Goal: Task Accomplishment & Management: Use online tool/utility

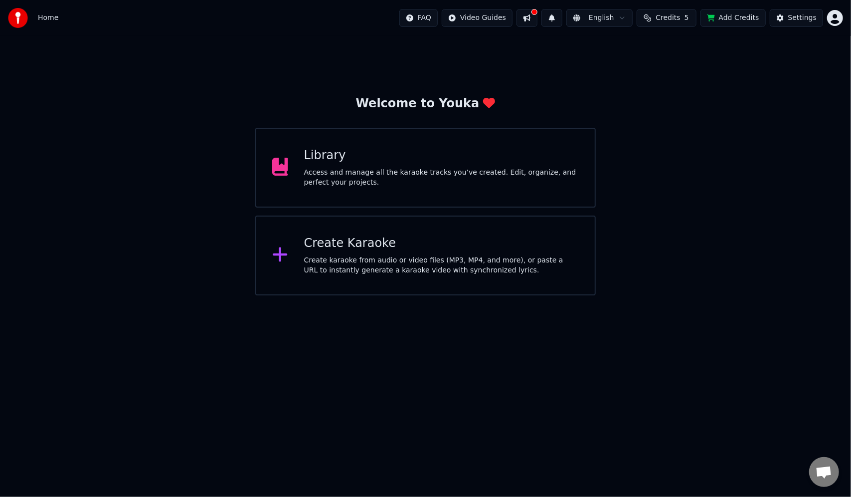
click at [470, 270] on div "Create karaoke from audio or video files (MP3, MP4, and more), or paste a URL t…" at bounding box center [441, 265] width 275 height 20
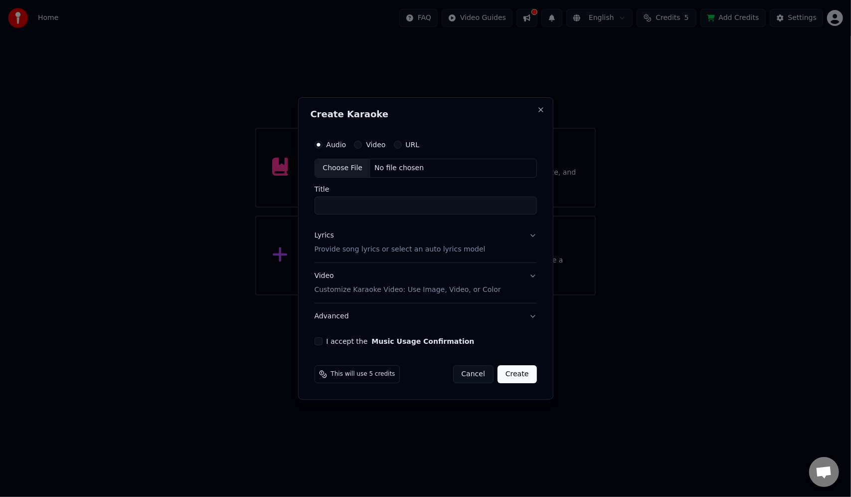
click at [398, 168] on div "No file chosen" at bounding box center [398, 168] width 57 height 10
click at [410, 209] on input "**********" at bounding box center [426, 205] width 226 height 18
type input "*"
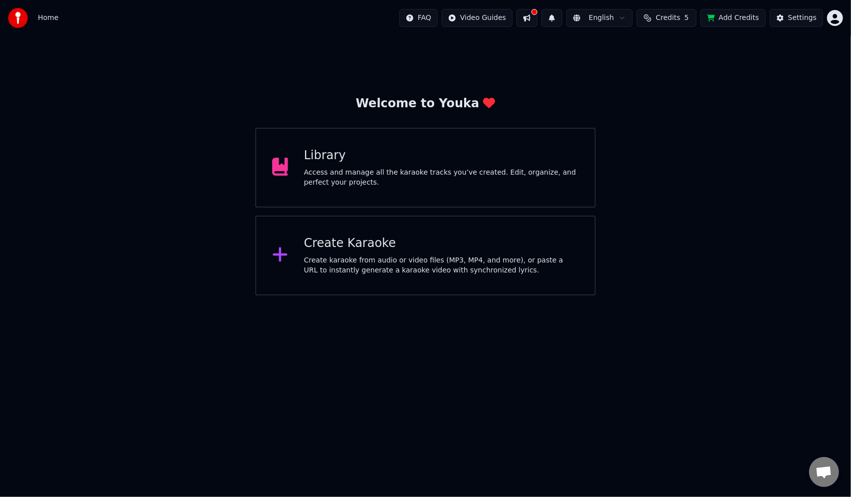
click at [456, 257] on div "Create karaoke from audio or video files (MP3, MP4, and more), or paste a URL t…" at bounding box center [441, 265] width 275 height 20
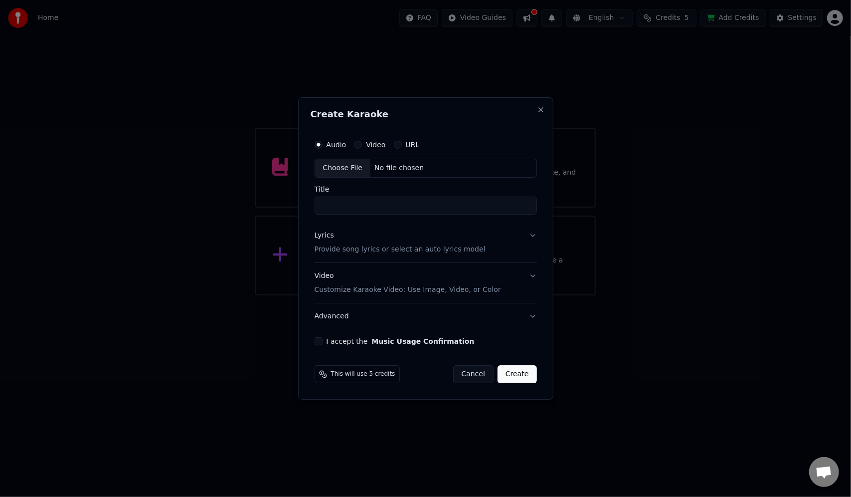
click at [415, 169] on div "No file chosen" at bounding box center [398, 168] width 57 height 10
click at [405, 207] on input "**********" at bounding box center [426, 205] width 226 height 18
type input "**********"
click at [418, 250] on p "Provide song lyrics or select an auto lyrics model" at bounding box center [398, 249] width 171 height 10
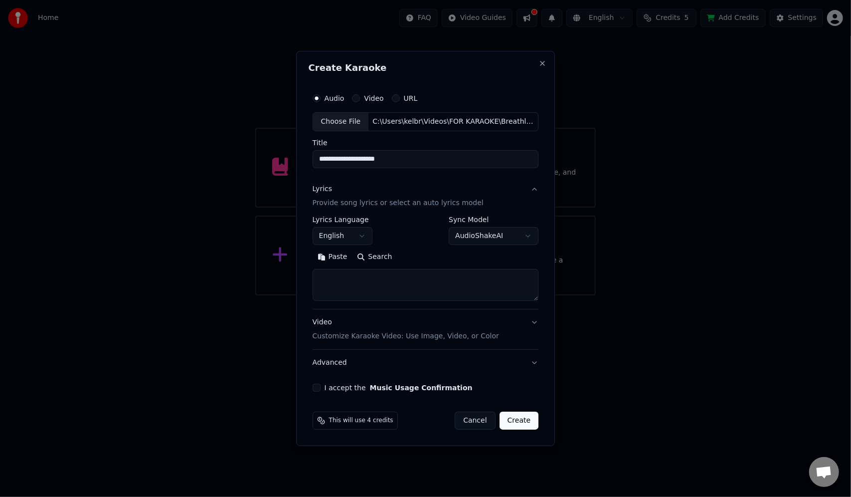
click at [352, 275] on textarea at bounding box center [426, 285] width 226 height 32
paste textarea "**********"
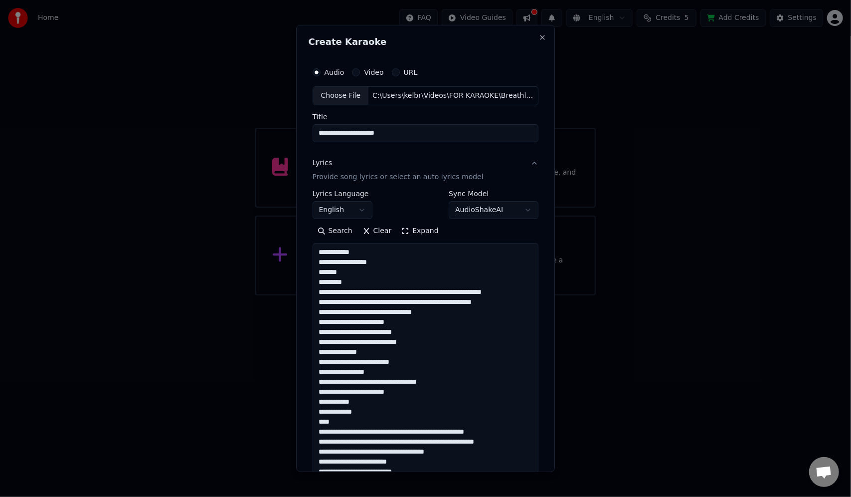
scroll to position [471, 0]
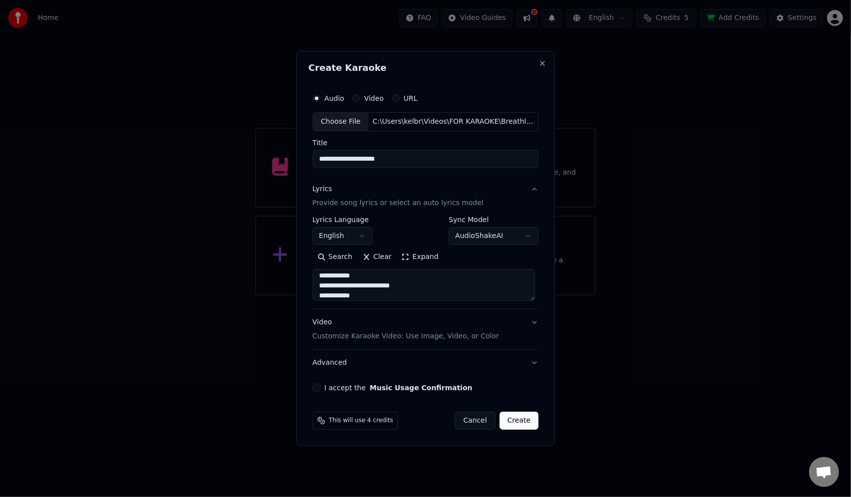
click at [407, 255] on button "Expand" at bounding box center [419, 257] width 47 height 16
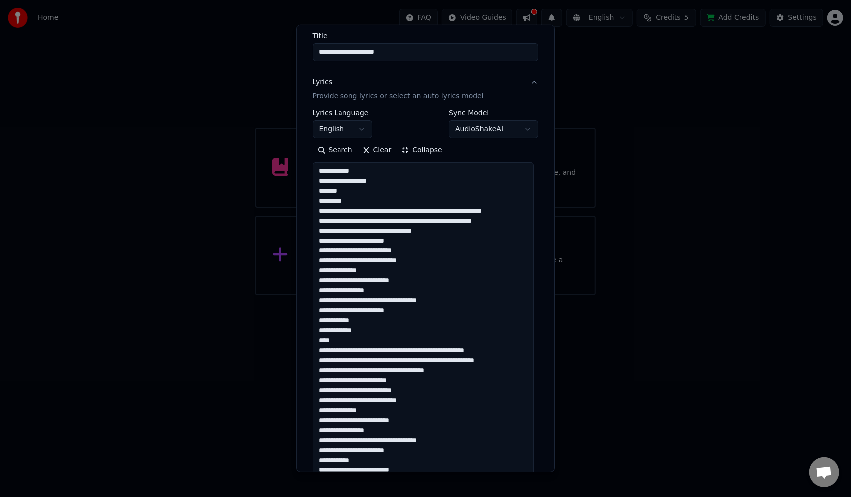
scroll to position [79, 0]
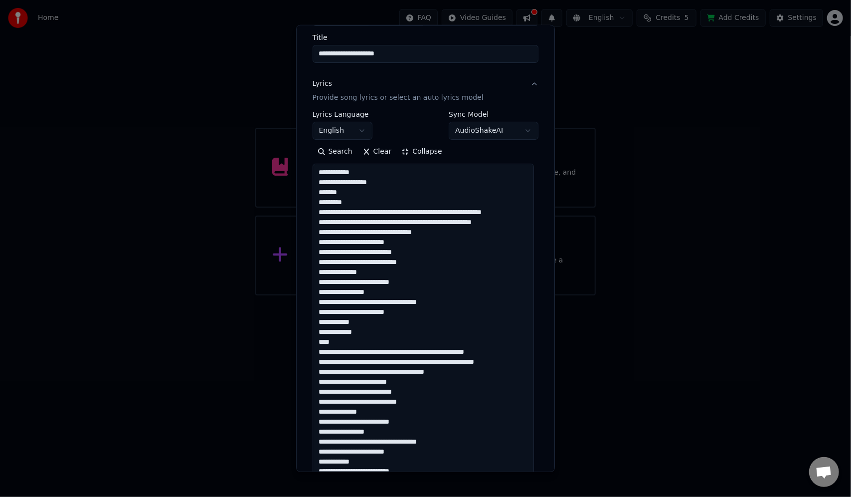
click at [404, 211] on textarea at bounding box center [423, 417] width 221 height 506
click at [407, 211] on textarea at bounding box center [423, 417] width 221 height 506
drag, startPoint x: 376, startPoint y: 221, endPoint x: 386, endPoint y: 232, distance: 14.5
click at [376, 222] on textarea at bounding box center [423, 417] width 221 height 506
click at [390, 220] on textarea at bounding box center [423, 417] width 221 height 506
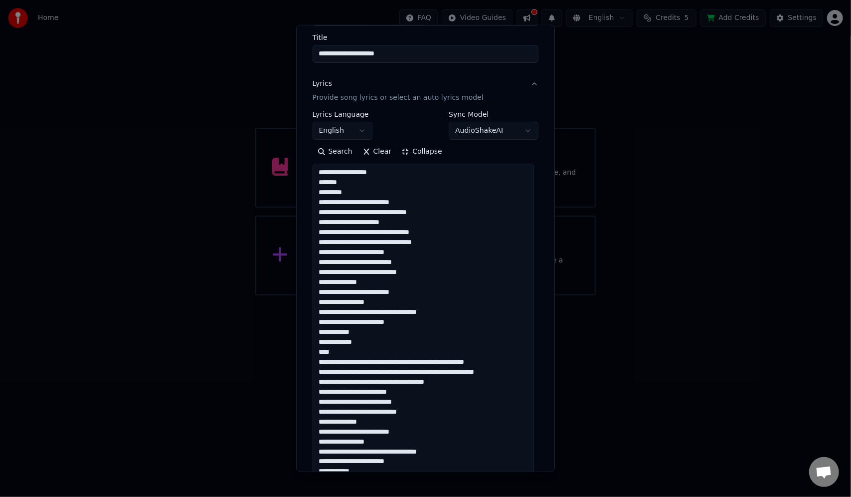
click at [385, 241] on textarea at bounding box center [423, 417] width 221 height 506
type textarea "**********"
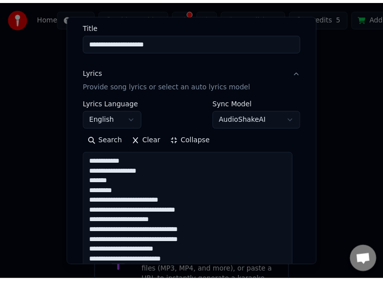
scroll to position [29, 0]
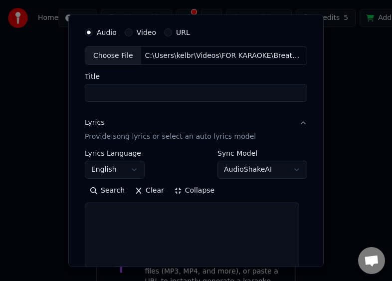
select select
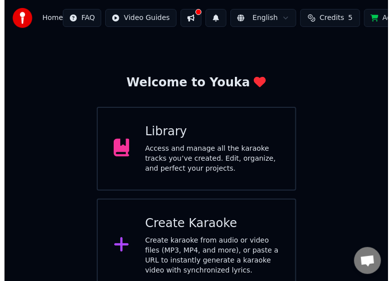
scroll to position [32, 0]
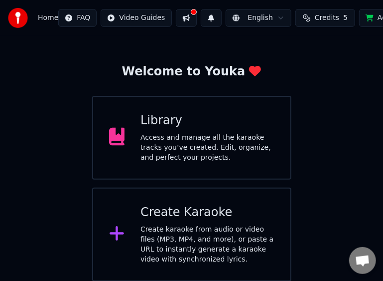
click at [223, 244] on div "Create karaoke from audio or video files (MP3, MP4, and more), or paste a URL t…" at bounding box center [208, 244] width 134 height 40
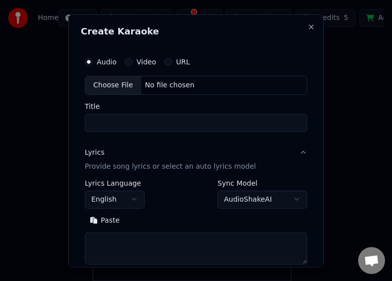
click at [201, 84] on div "Choose File No file chosen" at bounding box center [196, 84] width 222 height 19
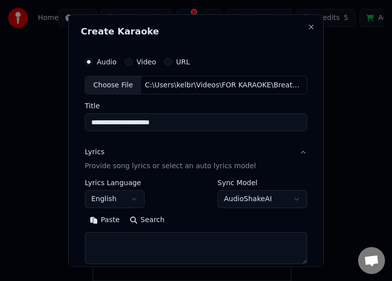
click at [190, 124] on input "**********" at bounding box center [196, 122] width 222 height 18
click at [146, 122] on input "**********" at bounding box center [196, 122] width 222 height 18
click at [157, 122] on input "**********" at bounding box center [196, 122] width 222 height 18
click at [170, 122] on input "**********" at bounding box center [196, 122] width 222 height 18
click at [174, 123] on input "**********" at bounding box center [196, 122] width 222 height 18
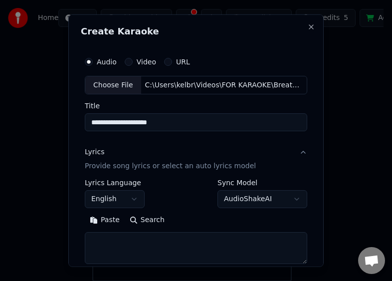
drag, startPoint x: 174, startPoint y: 123, endPoint x: 142, endPoint y: 124, distance: 32.9
click at [142, 124] on input "**********" at bounding box center [196, 122] width 222 height 18
type input "**********"
click at [177, 164] on p "Provide song lyrics or select an auto lyrics model" at bounding box center [170, 166] width 171 height 10
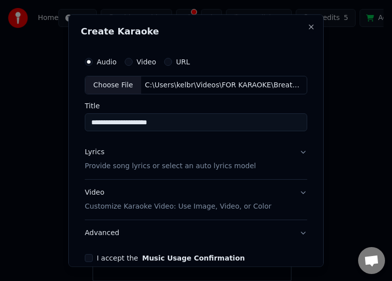
click at [161, 164] on p "Provide song lyrics or select an auto lyrics model" at bounding box center [170, 166] width 171 height 10
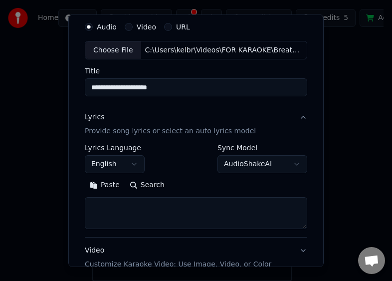
scroll to position [50, 0]
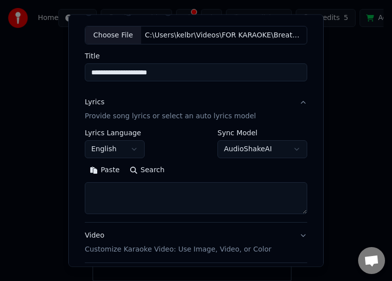
click at [139, 184] on textarea at bounding box center [196, 198] width 222 height 32
paste textarea "**********"
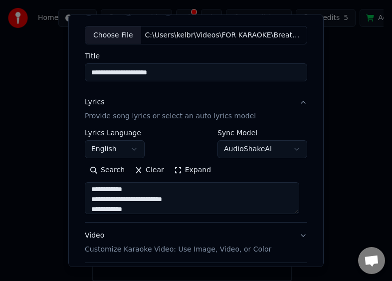
scroll to position [475, 0]
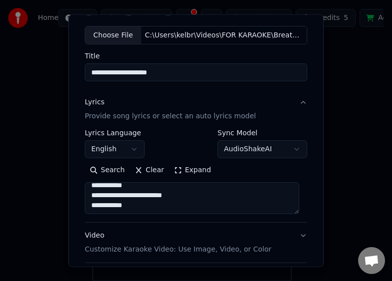
click at [175, 169] on button "Expand" at bounding box center [192, 170] width 47 height 16
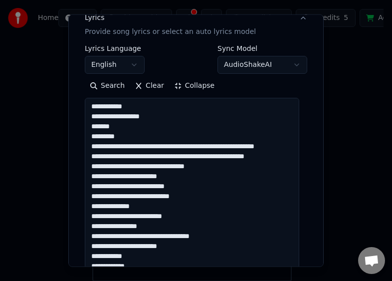
scroll to position [150, 0]
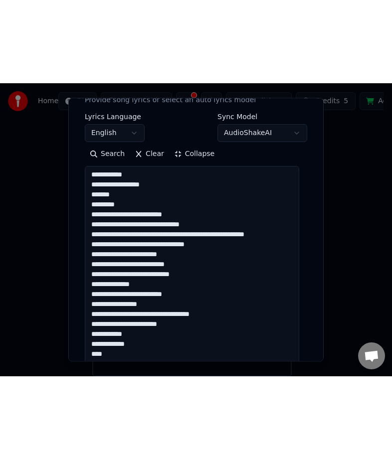
scroll to position [0, 0]
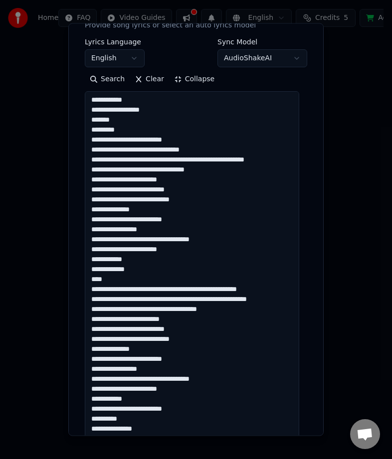
click at [153, 159] on textarea at bounding box center [192, 344] width 214 height 506
click at [154, 159] on textarea at bounding box center [192, 344] width 214 height 506
click at [165, 158] on textarea at bounding box center [192, 344] width 214 height 506
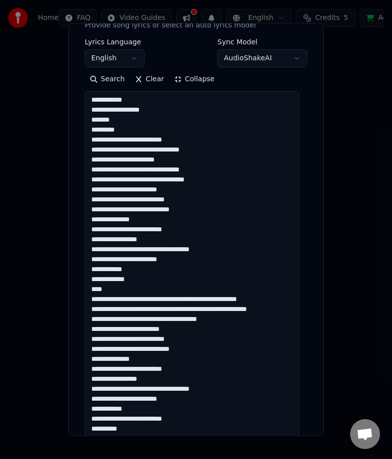
click at [151, 167] on textarea at bounding box center [192, 344] width 214 height 506
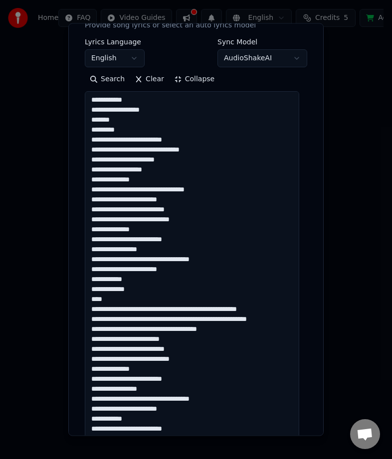
click at [90, 178] on textarea at bounding box center [192, 344] width 214 height 506
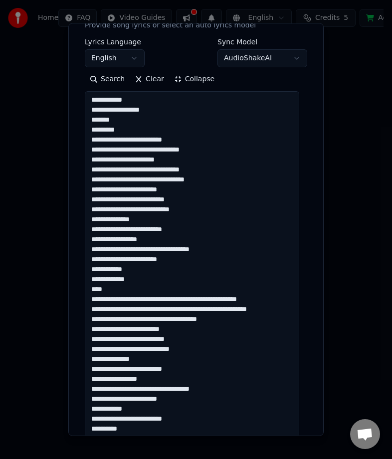
click at [129, 178] on textarea at bounding box center [192, 344] width 214 height 506
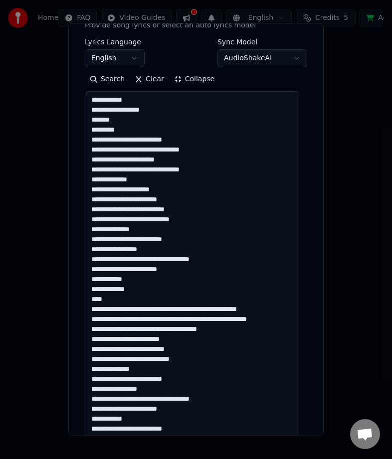
click at [124, 187] on textarea at bounding box center [192, 344] width 214 height 506
click at [123, 189] on textarea at bounding box center [192, 344] width 214 height 506
click at [122, 191] on textarea at bounding box center [192, 344] width 214 height 506
click at [90, 189] on textarea at bounding box center [192, 344] width 214 height 506
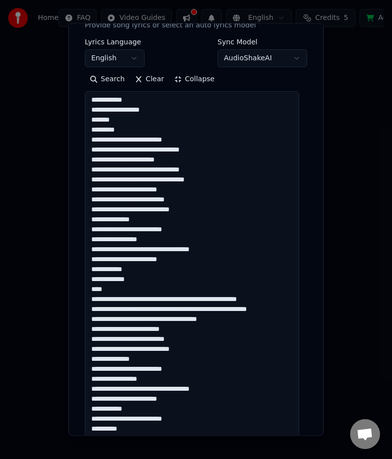
click at [160, 180] on textarea at bounding box center [192, 344] width 214 height 506
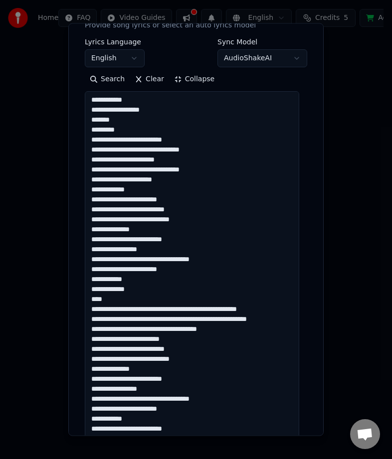
drag, startPoint x: 130, startPoint y: 176, endPoint x: 139, endPoint y: 186, distance: 14.1
click at [132, 176] on textarea at bounding box center [192, 344] width 214 height 506
click at [127, 179] on textarea at bounding box center [192, 344] width 214 height 506
click at [131, 177] on textarea at bounding box center [192, 344] width 214 height 506
click at [129, 181] on textarea at bounding box center [192, 344] width 214 height 506
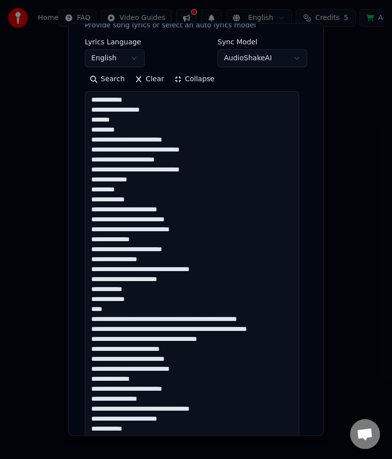
click at [91, 201] on textarea at bounding box center [192, 344] width 214 height 506
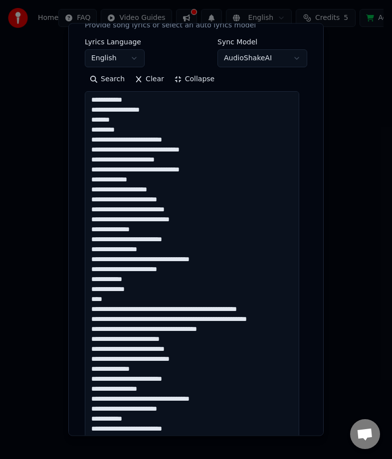
click at [173, 209] on textarea at bounding box center [192, 344] width 214 height 506
click at [177, 219] on textarea at bounding box center [192, 344] width 214 height 506
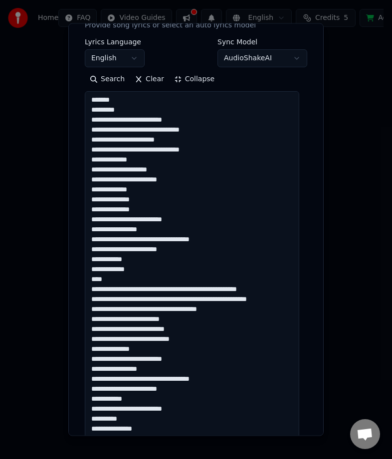
scroll to position [30, 0]
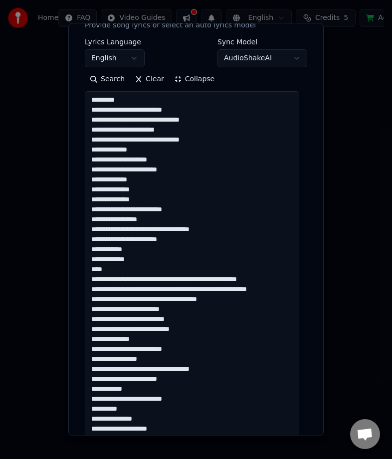
click at [123, 209] on textarea at bounding box center [192, 344] width 214 height 506
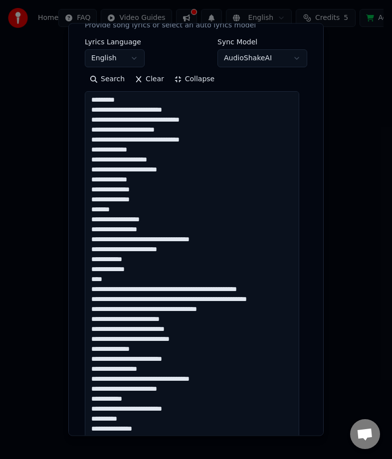
click at [158, 240] on textarea at bounding box center [192, 344] width 214 height 506
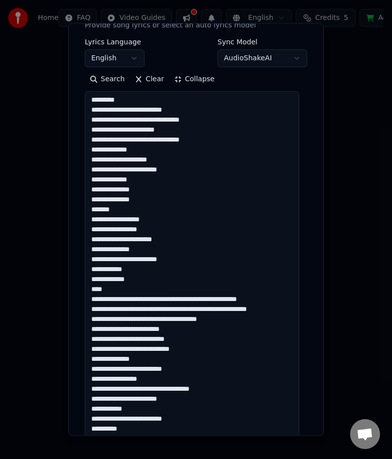
click at [113, 247] on textarea at bounding box center [192, 344] width 214 height 506
click at [90, 247] on textarea at bounding box center [192, 344] width 214 height 506
click at [177, 299] on textarea at bounding box center [192, 344] width 214 height 506
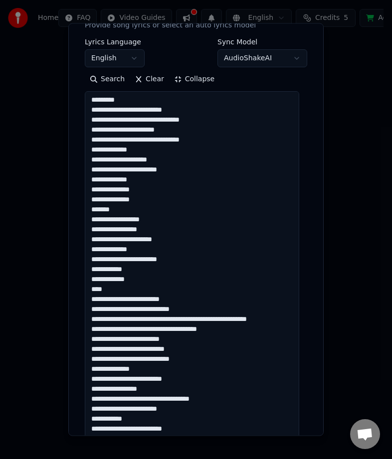
click at [177, 320] on textarea at bounding box center [192, 344] width 214 height 506
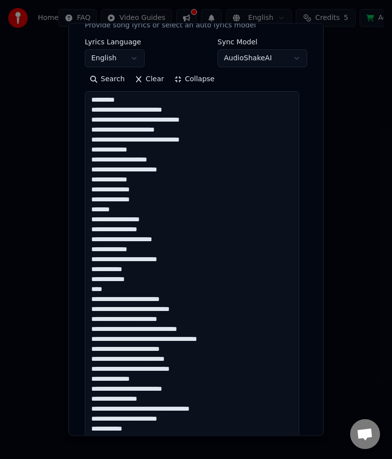
click at [146, 325] on textarea at bounding box center [192, 344] width 214 height 506
click at [148, 328] on textarea at bounding box center [192, 344] width 214 height 506
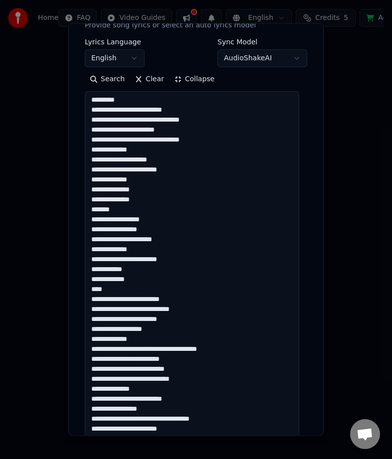
click at [142, 348] on textarea at bounding box center [192, 344] width 214 height 506
drag, startPoint x: 142, startPoint y: 347, endPoint x: 161, endPoint y: 362, distance: 24.5
click at [141, 348] on textarea at bounding box center [192, 344] width 214 height 506
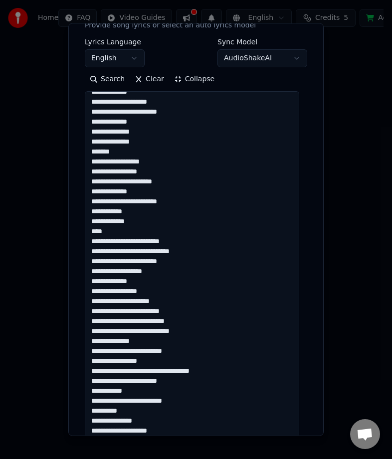
scroll to position [90, 0]
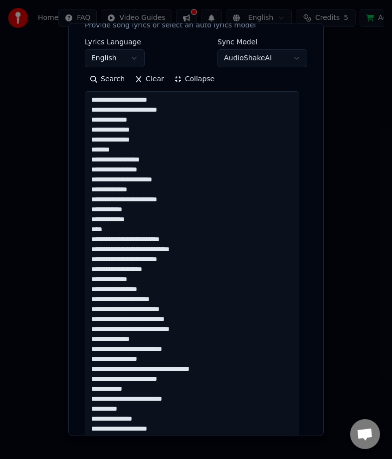
click at [173, 318] on textarea at bounding box center [192, 344] width 214 height 506
drag, startPoint x: 134, startPoint y: 328, endPoint x: 190, endPoint y: 329, distance: 56.8
click at [190, 329] on textarea at bounding box center [192, 344] width 214 height 506
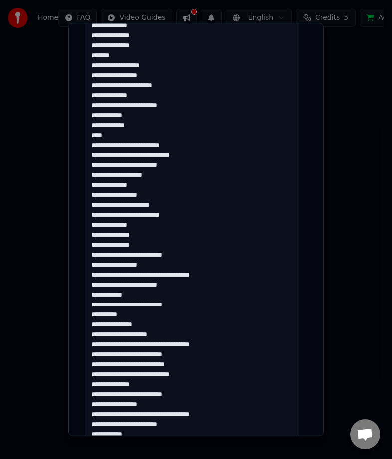
scroll to position [245, 0]
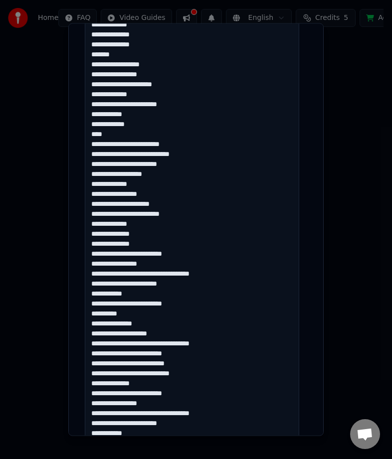
drag, startPoint x: 122, startPoint y: 255, endPoint x: 124, endPoint y: 261, distance: 6.8
click at [122, 255] on textarea at bounding box center [192, 249] width 214 height 506
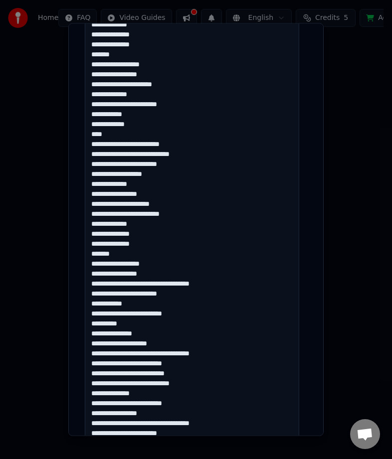
click at [181, 283] on textarea at bounding box center [192, 249] width 214 height 506
click at [178, 284] on textarea at bounding box center [192, 249] width 214 height 506
drag, startPoint x: 156, startPoint y: 280, endPoint x: 187, endPoint y: 293, distance: 34.0
click at [157, 279] on textarea at bounding box center [192, 249] width 214 height 506
click at [157, 280] on textarea at bounding box center [192, 249] width 214 height 506
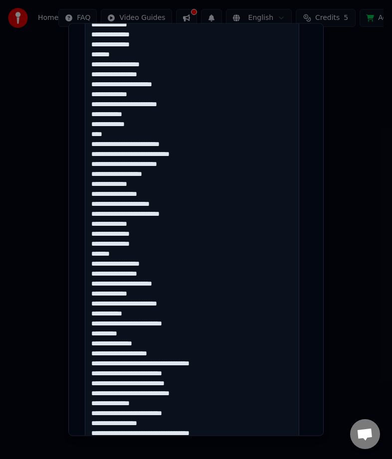
drag, startPoint x: 138, startPoint y: 321, endPoint x: 179, endPoint y: 322, distance: 40.9
click at [179, 322] on textarea at bounding box center [192, 249] width 214 height 506
click at [153, 323] on textarea at bounding box center [192, 249] width 214 height 506
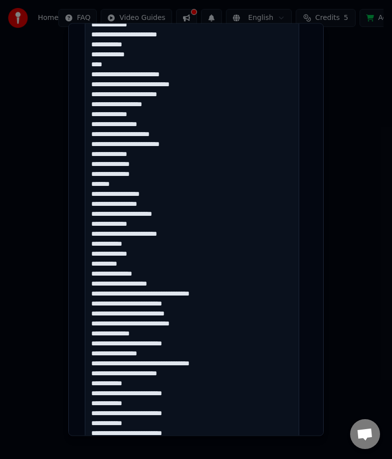
scroll to position [344, 0]
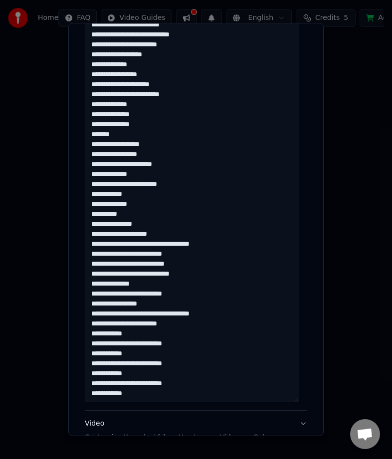
drag, startPoint x: 93, startPoint y: 211, endPoint x: 176, endPoint y: 228, distance: 85.5
click at [176, 228] on textarea at bounding box center [192, 149] width 214 height 506
click at [209, 201] on textarea at bounding box center [192, 149] width 214 height 506
drag, startPoint x: 92, startPoint y: 217, endPoint x: 163, endPoint y: 231, distance: 72.6
click at [163, 231] on textarea at bounding box center [192, 149] width 214 height 506
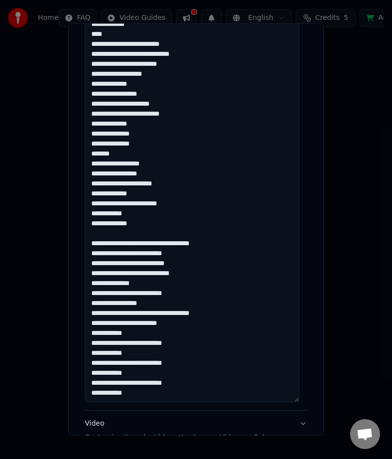
scroll to position [364, 0]
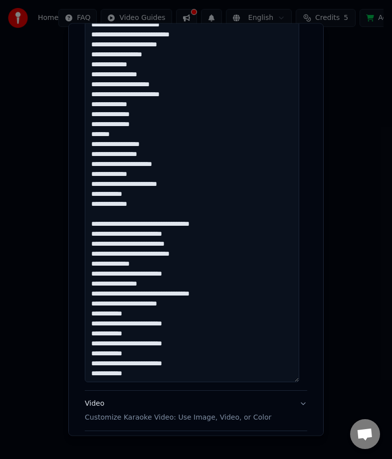
drag, startPoint x: 91, startPoint y: 224, endPoint x: 121, endPoint y: 238, distance: 33.0
click at [93, 224] on textarea at bounding box center [192, 129] width 214 height 506
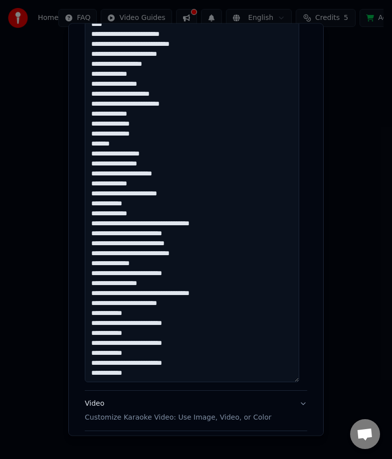
scroll to position [374, 0]
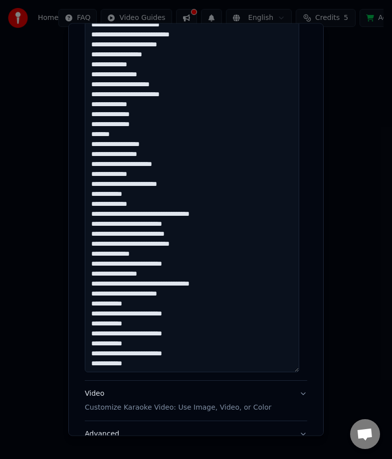
click at [134, 214] on textarea at bounding box center [192, 119] width 214 height 506
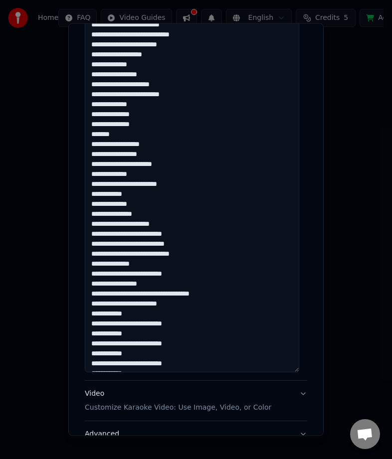
scroll to position [90, 0]
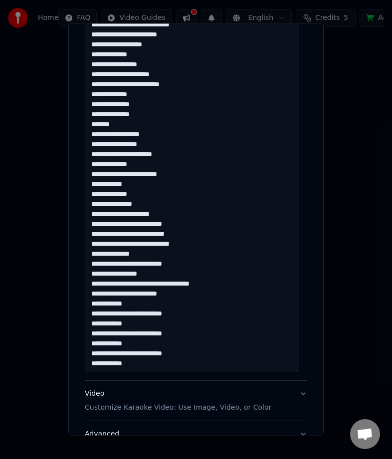
drag, startPoint x: 121, startPoint y: 211, endPoint x: 130, endPoint y: 224, distance: 15.1
click at [122, 211] on textarea at bounding box center [192, 119] width 214 height 506
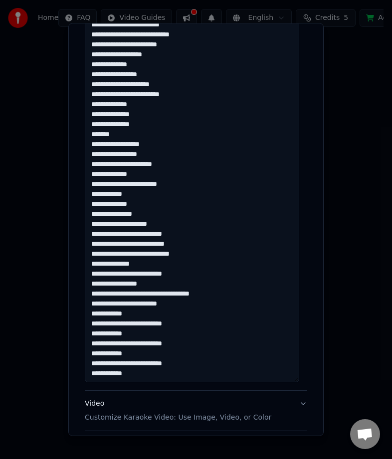
click at [131, 241] on textarea at bounding box center [192, 129] width 214 height 506
drag, startPoint x: 129, startPoint y: 243, endPoint x: 182, endPoint y: 244, distance: 53.9
click at [182, 244] on textarea at bounding box center [192, 129] width 214 height 506
drag, startPoint x: 131, startPoint y: 251, endPoint x: 173, endPoint y: 252, distance: 42.4
click at [173, 252] on textarea at bounding box center [192, 129] width 214 height 506
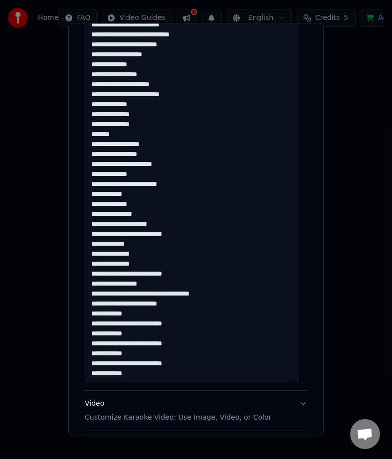
click at [121, 271] on textarea at bounding box center [192, 129] width 214 height 506
click at [121, 270] on textarea at bounding box center [192, 129] width 214 height 506
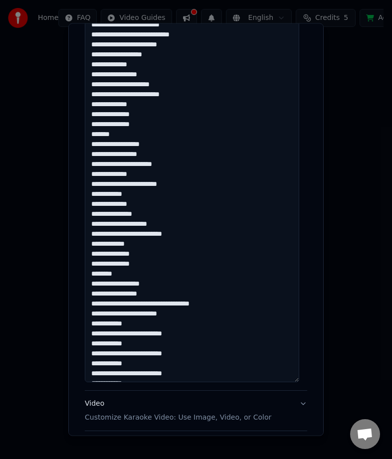
scroll to position [100, 0]
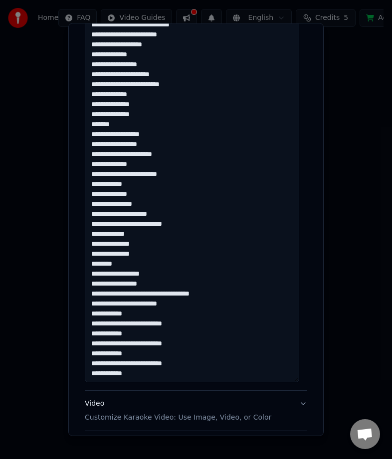
click at [156, 296] on textarea at bounding box center [192, 129] width 214 height 506
click at [157, 289] on textarea at bounding box center [192, 129] width 214 height 506
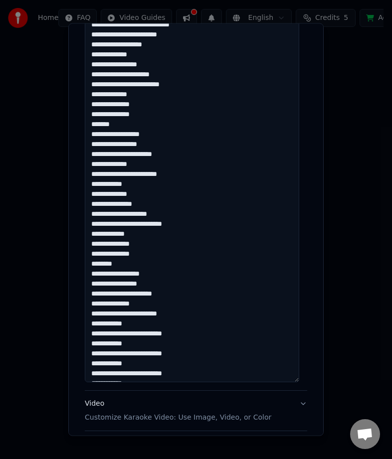
scroll to position [110, 0]
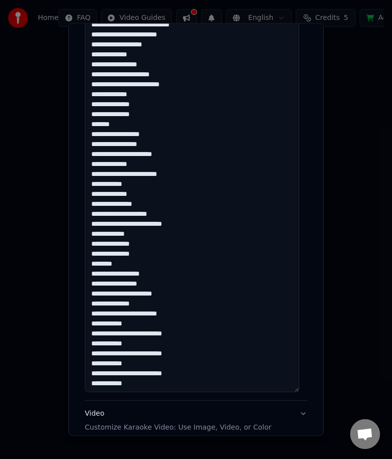
click at [112, 302] on textarea at bounding box center [192, 139] width 214 height 506
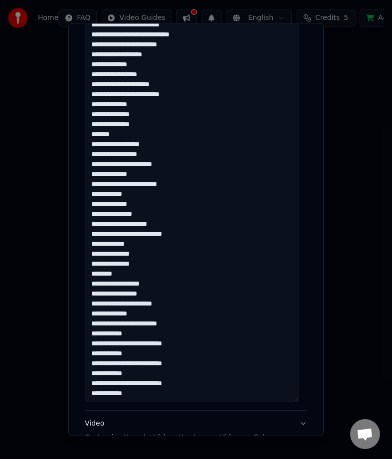
click at [91, 313] on textarea at bounding box center [192, 149] width 214 height 506
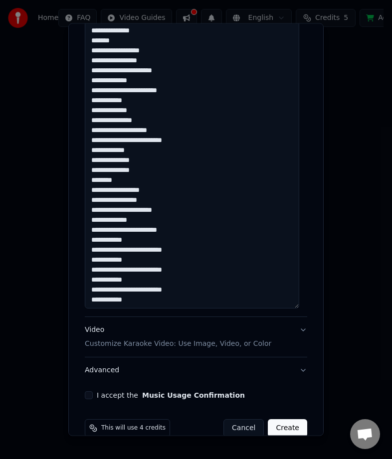
scroll to position [444, 0]
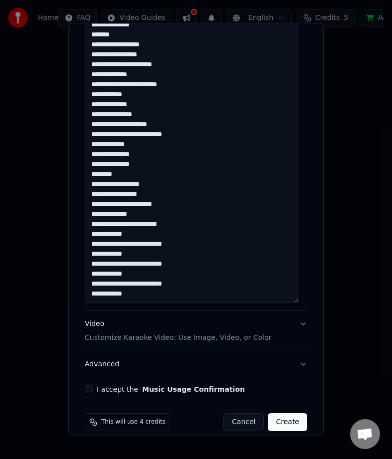
click at [123, 241] on textarea at bounding box center [192, 50] width 214 height 506
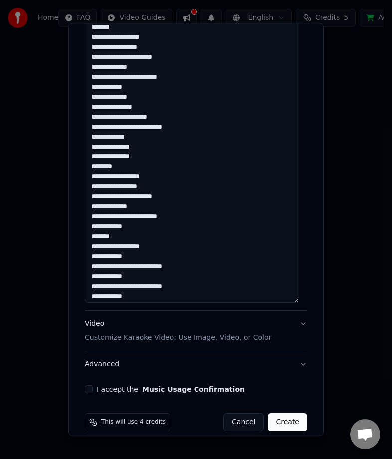
scroll to position [120, 0]
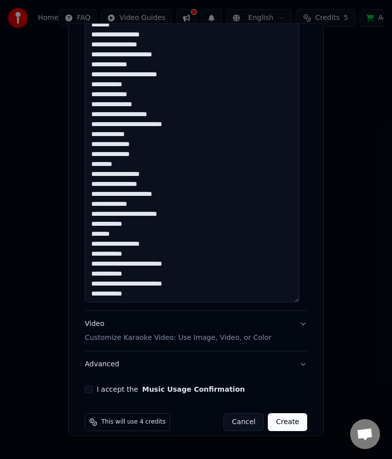
drag, startPoint x: 123, startPoint y: 262, endPoint x: 142, endPoint y: 269, distance: 20.2
click at [124, 262] on textarea at bounding box center [192, 50] width 214 height 506
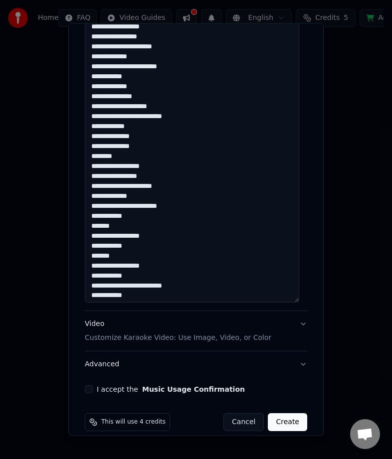
scroll to position [130, 0]
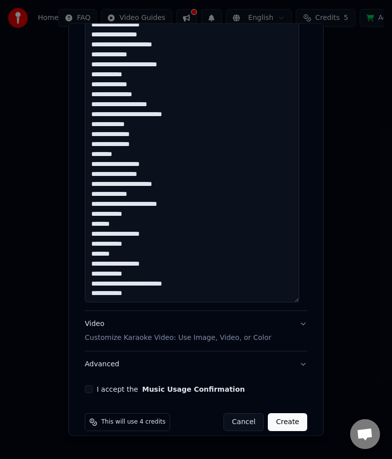
click at [122, 285] on textarea at bounding box center [192, 50] width 214 height 506
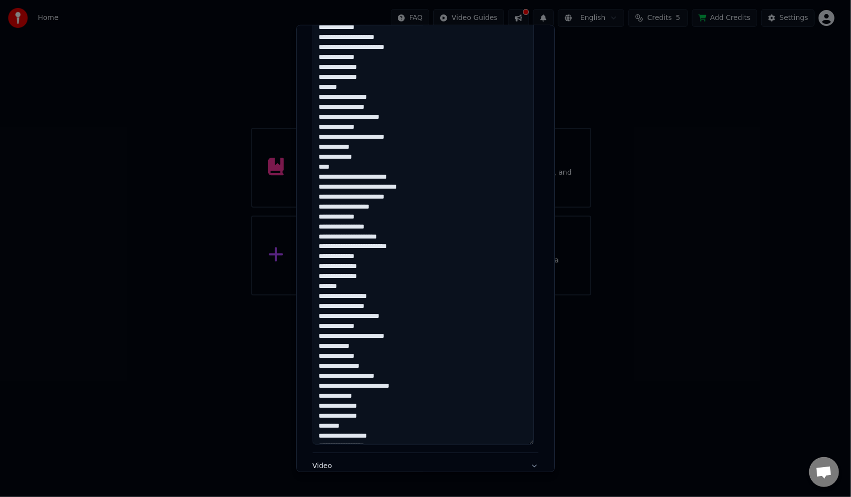
scroll to position [140, 0]
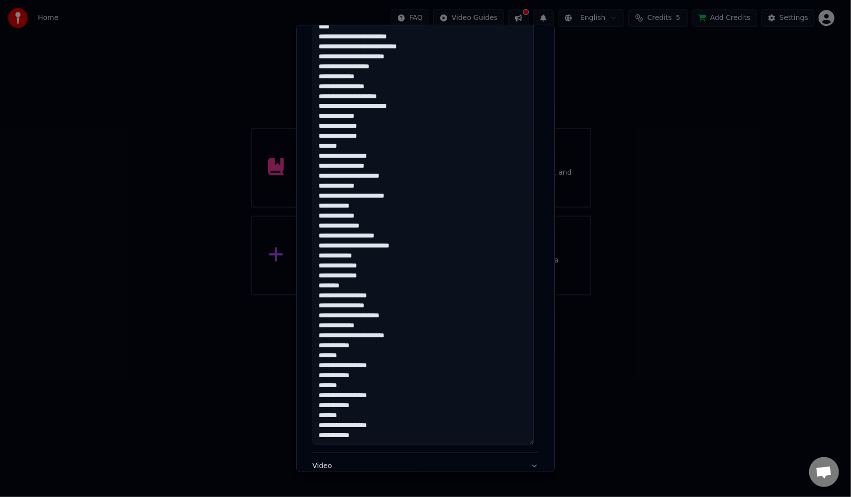
type textarea "**********"
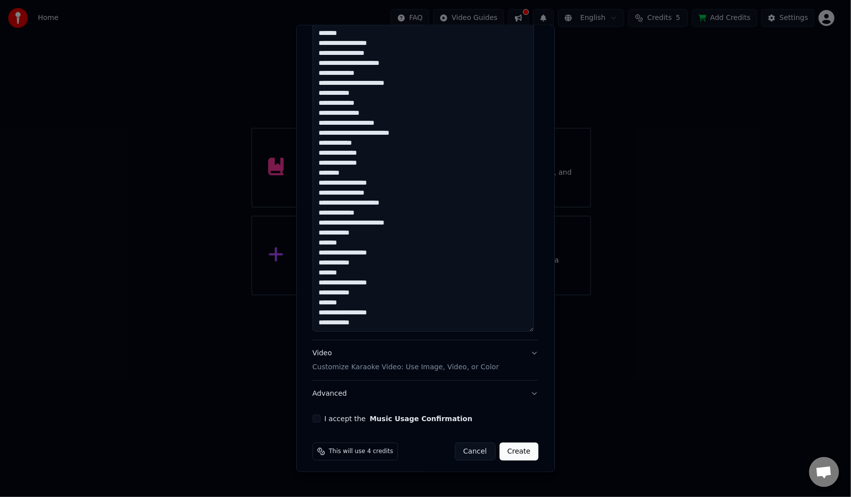
scroll to position [421, 0]
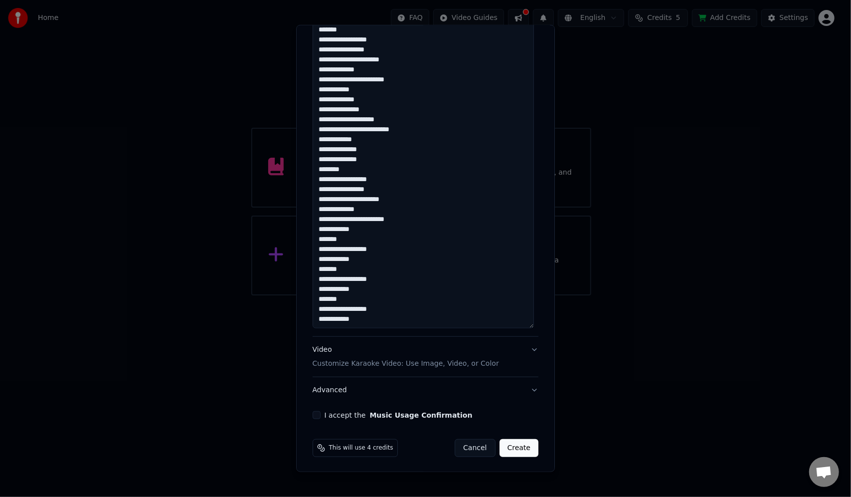
click at [406, 363] on p "Customize Karaoke Video: Use Image, Video, or Color" at bounding box center [406, 363] width 186 height 10
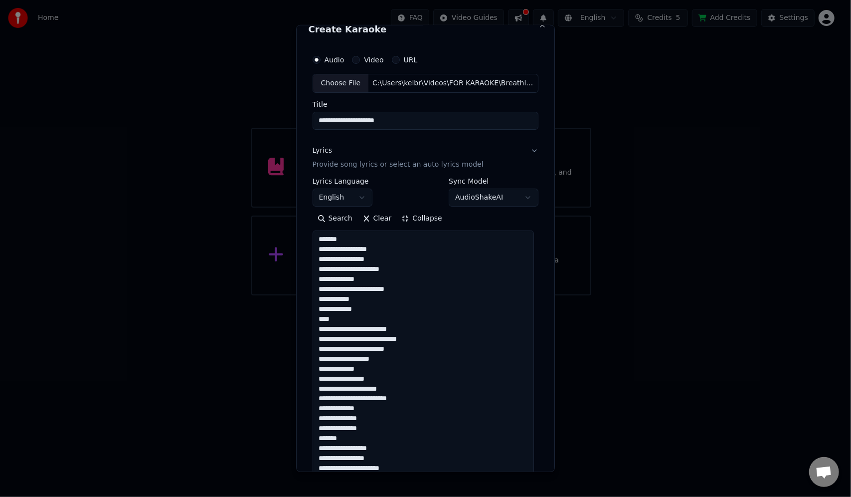
scroll to position [0, 0]
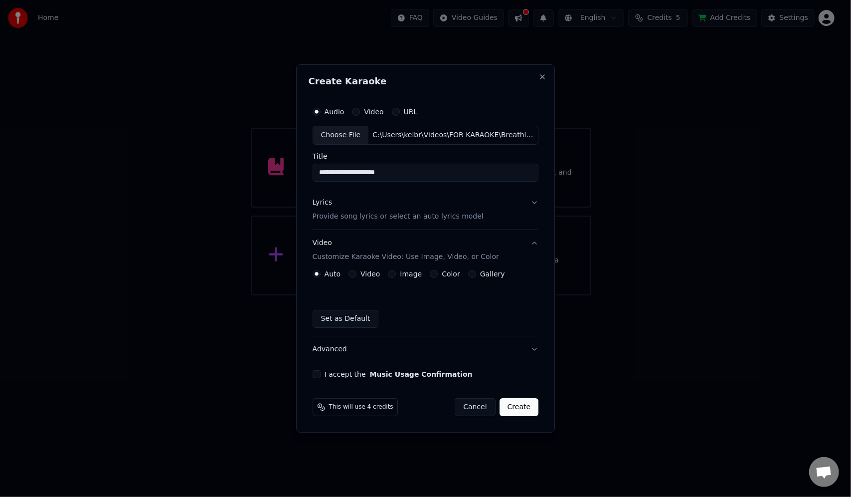
click at [360, 114] on button "Video" at bounding box center [356, 112] width 8 height 8
click at [411, 133] on div "No file chosen" at bounding box center [398, 135] width 57 height 10
type input "**********"
click at [321, 111] on button "Audio" at bounding box center [317, 112] width 8 height 8
click at [417, 136] on div "No file chosen" at bounding box center [398, 135] width 57 height 10
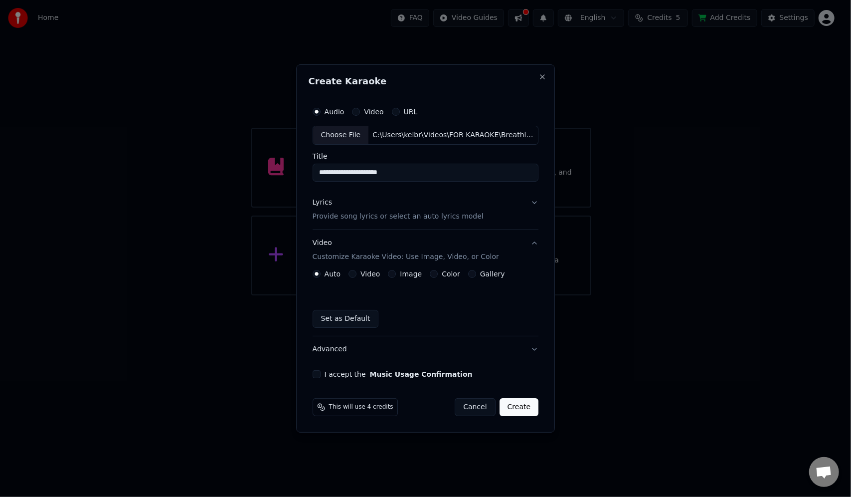
click at [406, 175] on input "**********" at bounding box center [426, 173] width 226 height 18
type input "**********"
click at [358, 219] on p "Provide song lyrics or select an auto lyrics model" at bounding box center [398, 216] width 171 height 10
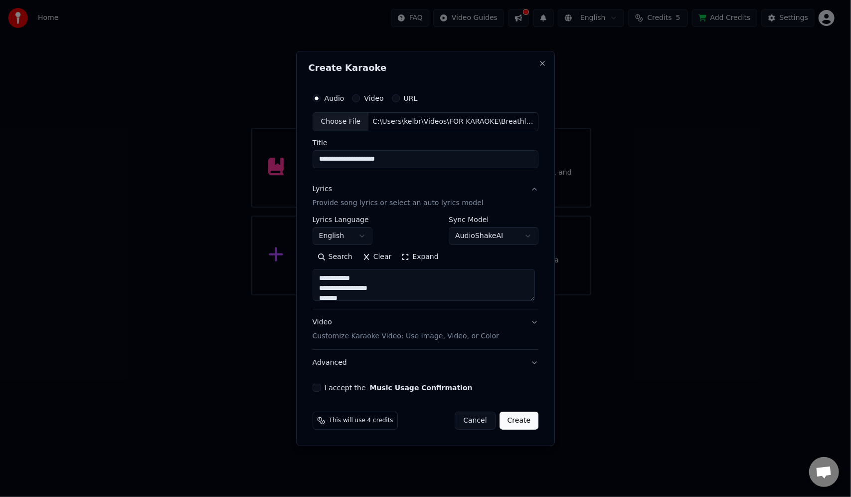
click at [402, 257] on button "Expand" at bounding box center [419, 257] width 47 height 16
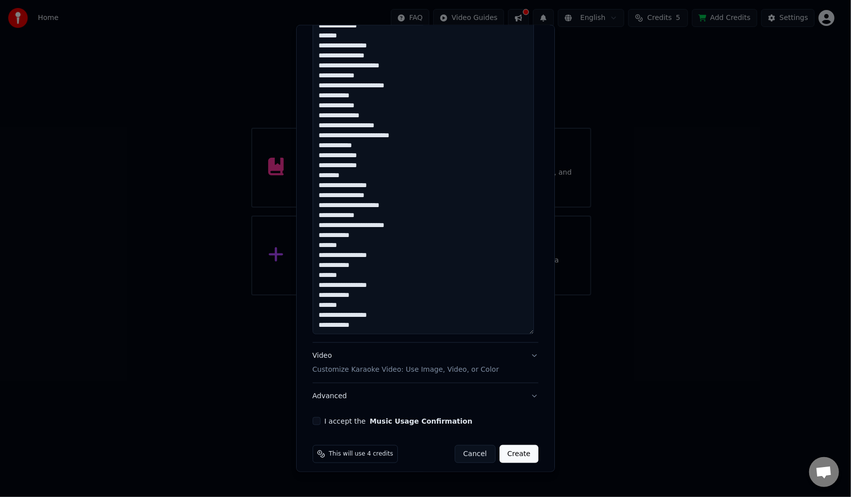
scroll to position [560, 0]
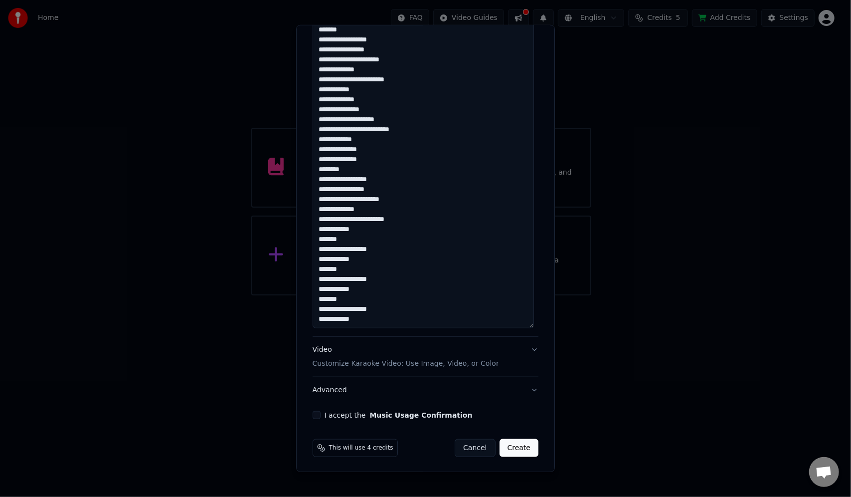
click at [314, 416] on button "I accept the Music Usage Confirmation" at bounding box center [317, 415] width 8 height 8
click at [399, 363] on p "Customize Karaoke Video: Use Image, Video, or Color" at bounding box center [406, 363] width 186 height 10
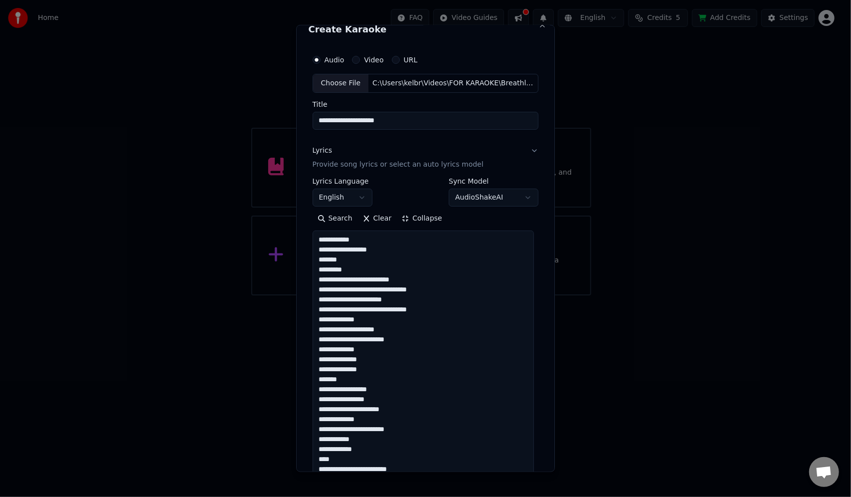
scroll to position [0, 0]
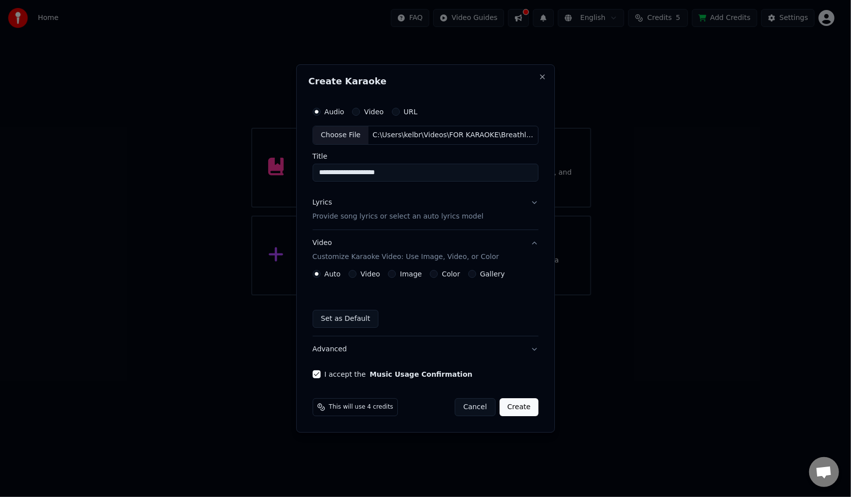
click at [367, 272] on label "Video" at bounding box center [369, 273] width 19 height 7
click at [356, 272] on button "Video" at bounding box center [352, 274] width 8 height 8
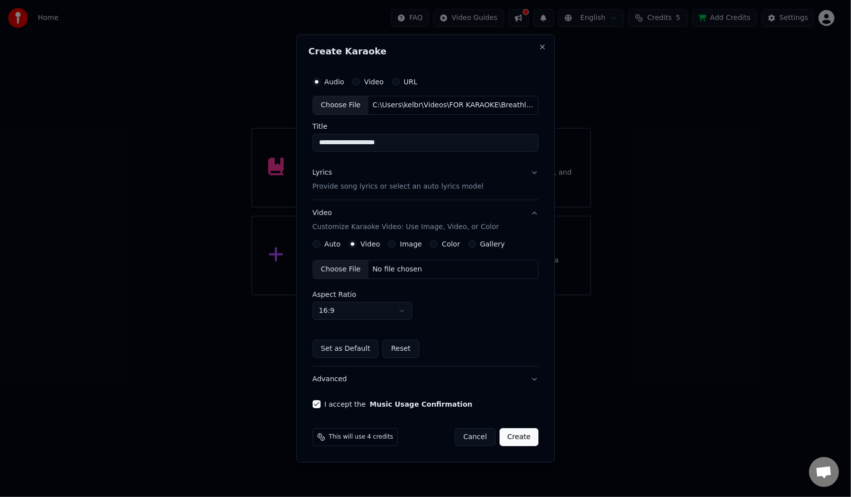
click at [433, 271] on div "Choose File No file chosen" at bounding box center [426, 269] width 226 height 19
click at [524, 438] on button "Create" at bounding box center [518, 437] width 39 height 18
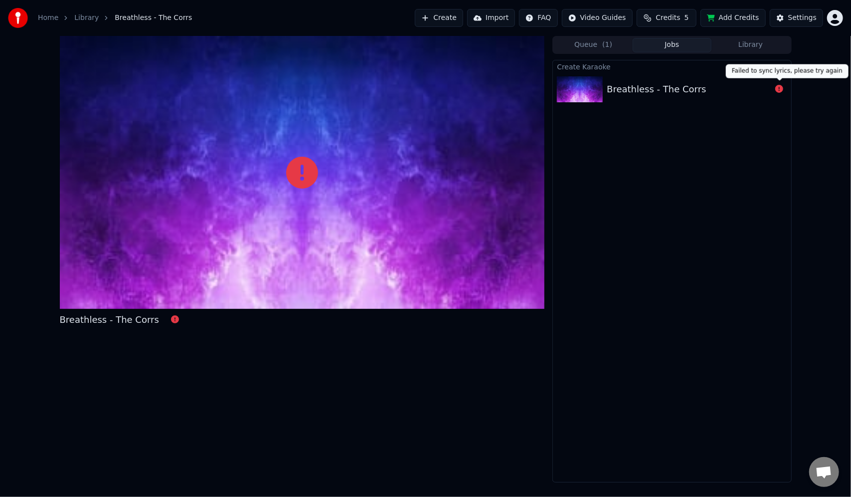
click at [781, 88] on icon at bounding box center [779, 89] width 8 height 8
click at [679, 88] on div "Breathless - The Corrs" at bounding box center [656, 89] width 99 height 14
click at [748, 90] on div "Breathless - The Corrs" at bounding box center [689, 89] width 164 height 14
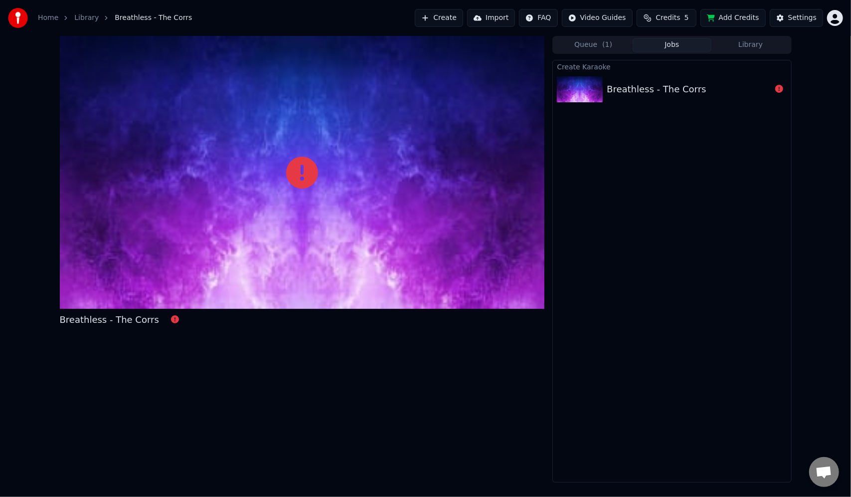
click at [729, 162] on div "Create Karaoke Breathless - The Corrs" at bounding box center [671, 271] width 239 height 422
click at [670, 92] on div "Breathless - The Corrs" at bounding box center [656, 89] width 99 height 14
click at [139, 321] on div "Breathless - The Corrs" at bounding box center [109, 320] width 99 height 14
click at [765, 409] on div "Create Karaoke Breathless - The Corrs" at bounding box center [671, 271] width 239 height 422
click at [580, 84] on img at bounding box center [580, 89] width 46 height 26
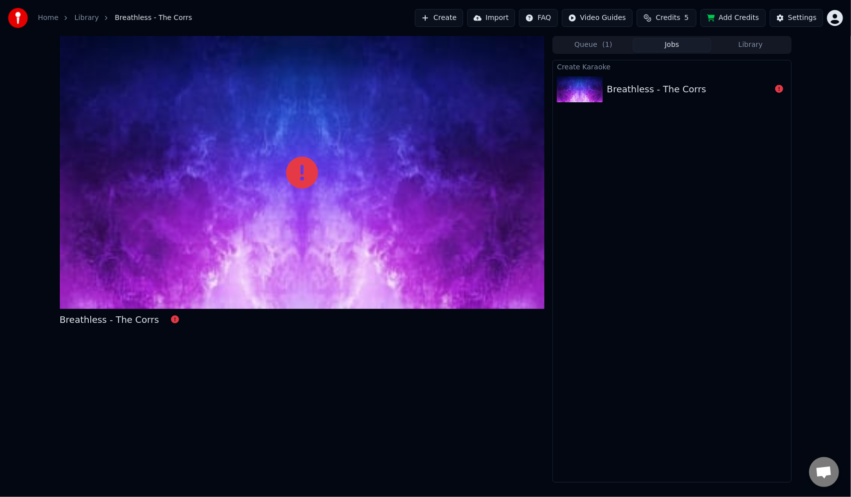
click at [638, 91] on div "Breathless - The Corrs" at bounding box center [656, 89] width 99 height 14
click at [667, 84] on div "Breathless - The Corrs" at bounding box center [656, 89] width 99 height 14
click at [622, 84] on div "Breathless - The Corrs" at bounding box center [656, 89] width 99 height 14
click at [647, 87] on div "Breathless - The Corrs" at bounding box center [656, 89] width 99 height 14
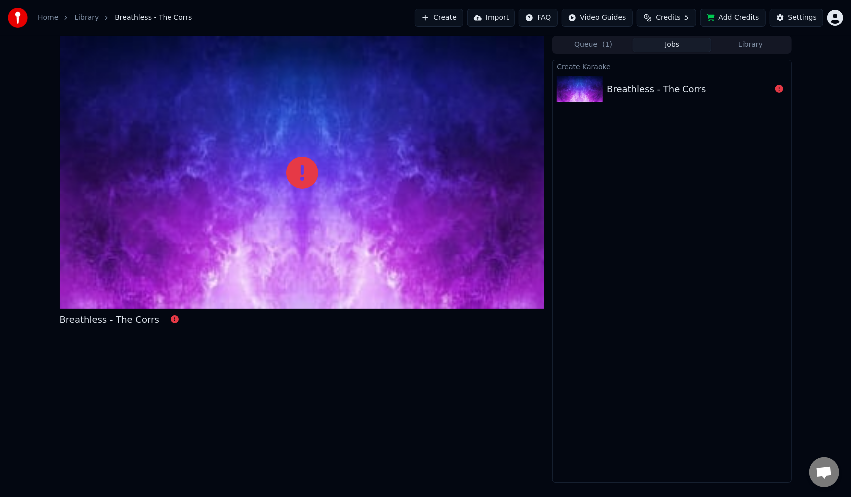
click at [44, 16] on link "Home" at bounding box center [48, 18] width 20 height 10
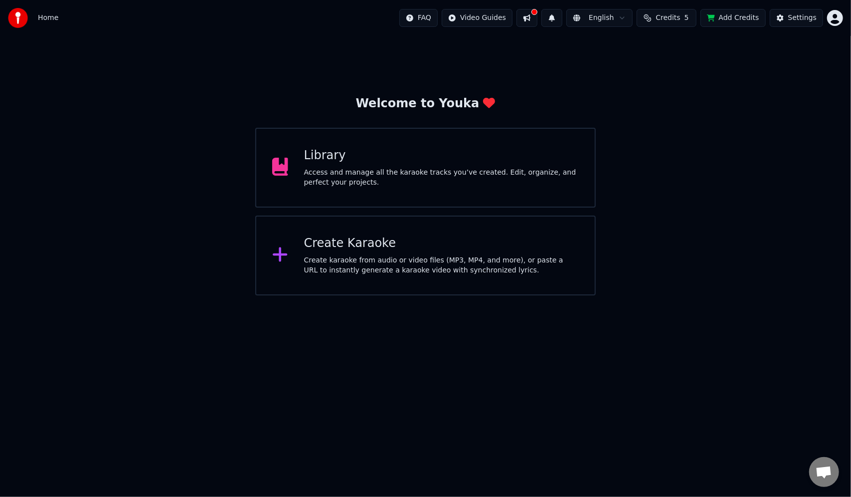
click at [550, 175] on div "Access and manage all the karaoke tracks you’ve created. Edit, organize, and pe…" at bounding box center [441, 177] width 275 height 20
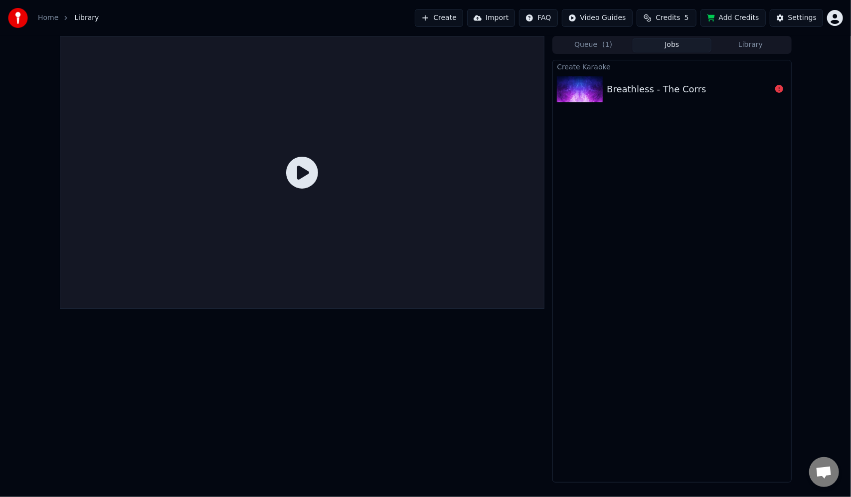
click at [619, 89] on div "Breathless - The Corrs" at bounding box center [656, 89] width 99 height 14
click at [637, 89] on div "Breathless - The Corrs" at bounding box center [656, 89] width 99 height 14
click at [587, 85] on img at bounding box center [580, 89] width 46 height 26
click at [677, 84] on div "Breathless - The Corrs" at bounding box center [656, 89] width 99 height 14
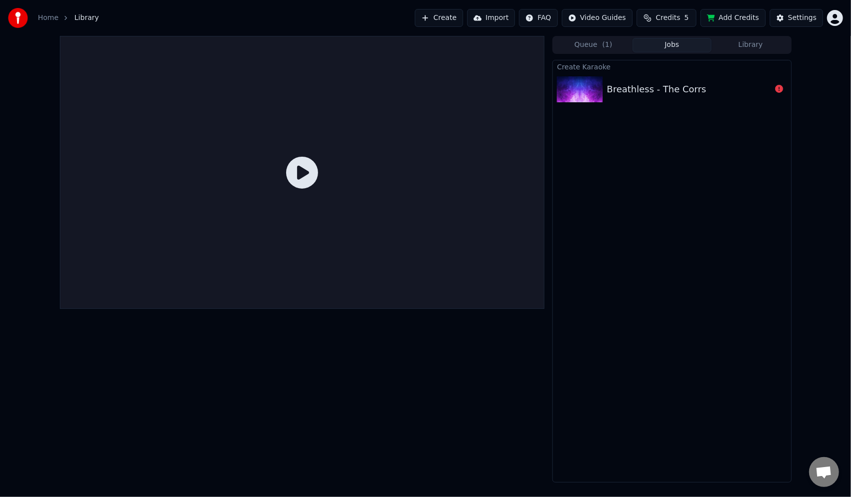
click at [677, 84] on div "Breathless - The Corrs" at bounding box center [656, 89] width 99 height 14
click at [759, 44] on button "Library" at bounding box center [750, 45] width 79 height 14
click at [675, 45] on button "Jobs" at bounding box center [672, 45] width 79 height 14
click at [777, 92] on icon at bounding box center [779, 89] width 8 height 8
click at [593, 90] on img at bounding box center [580, 89] width 46 height 26
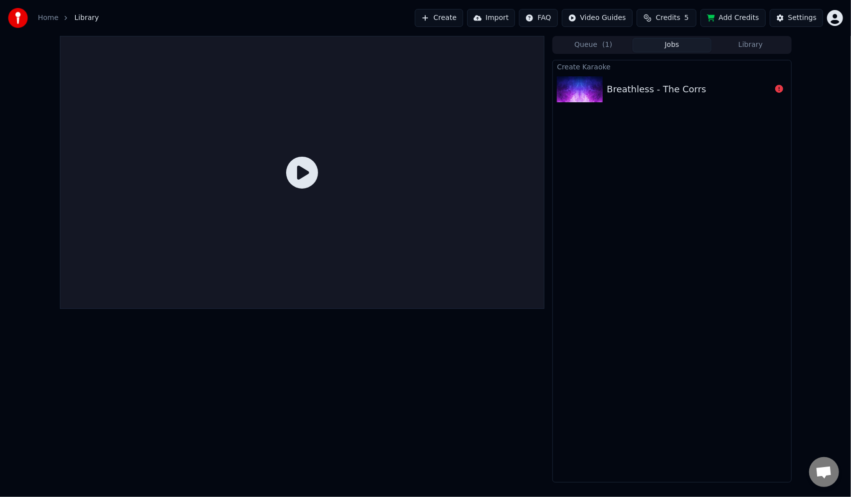
click at [802, 16] on div "Settings" at bounding box center [802, 18] width 28 height 10
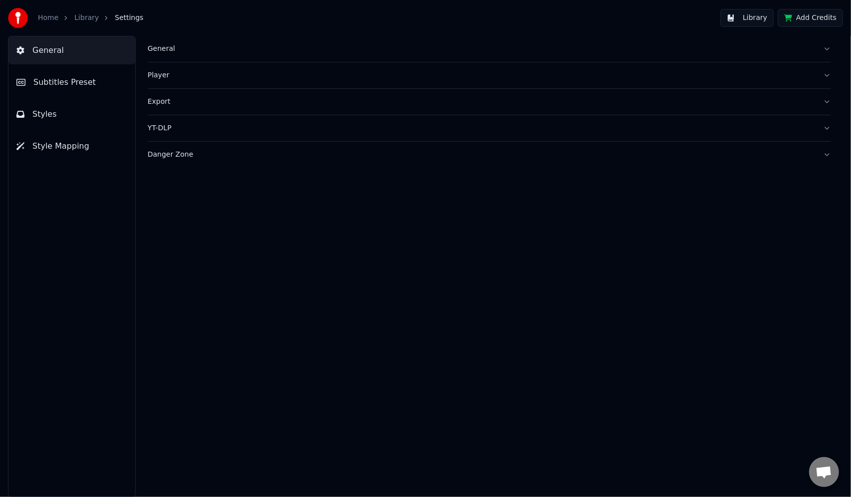
click at [51, 18] on link "Home" at bounding box center [48, 18] width 20 height 10
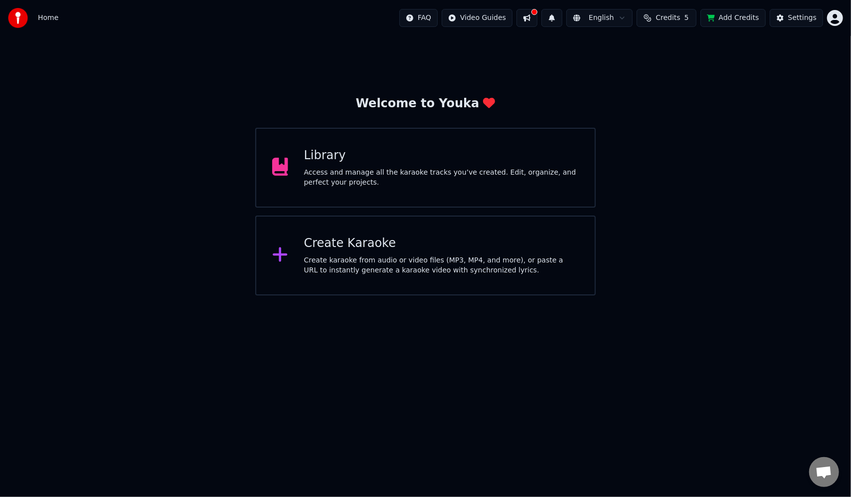
click at [677, 19] on span "Credits" at bounding box center [668, 18] width 24 height 10
click at [688, 20] on button "Credits 5" at bounding box center [667, 18] width 60 height 18
click at [735, 17] on button "Add Credits" at bounding box center [732, 18] width 65 height 18
click at [830, 21] on html "Home FAQ Video Guides English Credits 5 Add Credits Settings Welcome to Youka L…" at bounding box center [425, 147] width 851 height 295
click at [673, 182] on html "Home FAQ Video Guides English Credits 5 Add Credits Settings Welcome to Youka L…" at bounding box center [425, 147] width 851 height 295
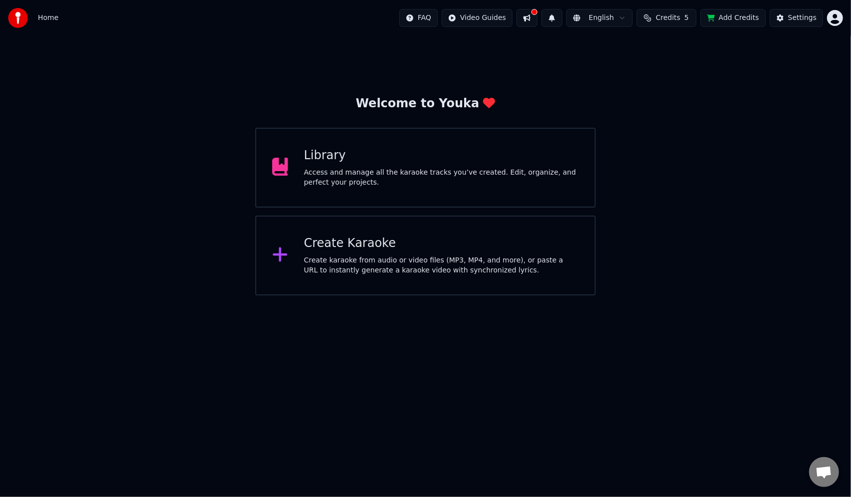
click at [414, 257] on div "Create karaoke from audio or video files (MP3, MP4, and more), or paste a URL t…" at bounding box center [441, 265] width 275 height 20
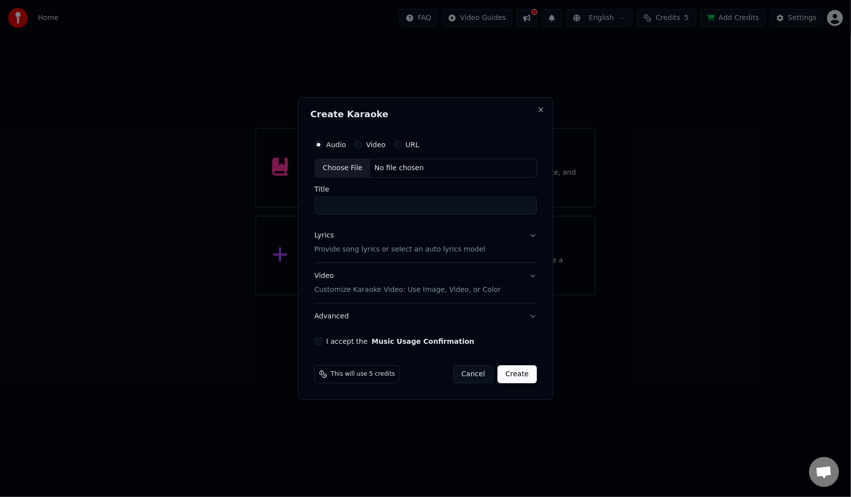
click at [423, 170] on div "Choose File No file chosen" at bounding box center [426, 168] width 222 height 19
click at [400, 206] on input "**********" at bounding box center [426, 205] width 226 height 18
type input "**********"
click at [395, 251] on p "Provide song lyrics or select an auto lyrics model" at bounding box center [398, 249] width 171 height 10
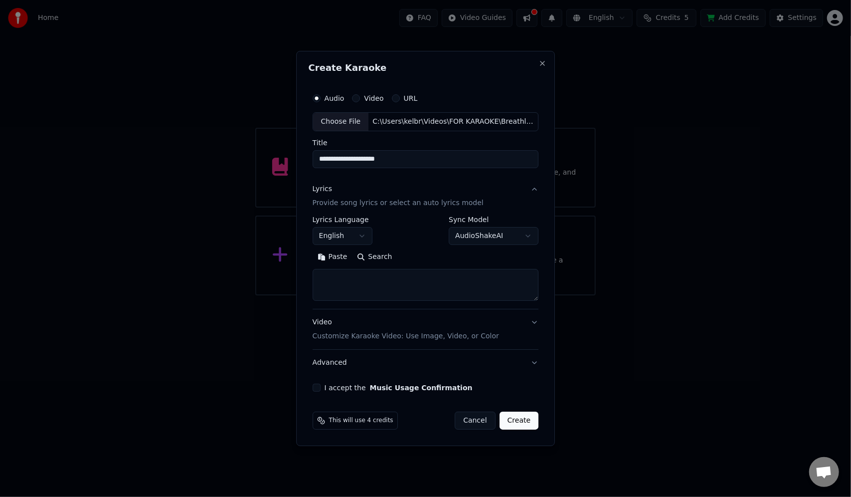
click at [368, 279] on textarea at bounding box center [426, 285] width 226 height 32
paste textarea "**********"
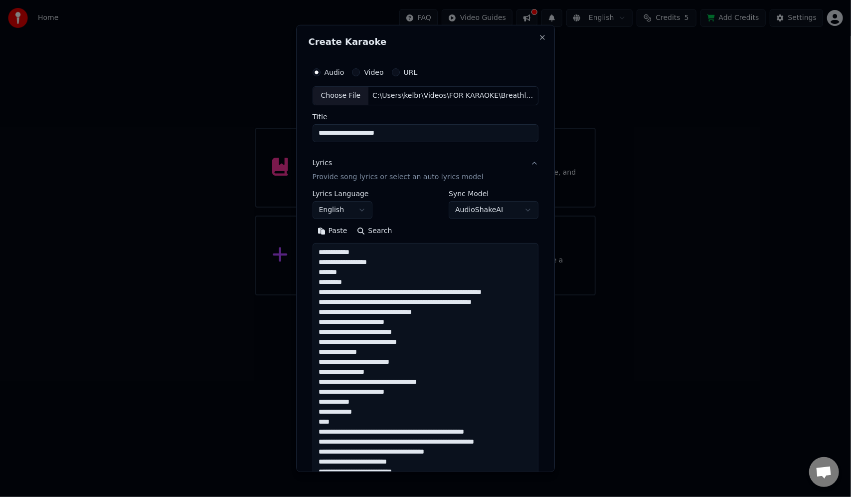
scroll to position [471, 0]
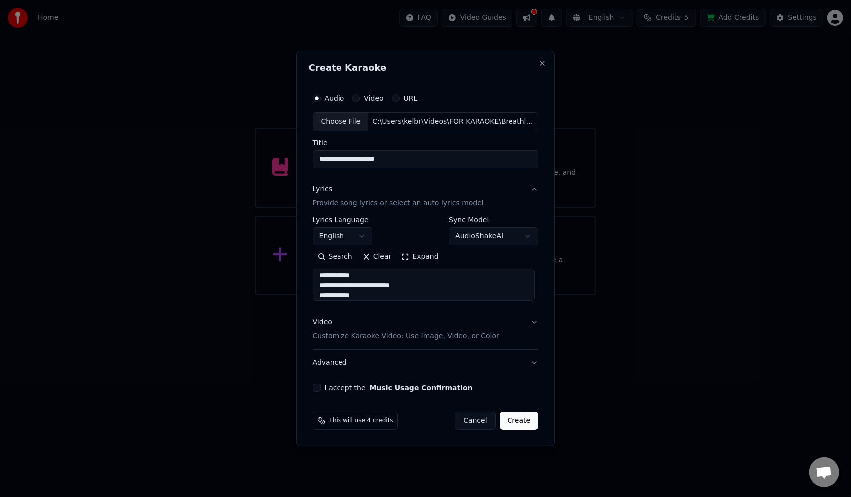
click at [404, 255] on button "Expand" at bounding box center [419, 257] width 47 height 16
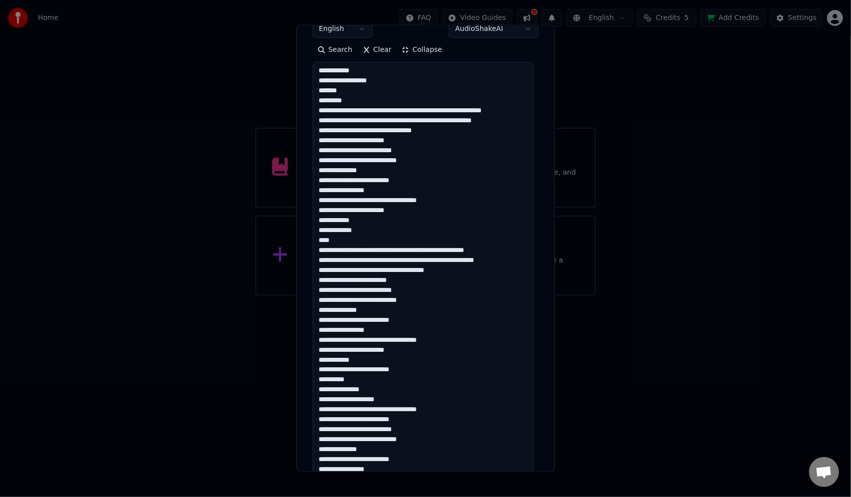
scroll to position [189, 0]
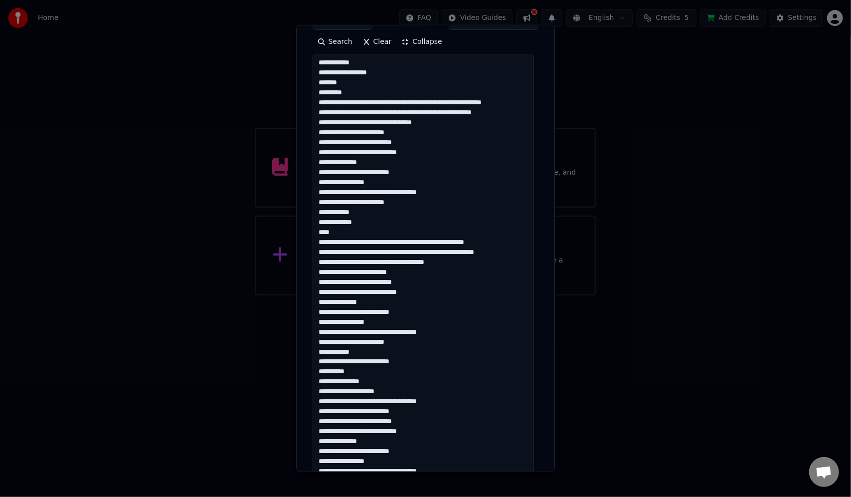
click at [405, 102] on textarea at bounding box center [423, 307] width 221 height 506
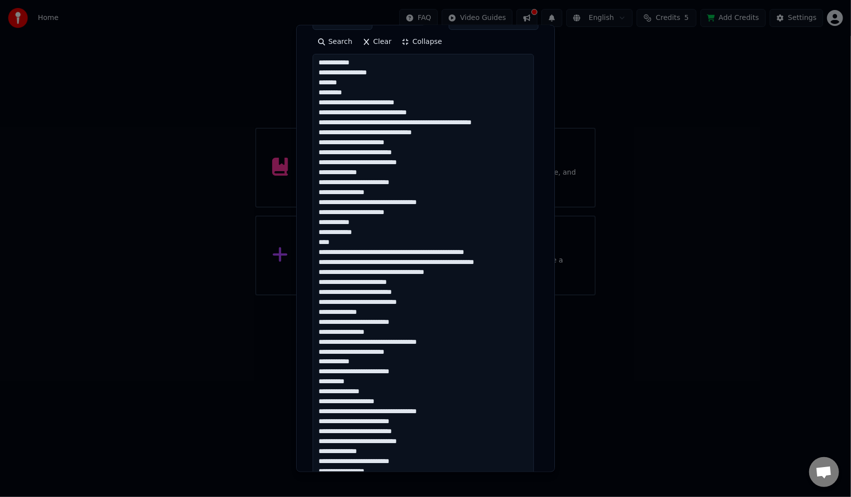
click at [406, 100] on textarea at bounding box center [423, 307] width 221 height 506
drag, startPoint x: 378, startPoint y: 123, endPoint x: 393, endPoint y: 129, distance: 16.4
click at [379, 123] on textarea at bounding box center [423, 307] width 221 height 506
click at [391, 121] on textarea at bounding box center [423, 307] width 221 height 506
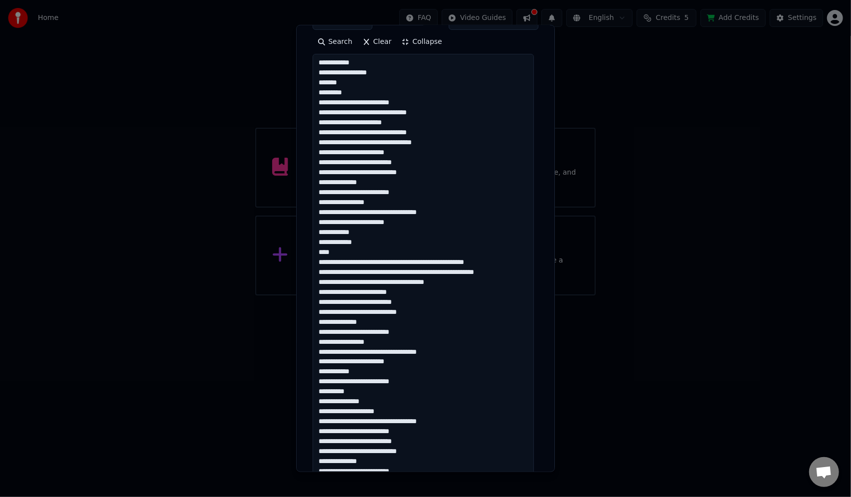
drag, startPoint x: 375, startPoint y: 131, endPoint x: 412, endPoint y: 153, distance: 43.3
click at [375, 131] on textarea at bounding box center [423, 307] width 221 height 506
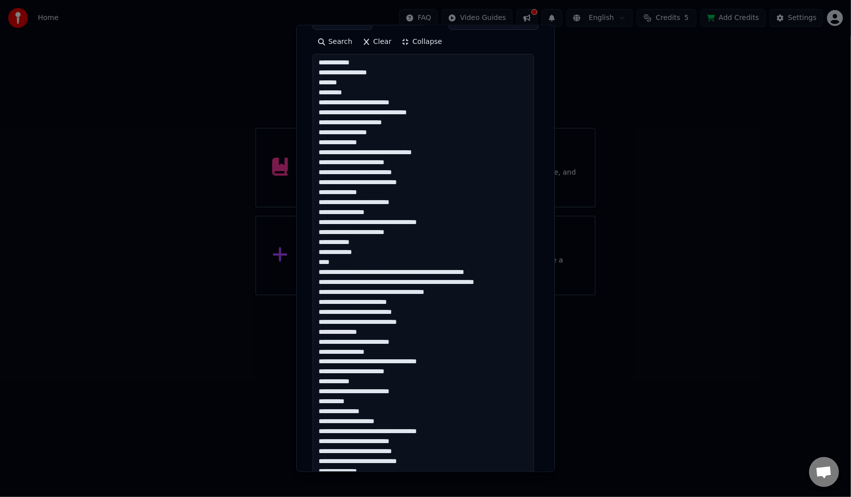
click at [357, 149] on textarea at bounding box center [423, 307] width 221 height 506
click at [354, 150] on textarea at bounding box center [423, 307] width 221 height 506
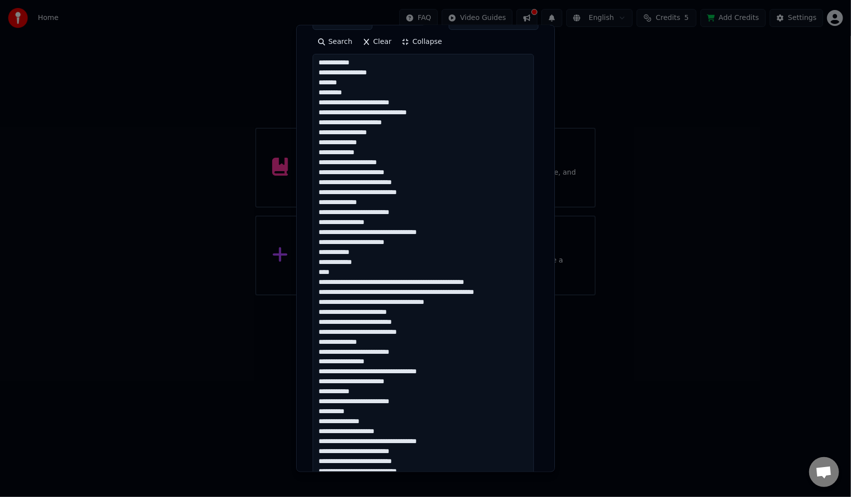
click at [348, 162] on textarea at bounding box center [423, 307] width 221 height 506
drag, startPoint x: 354, startPoint y: 179, endPoint x: 410, endPoint y: 182, distance: 55.4
click at [410, 182] on textarea at bounding box center [423, 307] width 221 height 506
drag, startPoint x: 355, startPoint y: 189, endPoint x: 411, endPoint y: 189, distance: 55.8
click at [411, 189] on textarea at bounding box center [423, 307] width 221 height 506
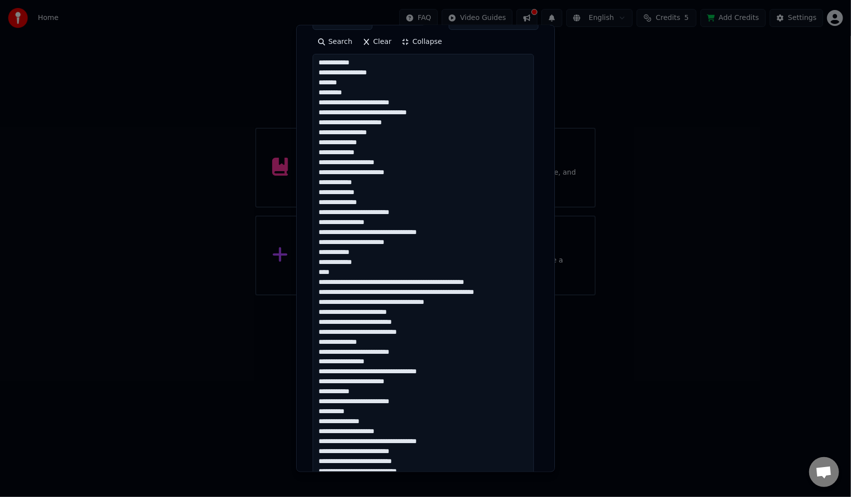
click at [347, 211] on textarea at bounding box center [423, 307] width 221 height 506
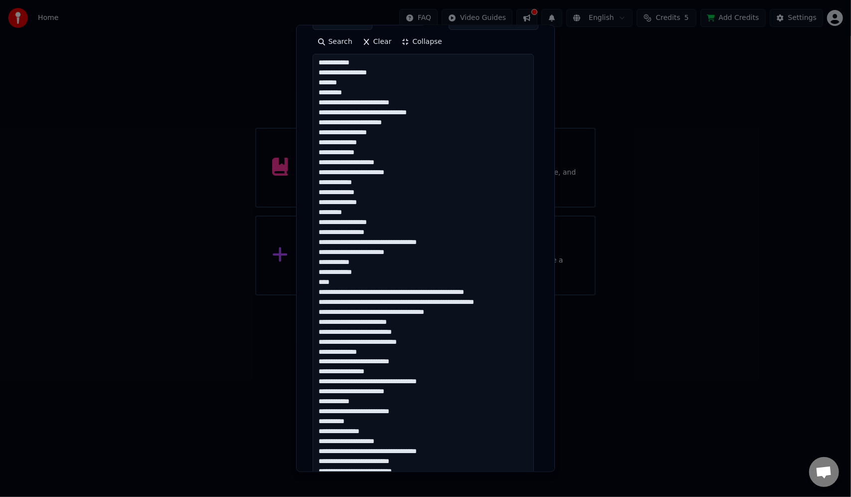
click at [382, 242] on textarea at bounding box center [423, 307] width 221 height 506
click at [383, 239] on textarea at bounding box center [423, 307] width 221 height 506
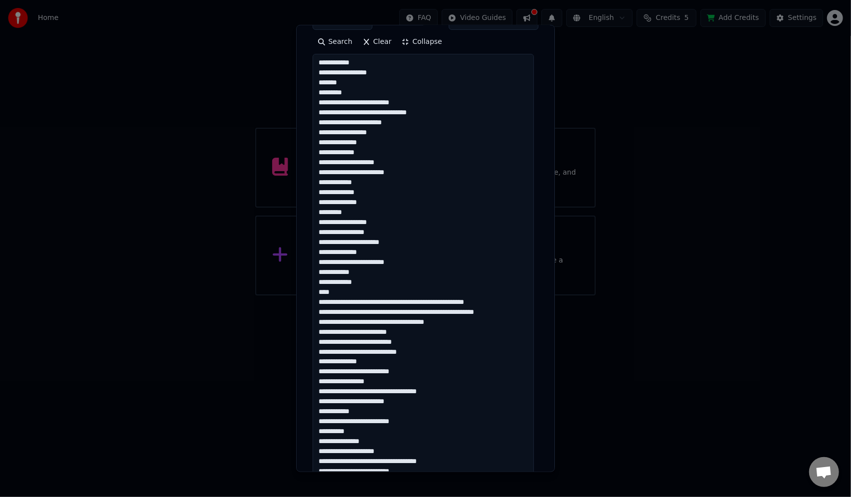
click at [338, 251] on textarea at bounding box center [423, 307] width 221 height 506
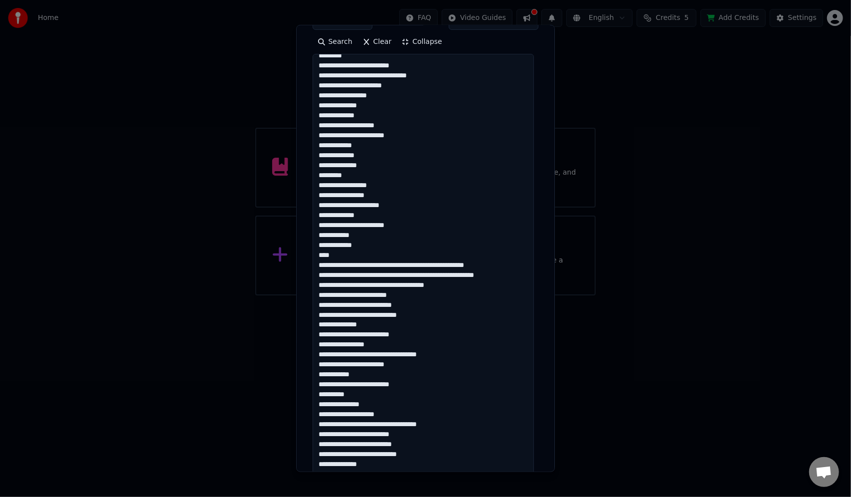
scroll to position [50, 0]
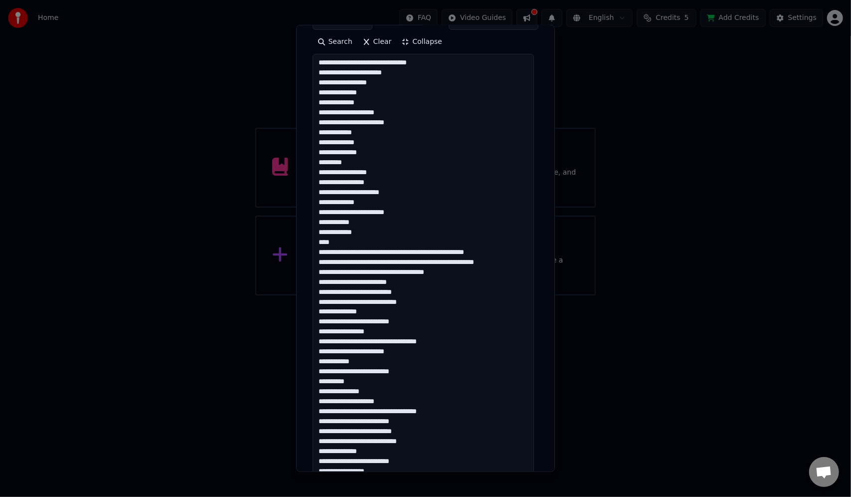
click at [403, 251] on textarea at bounding box center [423, 307] width 221 height 506
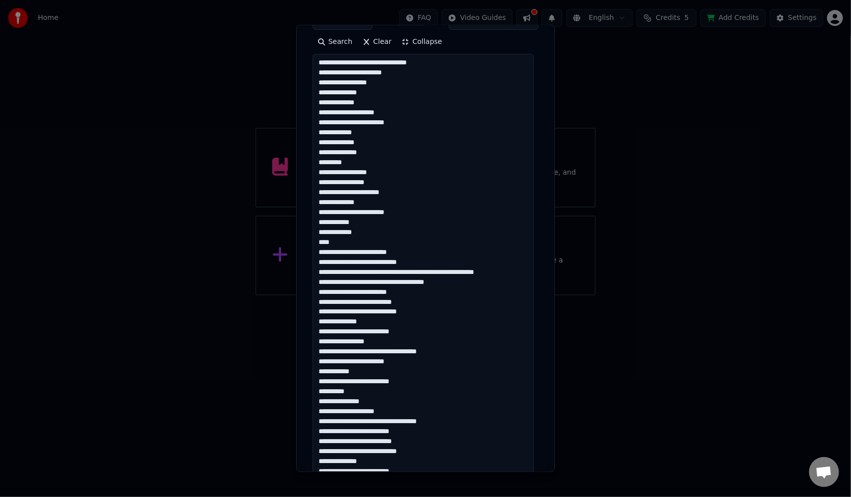
click at [402, 271] on textarea at bounding box center [423, 307] width 221 height 506
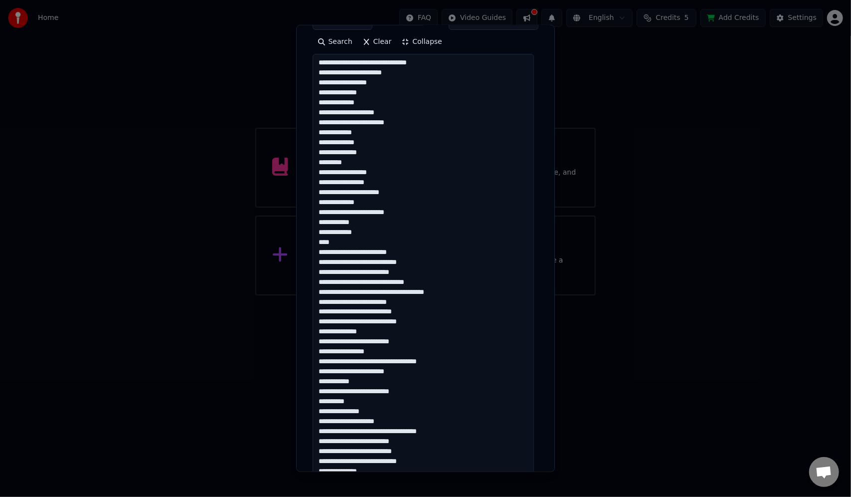
click at [401, 270] on textarea at bounding box center [423, 307] width 221 height 506
drag, startPoint x: 372, startPoint y: 281, endPoint x: 391, endPoint y: 281, distance: 19.4
click at [372, 281] on textarea at bounding box center [423, 307] width 221 height 506
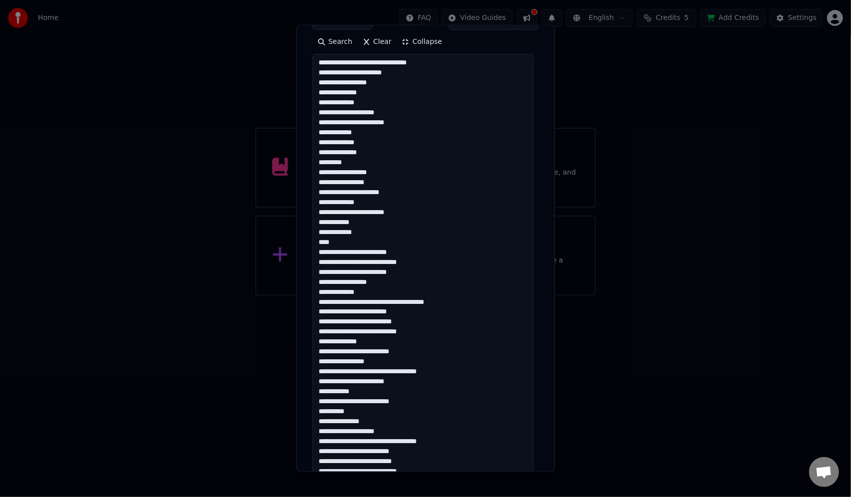
click at [368, 304] on textarea at bounding box center [423, 307] width 221 height 506
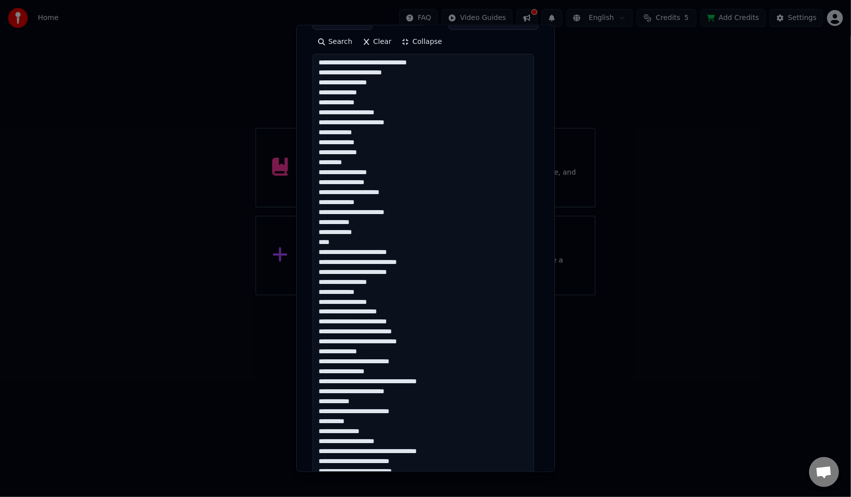
click at [368, 303] on textarea at bounding box center [423, 307] width 221 height 506
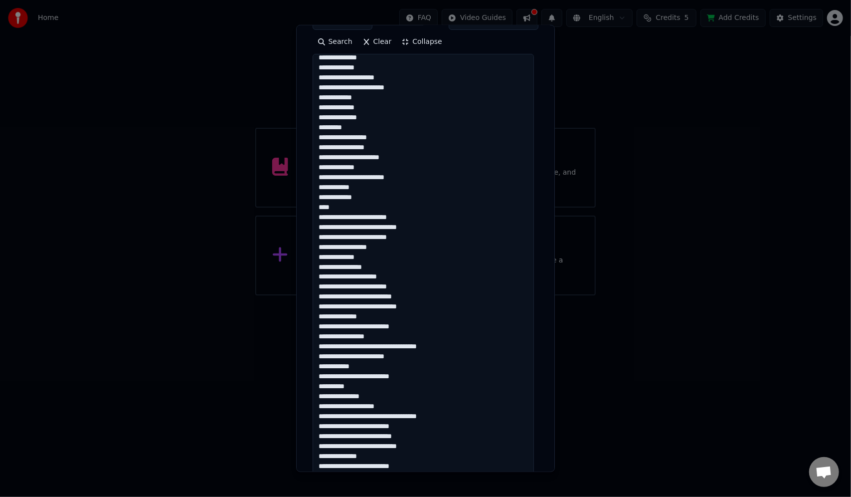
scroll to position [100, 0]
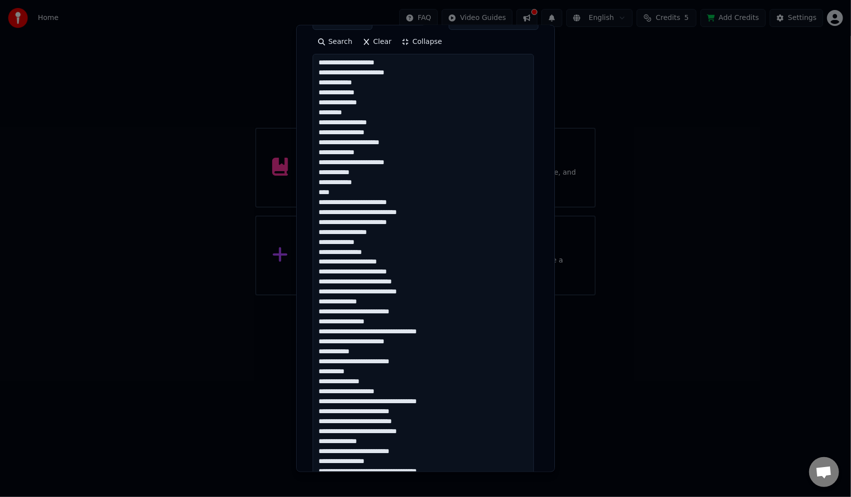
drag, startPoint x: 356, startPoint y: 281, endPoint x: 438, endPoint y: 282, distance: 81.8
click at [438, 282] on textarea at bounding box center [423, 307] width 221 height 506
drag, startPoint x: 359, startPoint y: 288, endPoint x: 428, endPoint y: 290, distance: 69.3
click at [426, 291] on textarea at bounding box center [423, 307] width 221 height 506
drag, startPoint x: 347, startPoint y: 310, endPoint x: 373, endPoint y: 315, distance: 26.9
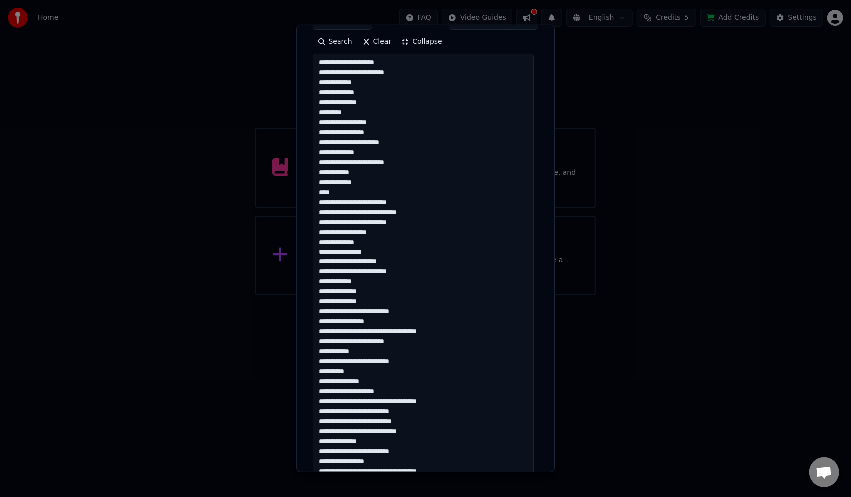
click at [350, 311] on textarea at bounding box center [423, 307] width 221 height 506
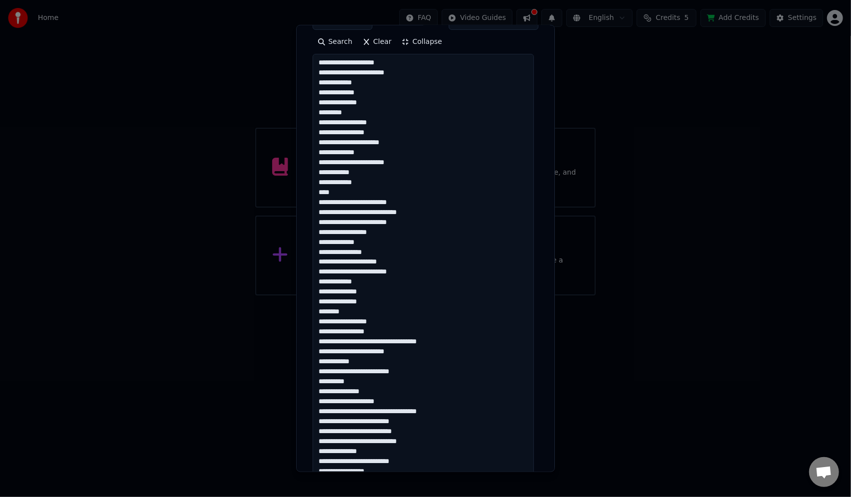
drag, startPoint x: 383, startPoint y: 338, endPoint x: 416, endPoint y: 342, distance: 33.6
click at [385, 339] on textarea at bounding box center [423, 307] width 221 height 506
click at [340, 347] on textarea at bounding box center [423, 307] width 221 height 506
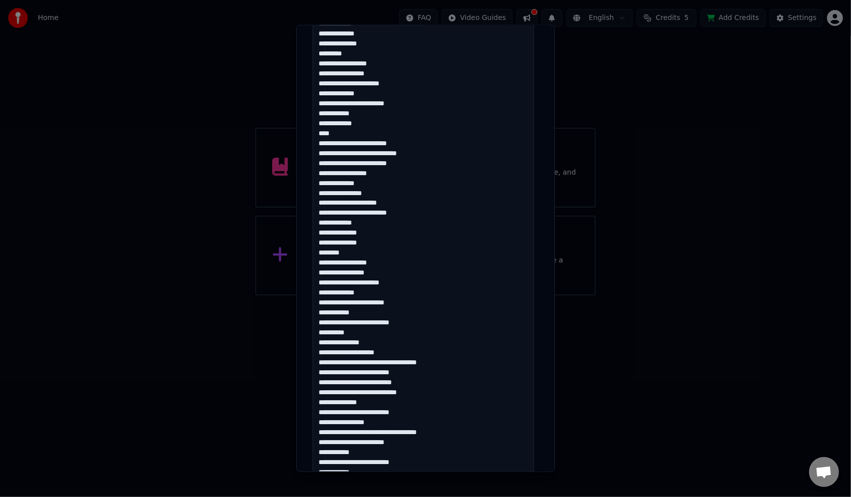
scroll to position [289, 0]
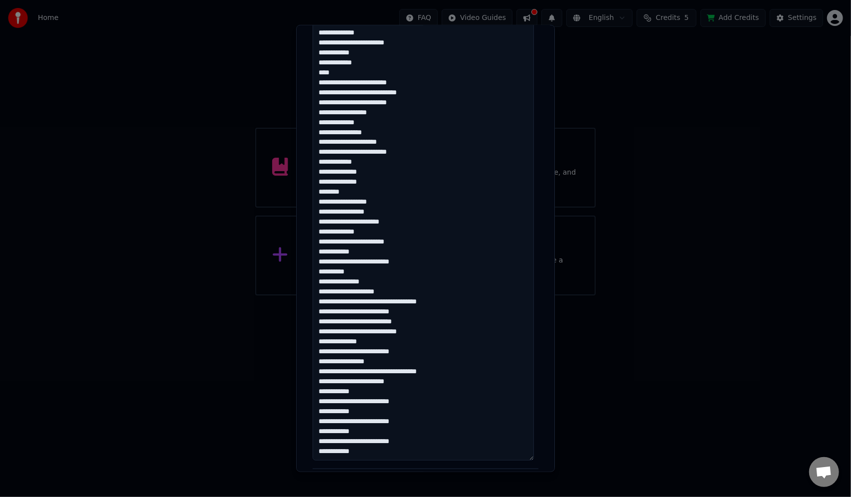
drag, startPoint x: 362, startPoint y: 261, endPoint x: 416, endPoint y: 260, distance: 53.8
click at [416, 260] on textarea at bounding box center [423, 207] width 221 height 506
drag, startPoint x: 316, startPoint y: 272, endPoint x: 394, endPoint y: 290, distance: 80.3
click at [394, 290] on textarea at bounding box center [423, 207] width 221 height 506
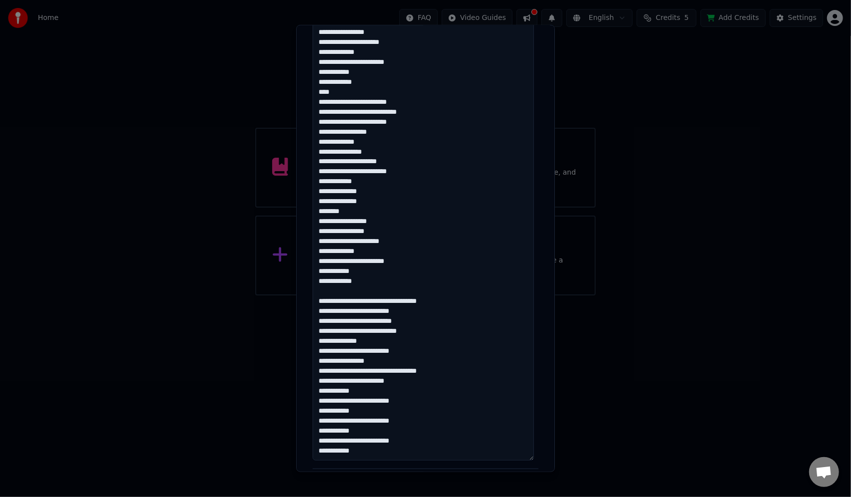
scroll to position [309, 0]
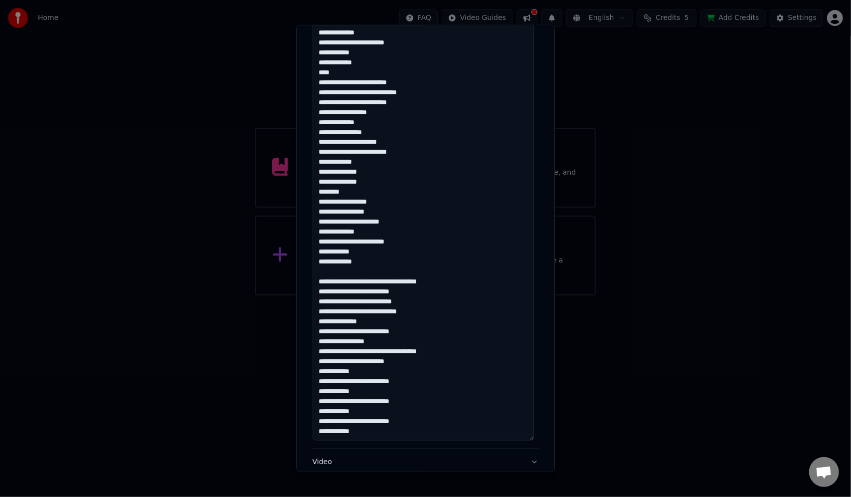
click at [319, 283] on textarea at bounding box center [423, 187] width 221 height 506
drag, startPoint x: 317, startPoint y: 278, endPoint x: 344, endPoint y: 290, distance: 29.5
click at [317, 279] on textarea at bounding box center [423, 187] width 221 height 506
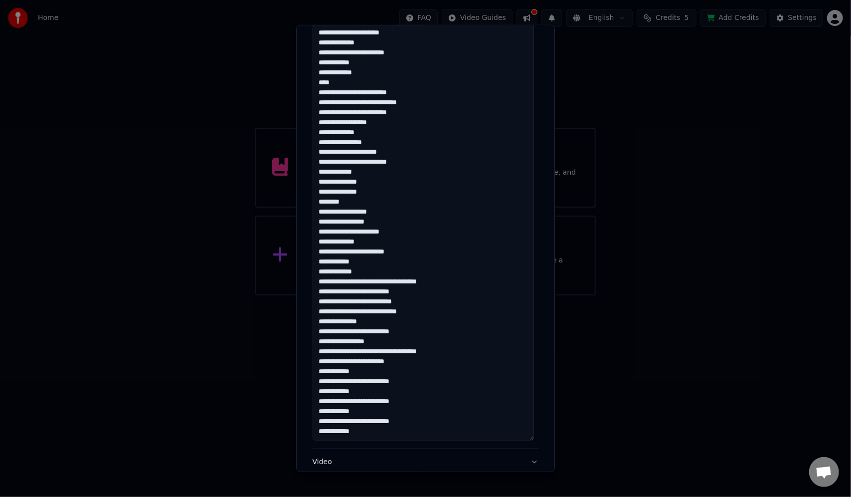
scroll to position [319, 0]
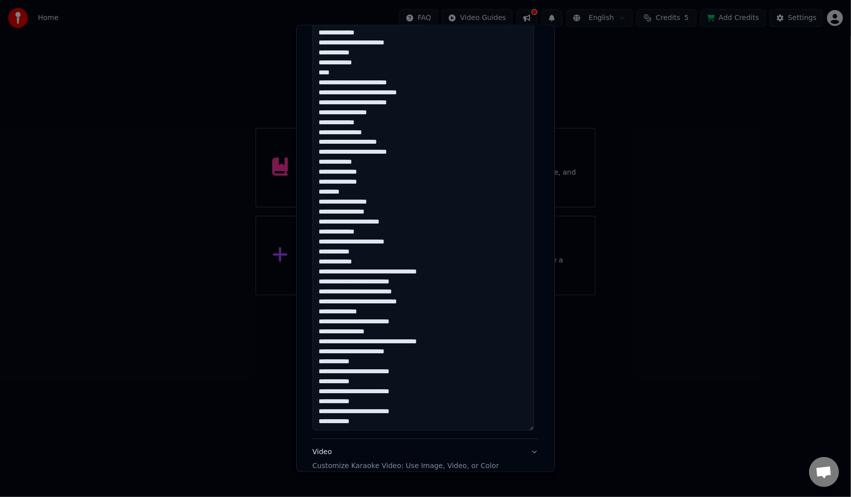
click at [361, 271] on textarea at bounding box center [423, 177] width 221 height 506
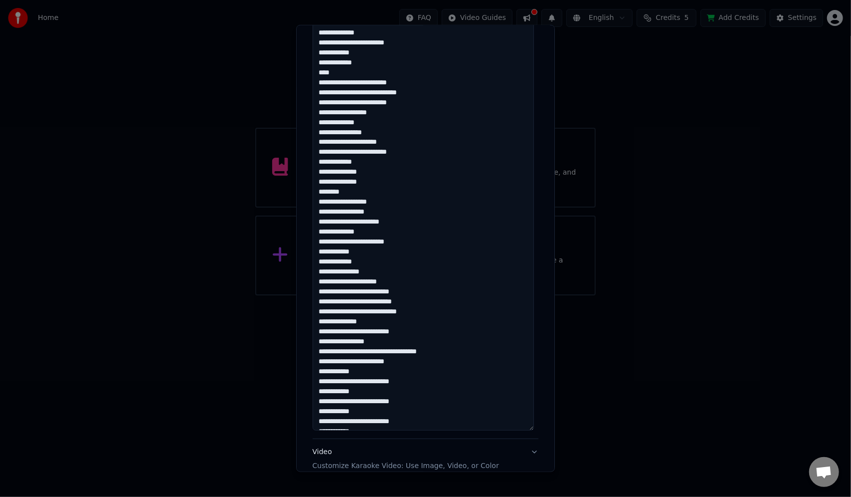
scroll to position [100, 0]
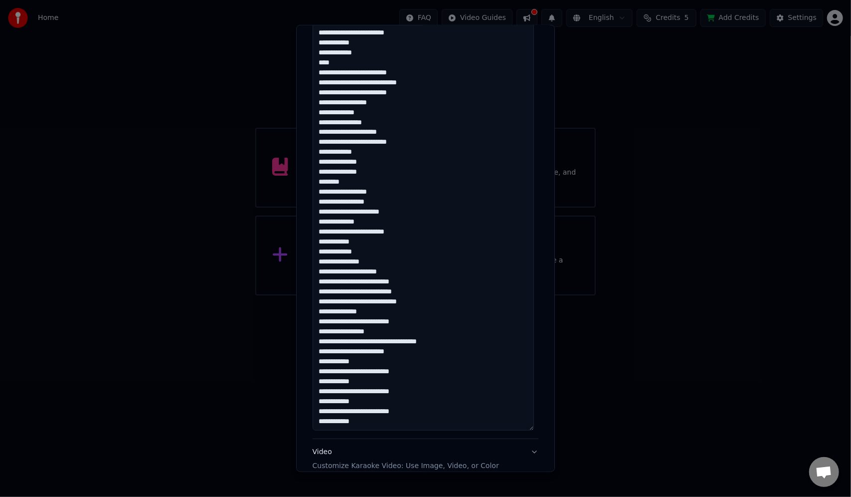
click at [348, 271] on textarea at bounding box center [423, 177] width 221 height 506
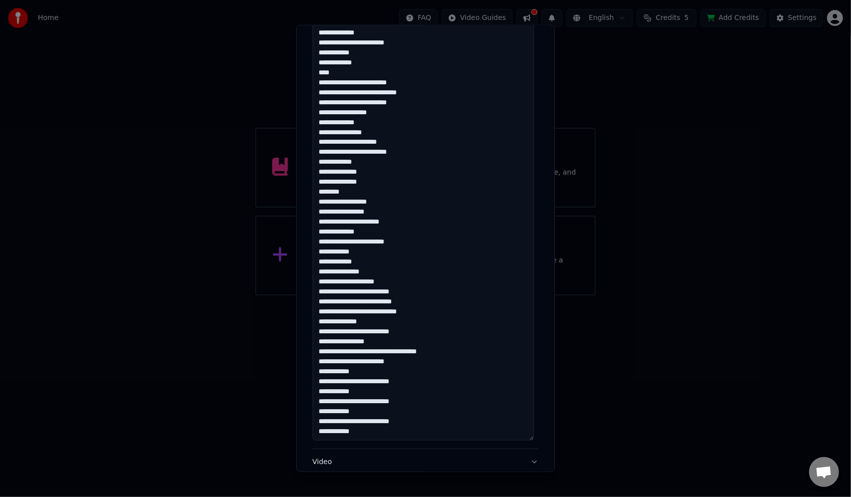
drag, startPoint x: 356, startPoint y: 300, endPoint x: 404, endPoint y: 301, distance: 47.4
click at [404, 301] on textarea at bounding box center [423, 187] width 221 height 506
drag, startPoint x: 355, startPoint y: 312, endPoint x: 400, endPoint y: 314, distance: 44.9
click at [399, 314] on textarea at bounding box center [423, 187] width 221 height 506
click at [347, 330] on textarea at bounding box center [423, 187] width 221 height 506
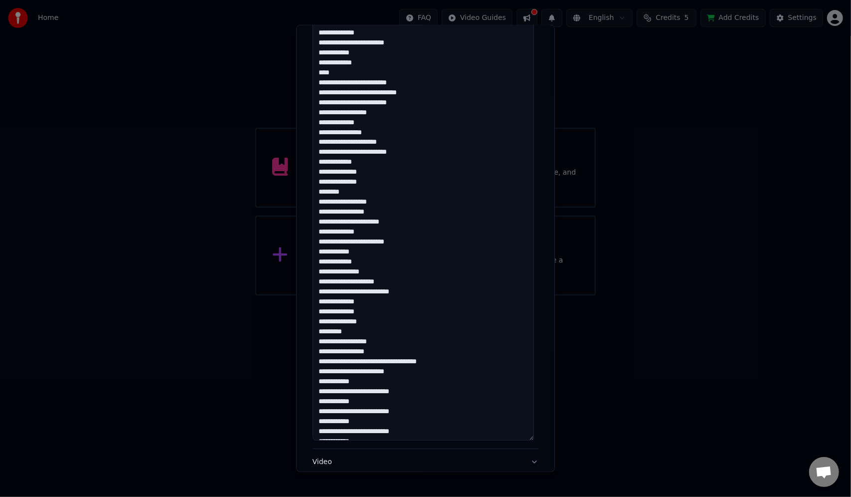
scroll to position [110, 0]
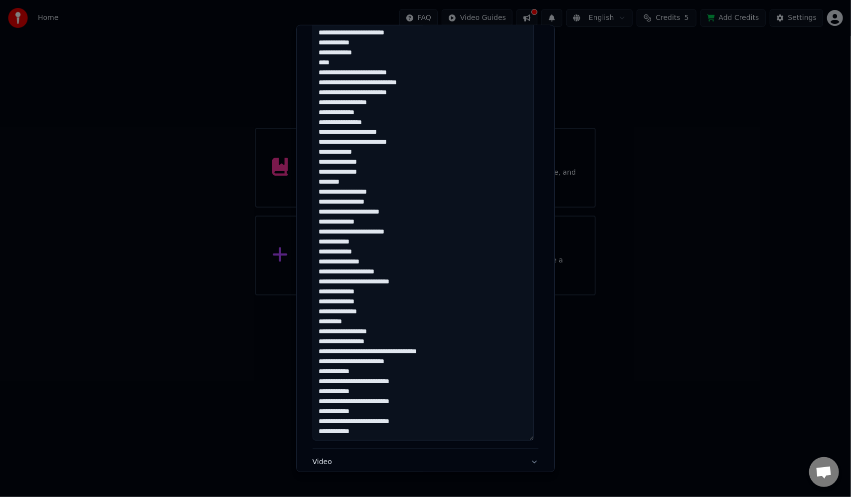
drag, startPoint x: 347, startPoint y: 324, endPoint x: 385, endPoint y: 326, distance: 38.4
click at [348, 324] on textarea at bounding box center [423, 187] width 221 height 506
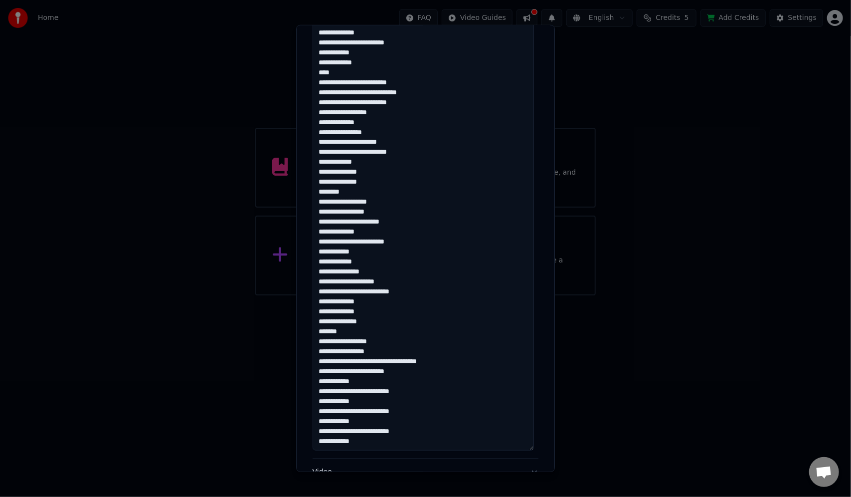
click at [382, 358] on textarea at bounding box center [423, 197] width 221 height 506
click at [384, 359] on textarea at bounding box center [423, 197] width 221 height 506
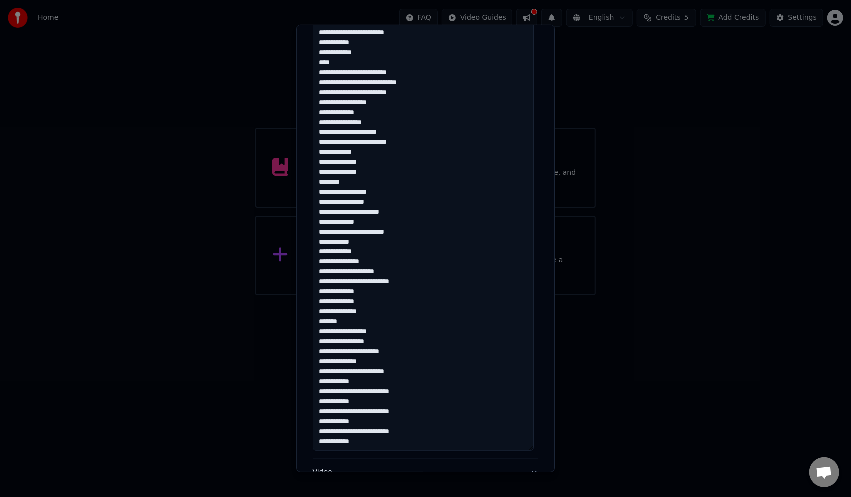
drag, startPoint x: 350, startPoint y: 390, endPoint x: 372, endPoint y: 391, distance: 22.0
click at [354, 391] on textarea at bounding box center [423, 197] width 221 height 506
click at [348, 390] on textarea at bounding box center [423, 197] width 221 height 506
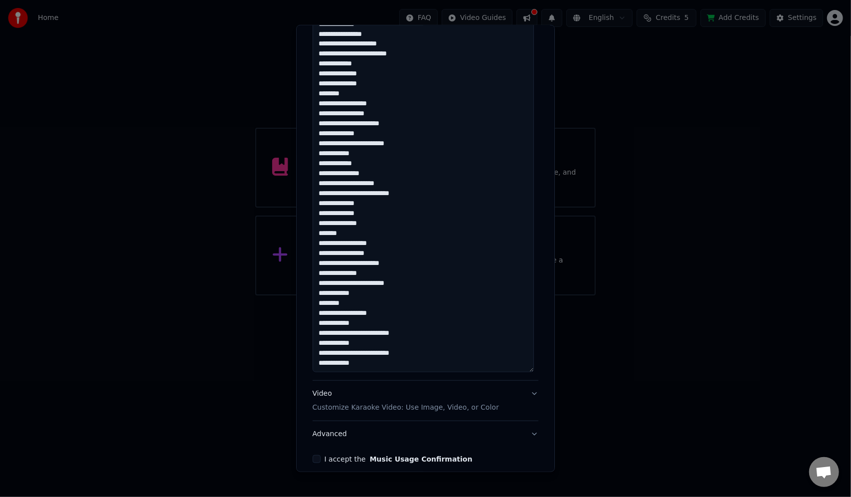
scroll to position [388, 0]
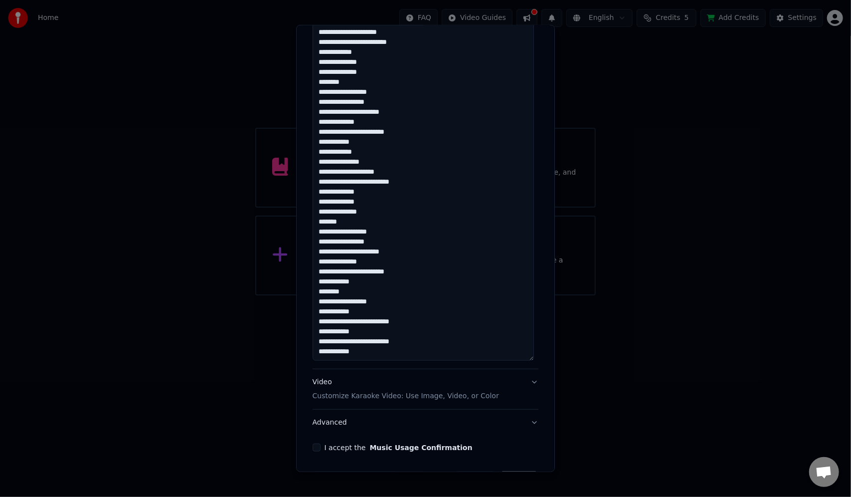
drag, startPoint x: 347, startPoint y: 321, endPoint x: 356, endPoint y: 322, distance: 9.6
click at [350, 320] on textarea at bounding box center [423, 107] width 221 height 506
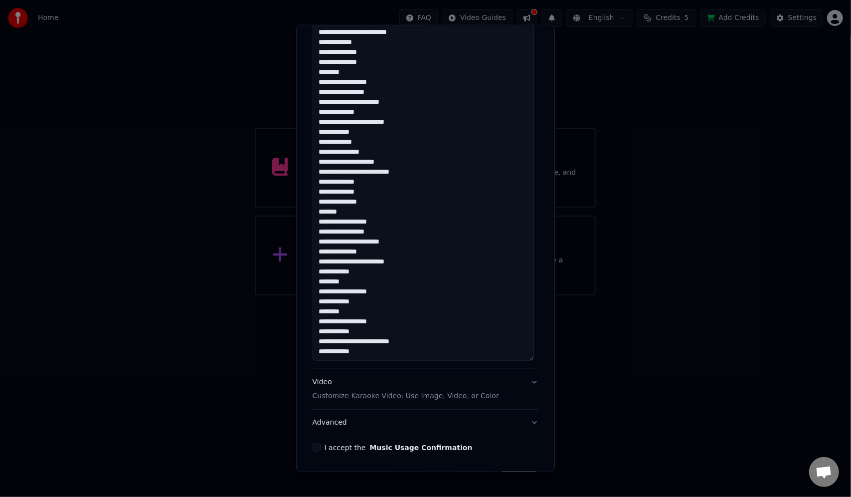
scroll to position [421, 0]
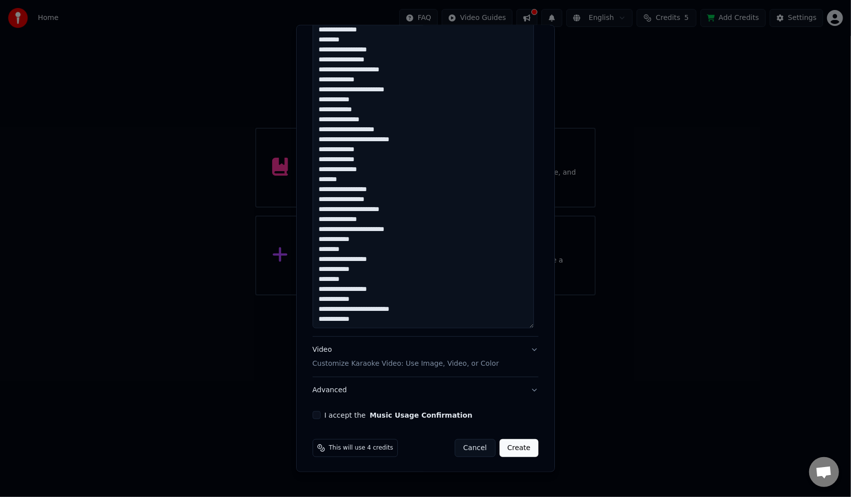
click at [349, 309] on textarea at bounding box center [423, 75] width 221 height 506
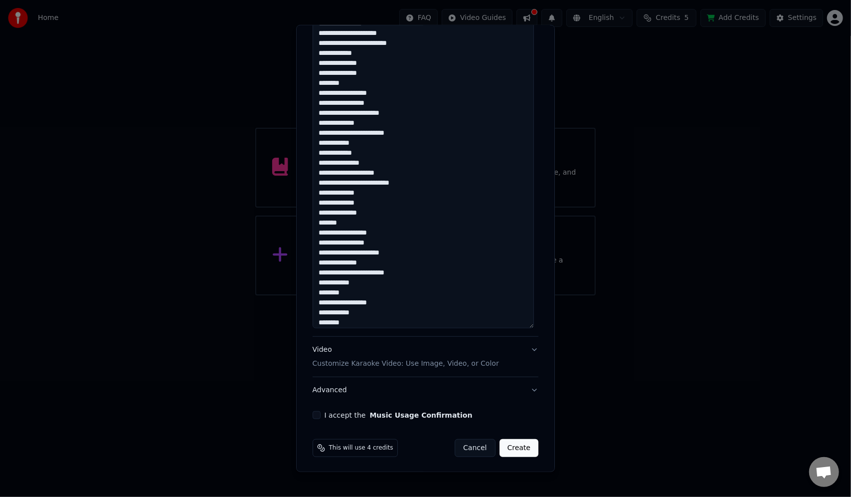
scroll to position [100, 0]
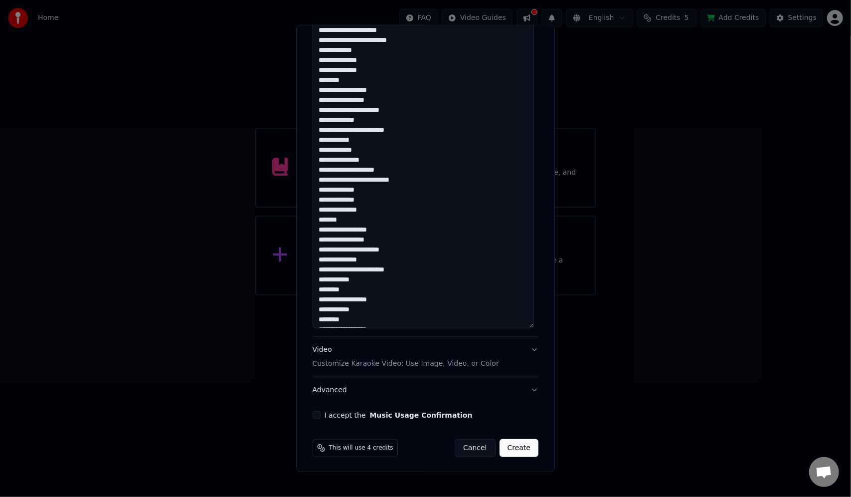
type textarea "**********"
click at [407, 363] on p "Customize Karaoke Video: Use Image, Video, or Color" at bounding box center [406, 363] width 186 height 10
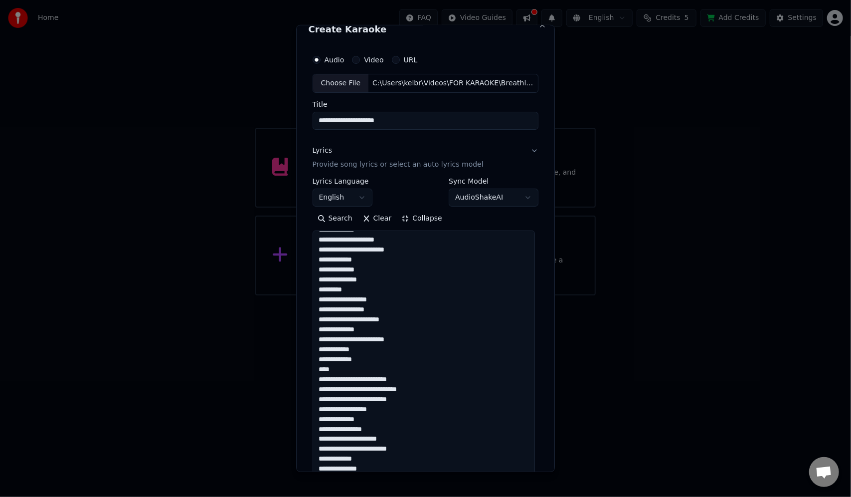
scroll to position [0, 0]
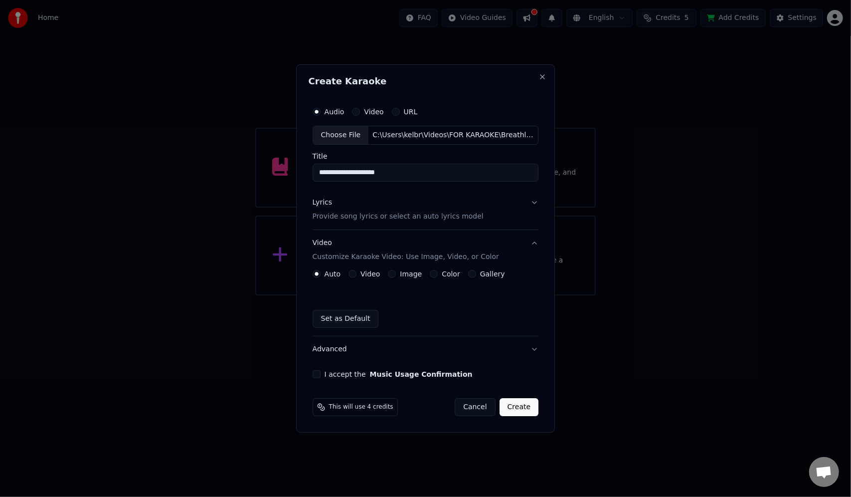
click at [356, 274] on button "Video" at bounding box center [352, 274] width 8 height 8
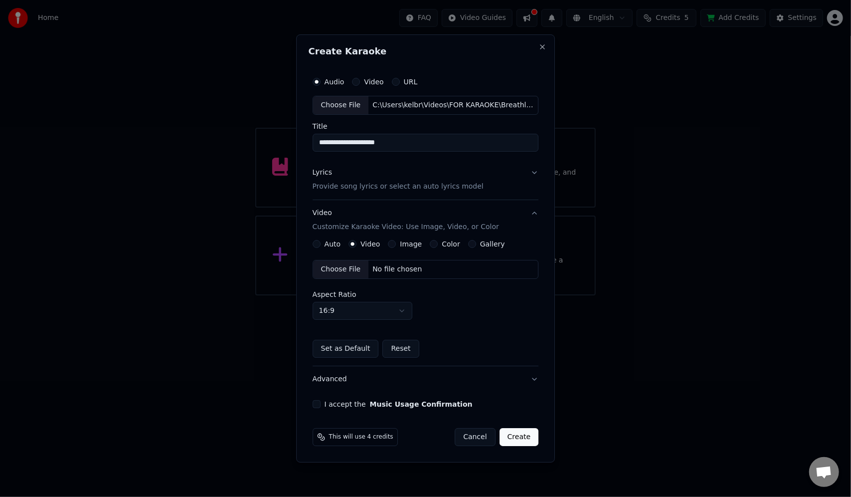
click at [431, 267] on div "Choose File No file chosen" at bounding box center [426, 269] width 226 height 19
click at [317, 405] on button "I accept the Music Usage Confirmation" at bounding box center [317, 404] width 8 height 8
click at [517, 438] on button "Create" at bounding box center [518, 437] width 39 height 18
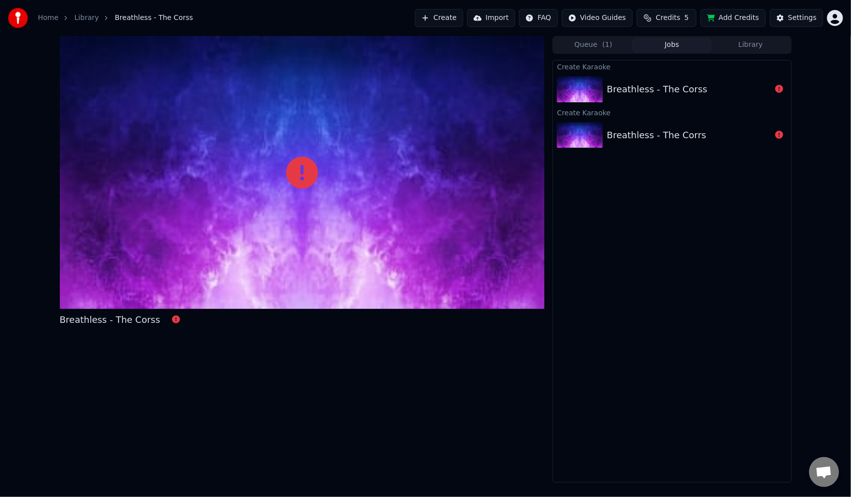
click at [667, 91] on div "Breathless - The Corss" at bounding box center [657, 89] width 101 height 14
click at [697, 87] on div "Breathless - The Corss" at bounding box center [689, 89] width 164 height 14
click at [716, 87] on div "Breathless - The Corss" at bounding box center [689, 89] width 164 height 14
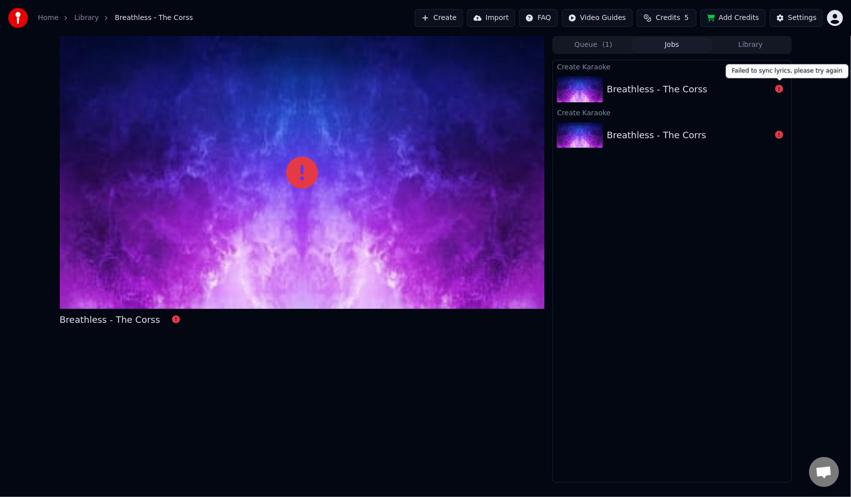
click at [780, 88] on icon at bounding box center [779, 89] width 8 height 8
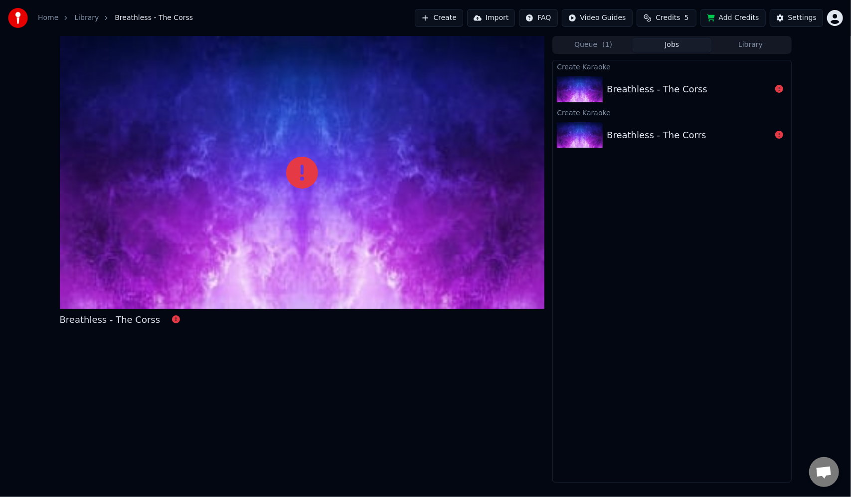
click at [718, 145] on div "Breathless - The Corrs" at bounding box center [672, 135] width 238 height 34
click at [83, 15] on link "Library" at bounding box center [86, 18] width 24 height 10
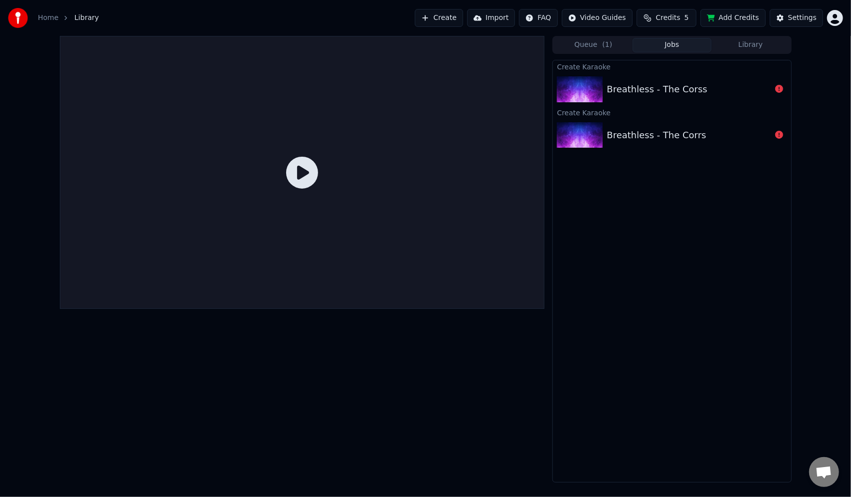
click at [301, 172] on icon at bounding box center [302, 173] width 32 height 32
click at [664, 95] on div "Breathless - The Corss" at bounding box center [657, 89] width 101 height 14
click at [661, 137] on div "Breathless - The Corrs" at bounding box center [656, 135] width 99 height 14
click at [647, 94] on div "Breathless - The Corss" at bounding box center [657, 89] width 101 height 14
click at [647, 132] on div "Breathless - The Corrs" at bounding box center [656, 135] width 99 height 14
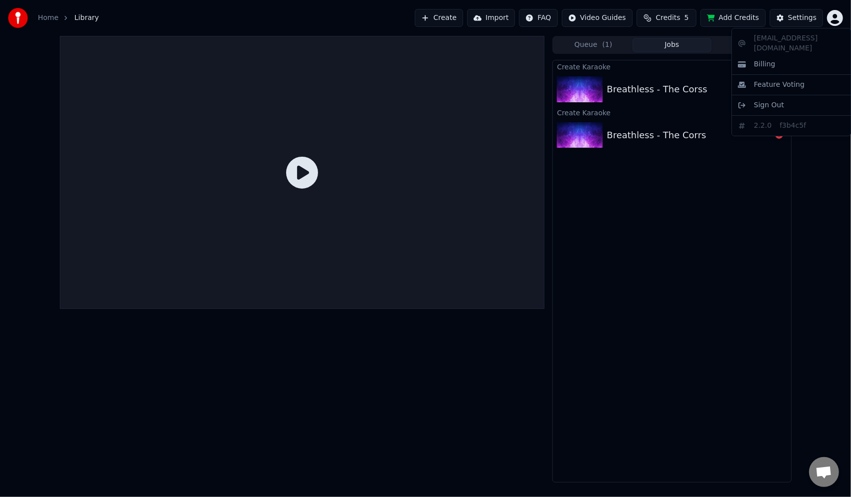
click at [834, 21] on html "Home Library Create Import FAQ Video Guides Credits 5 Add Credits Settings Queu…" at bounding box center [425, 248] width 851 height 497
click at [766, 59] on span "Billing" at bounding box center [764, 64] width 21 height 10
click at [613, 87] on div "Breathless - The Corss" at bounding box center [657, 89] width 101 height 14
click at [632, 139] on div "Breathless - The Corrs" at bounding box center [656, 135] width 99 height 14
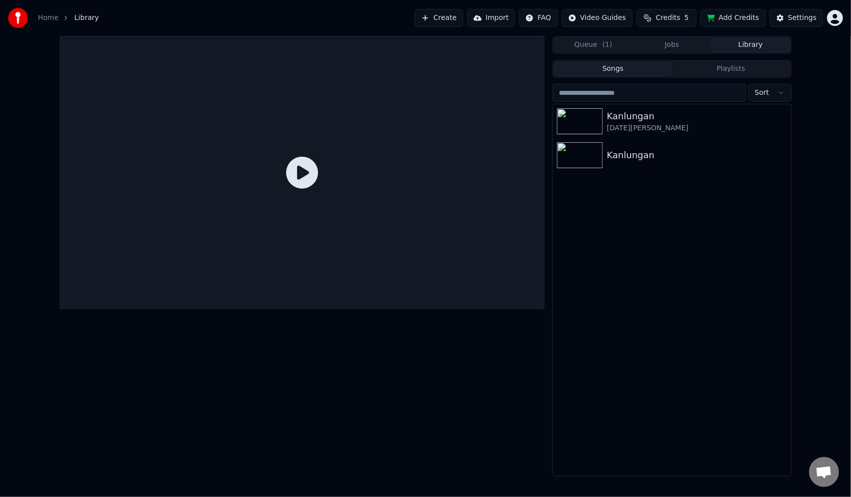
click at [760, 43] on button "Library" at bounding box center [750, 45] width 79 height 14
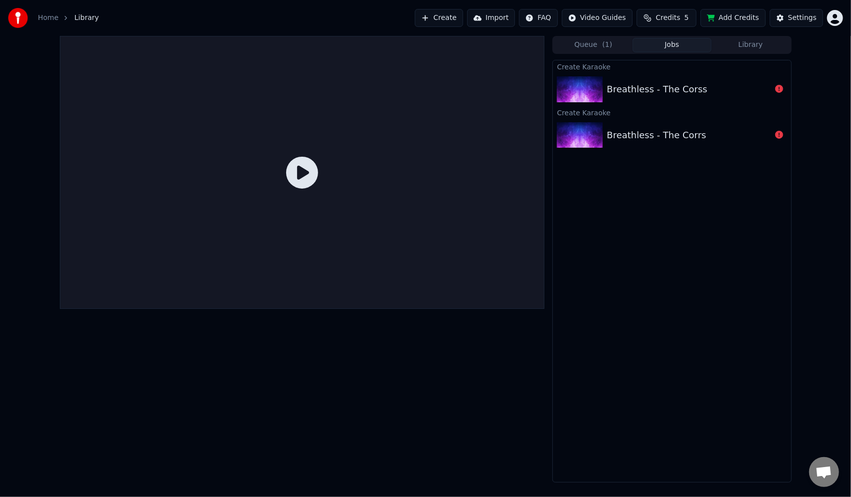
click at [657, 48] on button "Jobs" at bounding box center [672, 45] width 79 height 14
click at [647, 94] on div "Breathless - The Corss" at bounding box center [657, 89] width 101 height 14
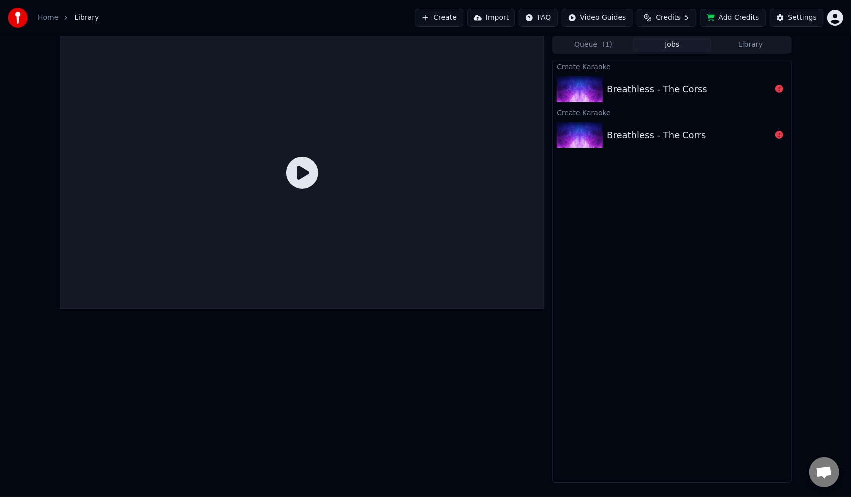
click at [647, 94] on div "Breathless - The Corss" at bounding box center [657, 89] width 101 height 14
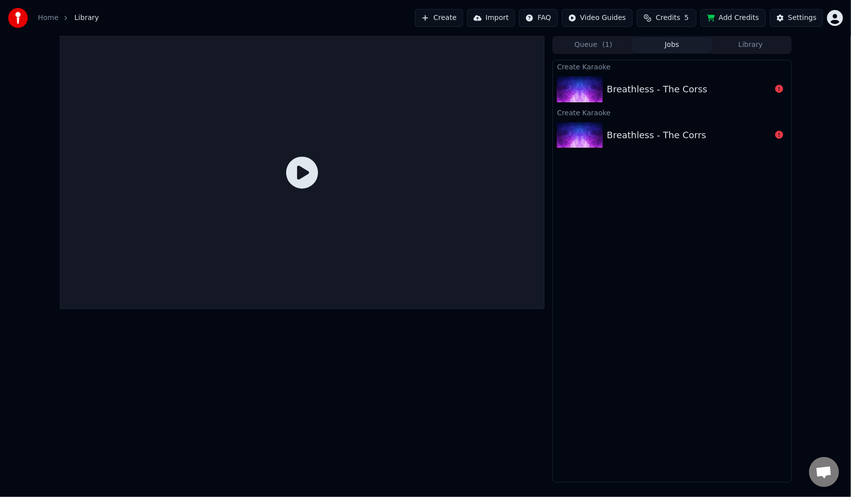
click at [647, 94] on div "Breathless - The Corss" at bounding box center [657, 89] width 101 height 14
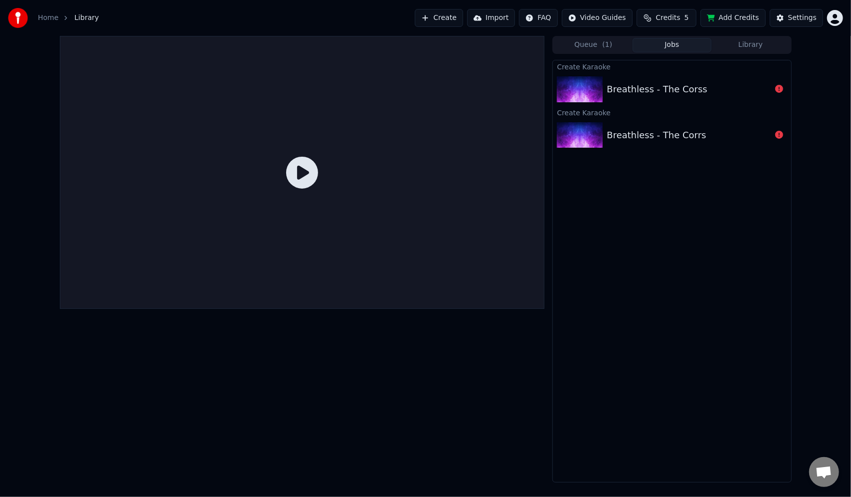
click at [647, 94] on div "Breathless - The Corss" at bounding box center [657, 89] width 101 height 14
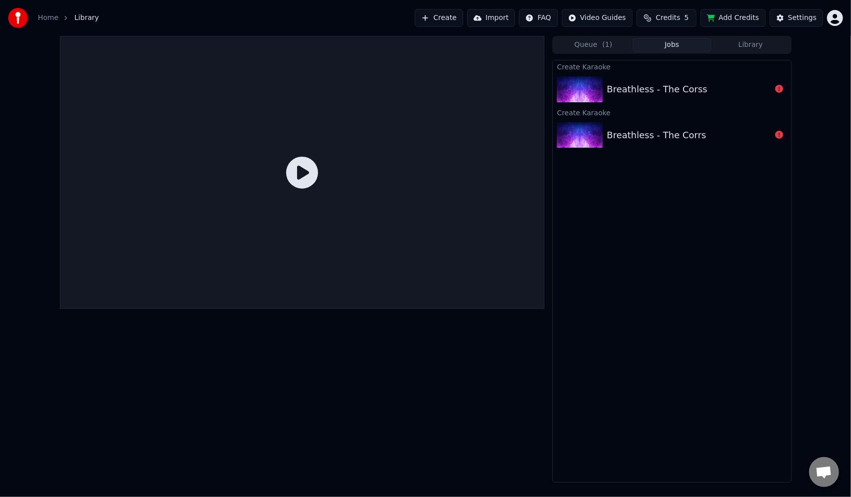
click at [647, 94] on div "Breathless - The Corss" at bounding box center [657, 89] width 101 height 14
click at [53, 19] on link "Home" at bounding box center [48, 18] width 20 height 10
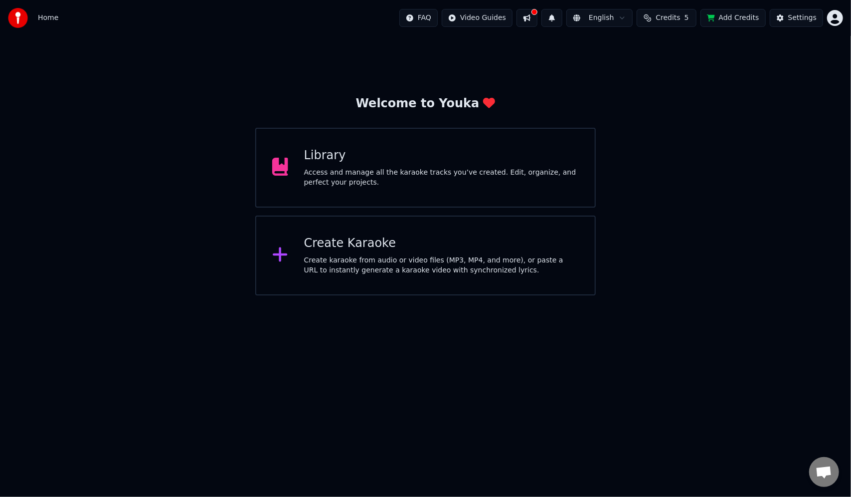
click at [447, 170] on div "Access and manage all the karaoke tracks you’ve created. Edit, organize, and pe…" at bounding box center [441, 177] width 275 height 20
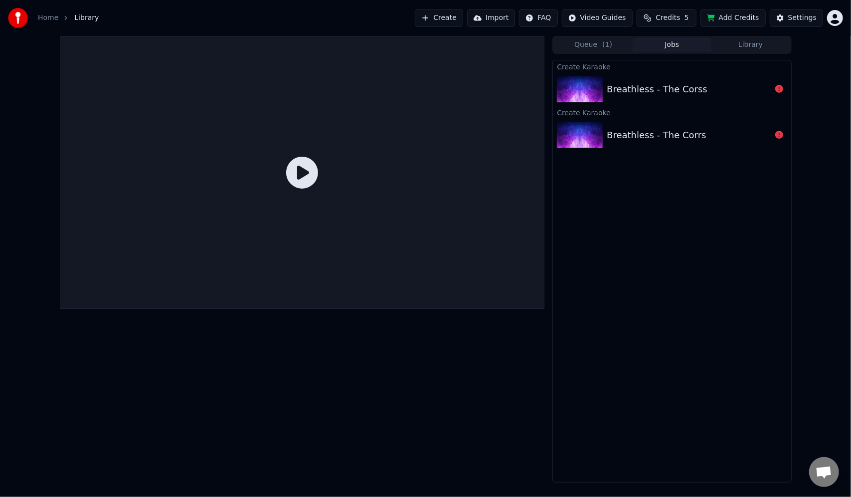
click at [630, 93] on div "Breathless - The Corss" at bounding box center [657, 89] width 101 height 14
click at [676, 93] on div "Breathless - The Corss" at bounding box center [657, 89] width 101 height 14
click at [51, 13] on link "Home" at bounding box center [48, 18] width 20 height 10
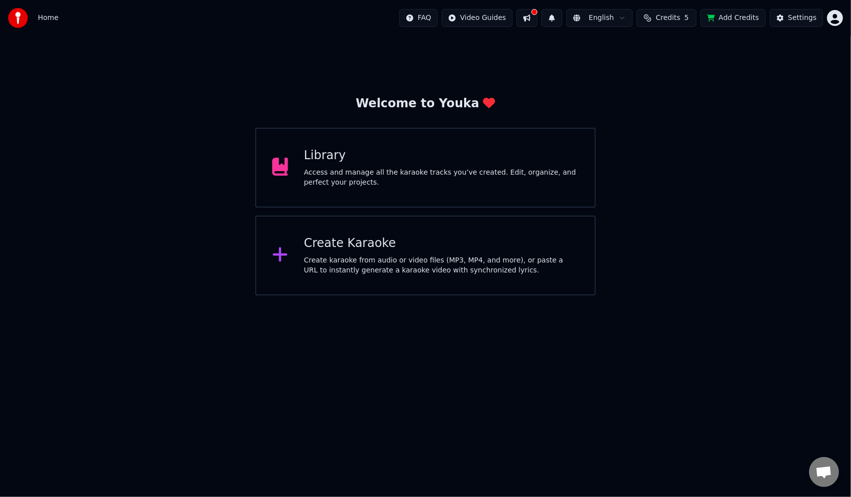
click at [374, 181] on div "Access and manage all the karaoke tracks you’ve created. Edit, organize, and pe…" at bounding box center [441, 177] width 275 height 20
click at [464, 171] on div "Access and manage all the karaoke tracks you’ve created. Edit, organize, and pe…" at bounding box center [441, 177] width 275 height 20
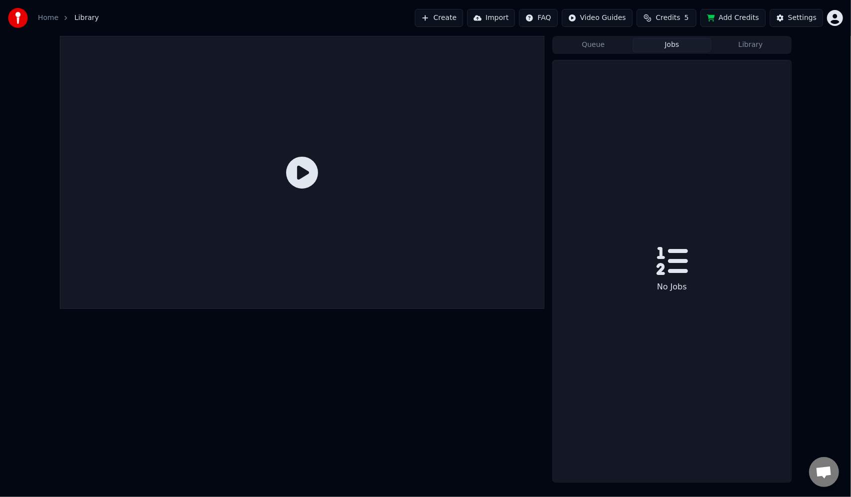
click at [668, 47] on button "Jobs" at bounding box center [672, 45] width 79 height 14
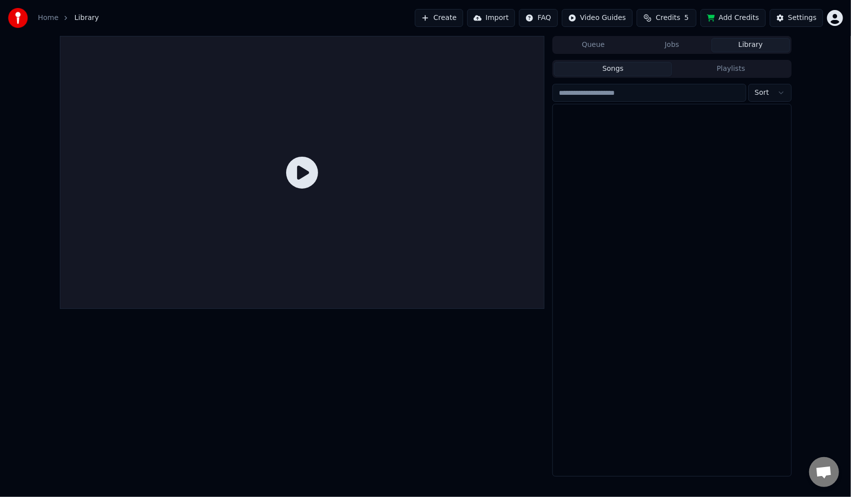
click at [749, 47] on button "Library" at bounding box center [750, 45] width 79 height 14
click at [52, 21] on link "Home" at bounding box center [48, 18] width 20 height 10
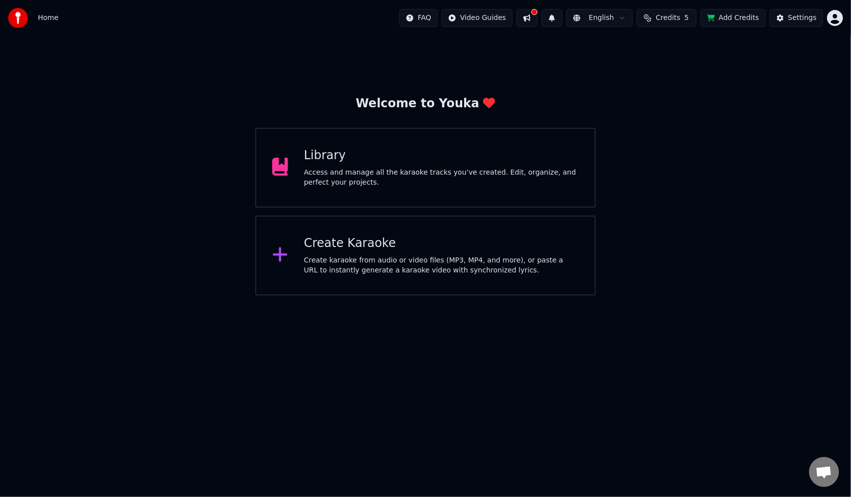
click at [383, 180] on div "Access and manage all the karaoke tracks you’ve created. Edit, organize, and pe…" at bounding box center [441, 177] width 275 height 20
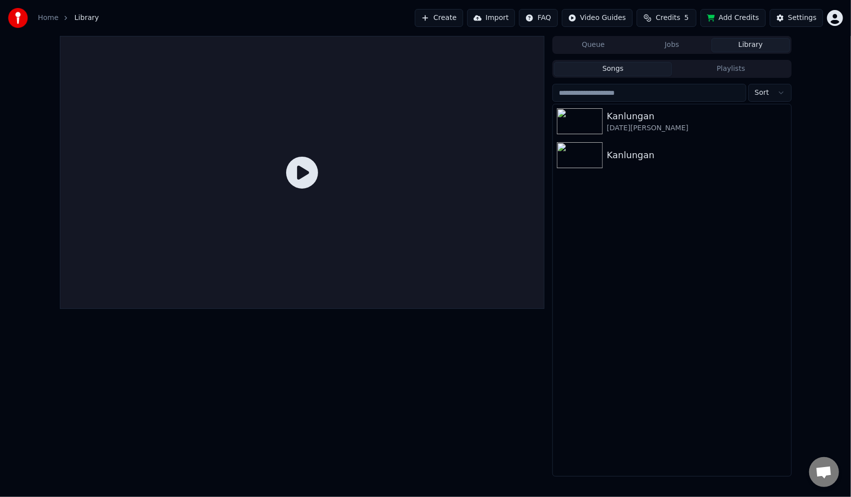
click at [49, 17] on link "Home" at bounding box center [48, 18] width 20 height 10
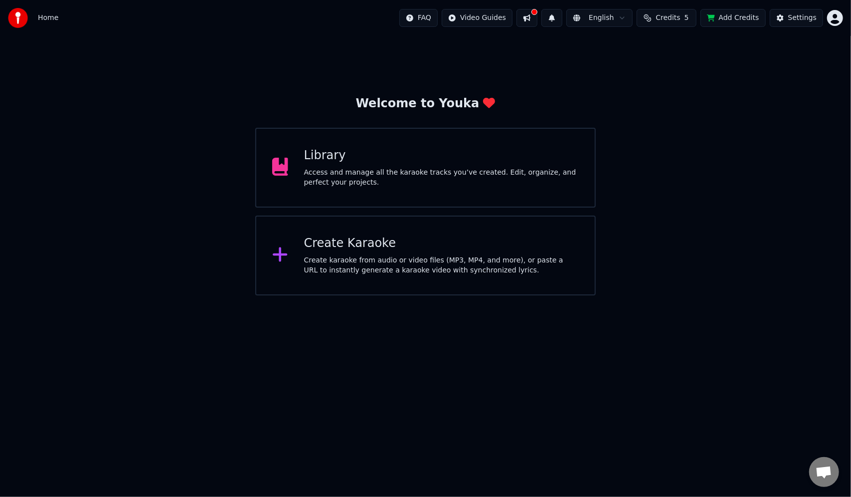
click at [432, 267] on div "Create karaoke from audio or video files (MP3, MP4, and more), or paste a URL t…" at bounding box center [441, 265] width 275 height 20
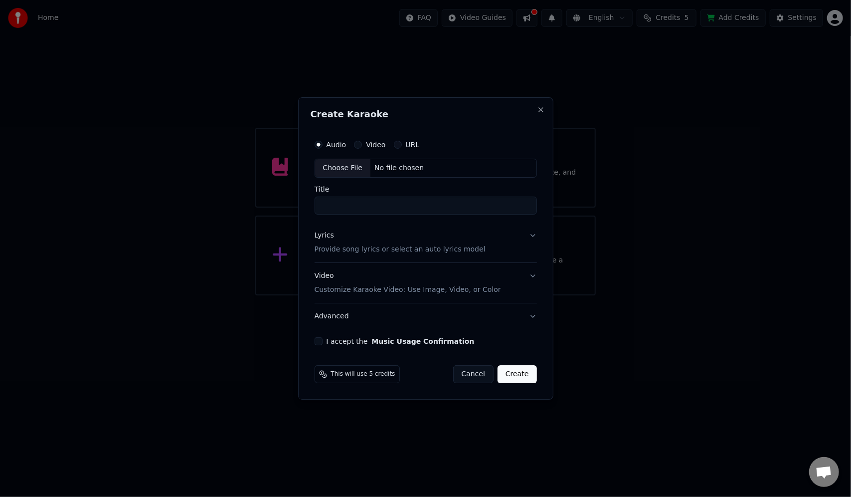
click at [416, 166] on div "No file chosen" at bounding box center [398, 168] width 57 height 10
drag, startPoint x: 401, startPoint y: 204, endPoint x: 352, endPoint y: 207, distance: 48.9
click at [352, 207] on input "**********" at bounding box center [426, 205] width 226 height 18
type input "**********"
click at [373, 253] on p "Provide song lyrics or select an auto lyrics model" at bounding box center [398, 249] width 171 height 10
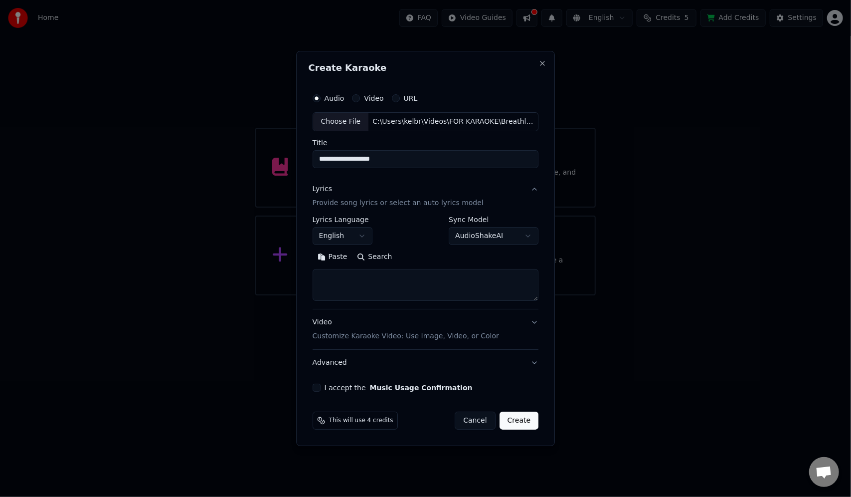
click at [349, 280] on textarea at bounding box center [426, 285] width 226 height 32
paste textarea "**********"
type textarea "**********"
click at [401, 253] on button "Expand" at bounding box center [419, 257] width 47 height 16
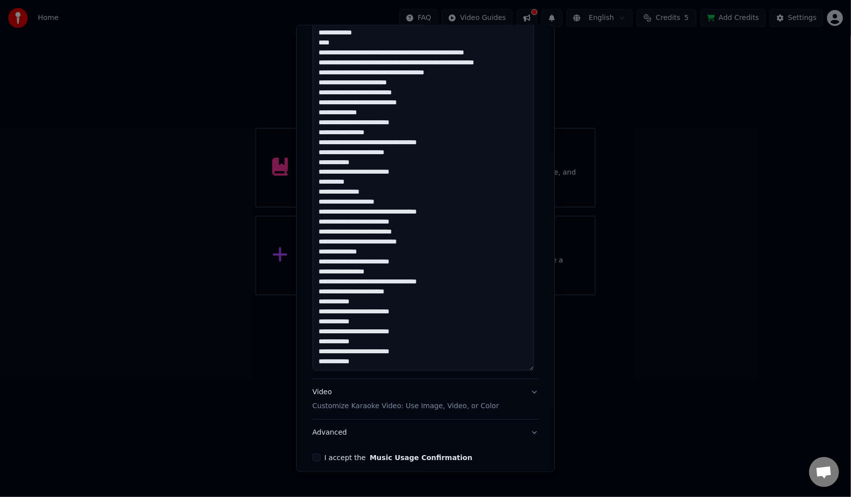
scroll to position [421, 0]
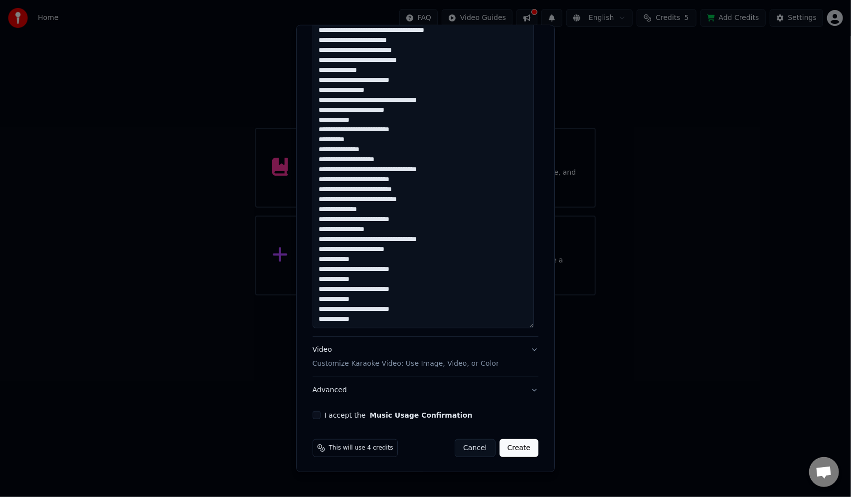
click at [317, 413] on button "I accept the Music Usage Confirmation" at bounding box center [317, 415] width 8 height 8
click at [356, 363] on p "Customize Karaoke Video: Use Image, Video, or Color" at bounding box center [406, 363] width 186 height 10
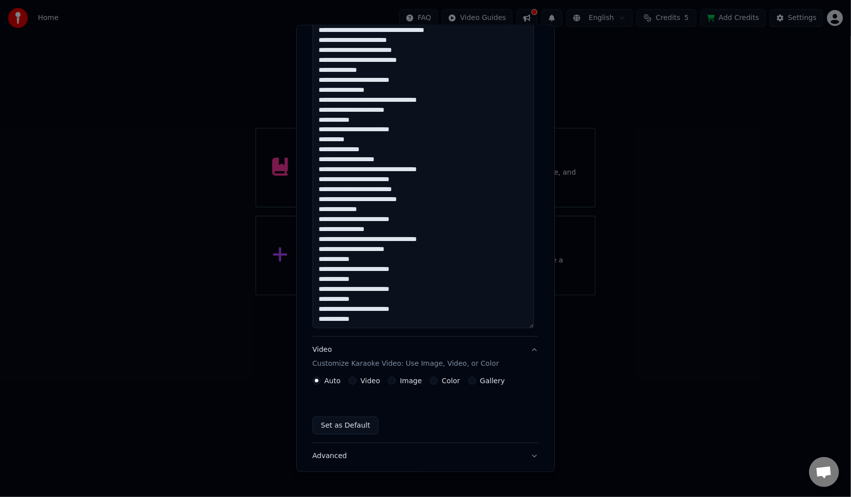
scroll to position [0, 0]
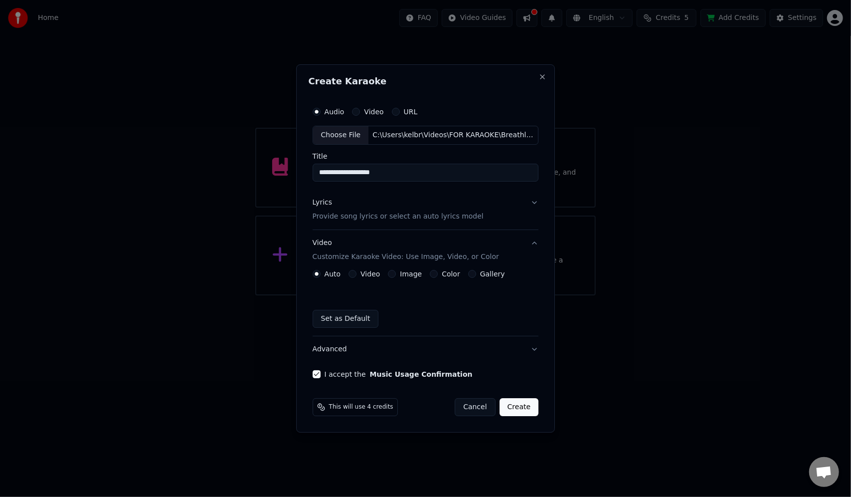
click at [356, 275] on button "Video" at bounding box center [352, 274] width 8 height 8
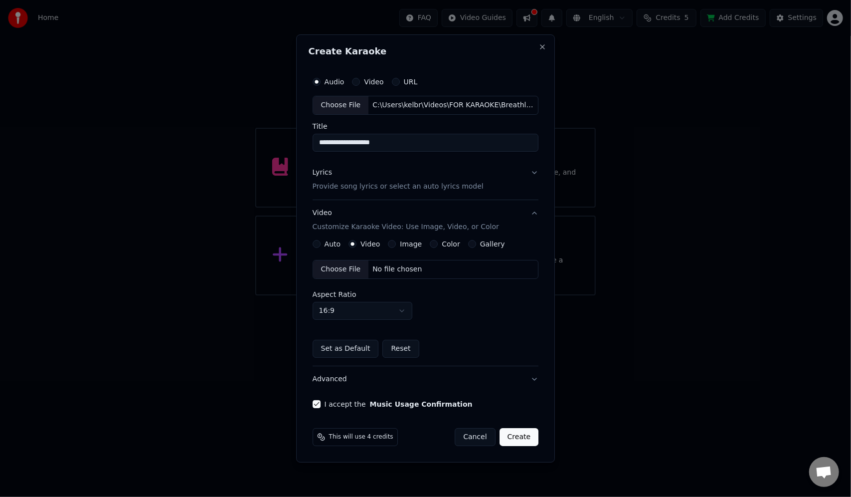
click at [401, 271] on div "No file chosen" at bounding box center [396, 269] width 57 height 10
click at [517, 435] on button "Create" at bounding box center [518, 437] width 39 height 18
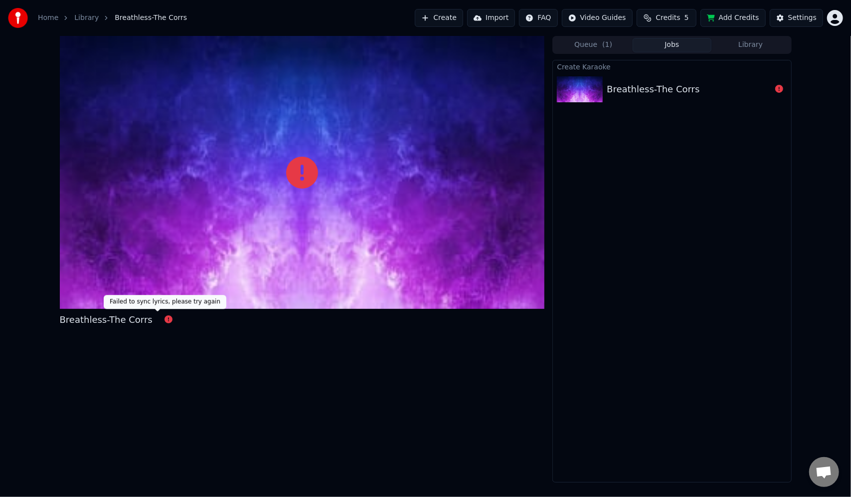
click at [165, 319] on icon at bounding box center [169, 319] width 8 height 8
click at [126, 321] on div "Breathless-The Corrs" at bounding box center [106, 320] width 93 height 14
click at [126, 320] on div "Breathless-The Corrs" at bounding box center [106, 320] width 93 height 14
click at [647, 86] on div "Breathless-The Corrs" at bounding box center [653, 89] width 93 height 14
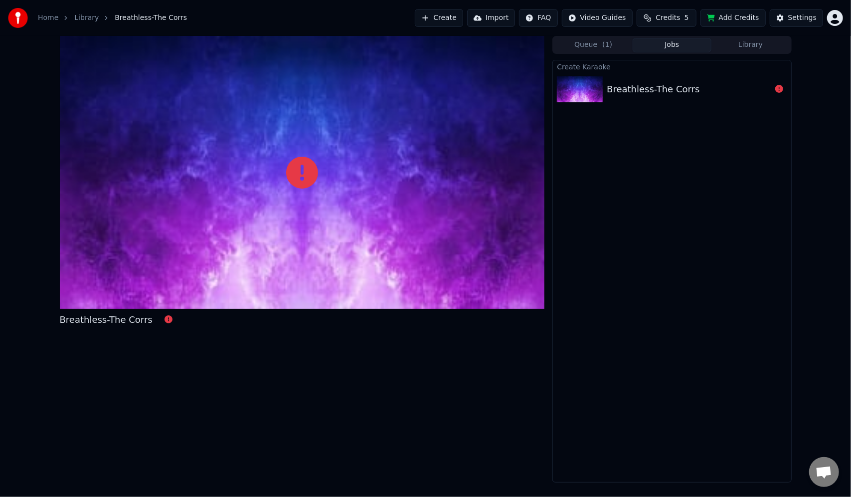
click at [647, 86] on div "Breathless-The Corrs" at bounding box center [653, 89] width 93 height 14
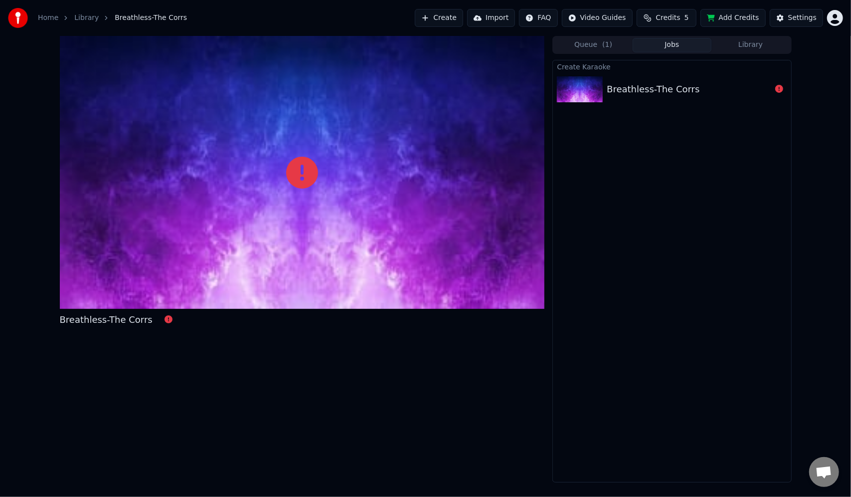
click at [647, 86] on div "Breathless-The Corrs" at bounding box center [653, 89] width 93 height 14
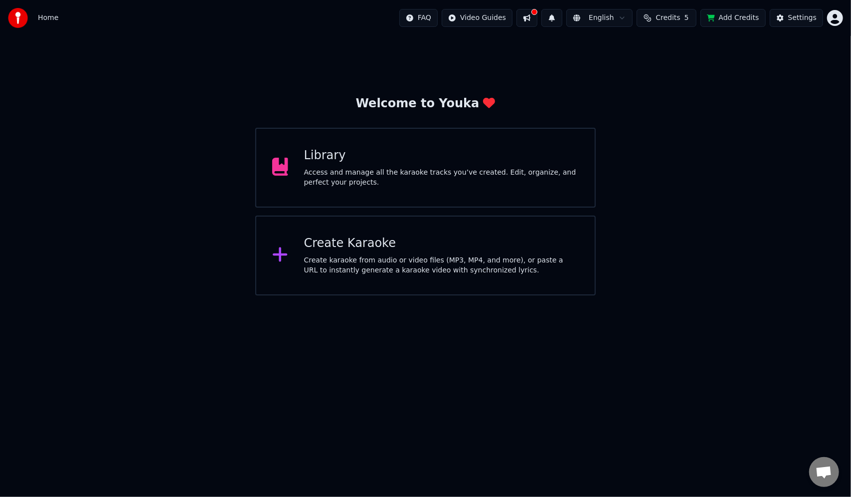
click at [455, 171] on div "Access and manage all the karaoke tracks you’ve created. Edit, organize, and pe…" at bounding box center [441, 177] width 275 height 20
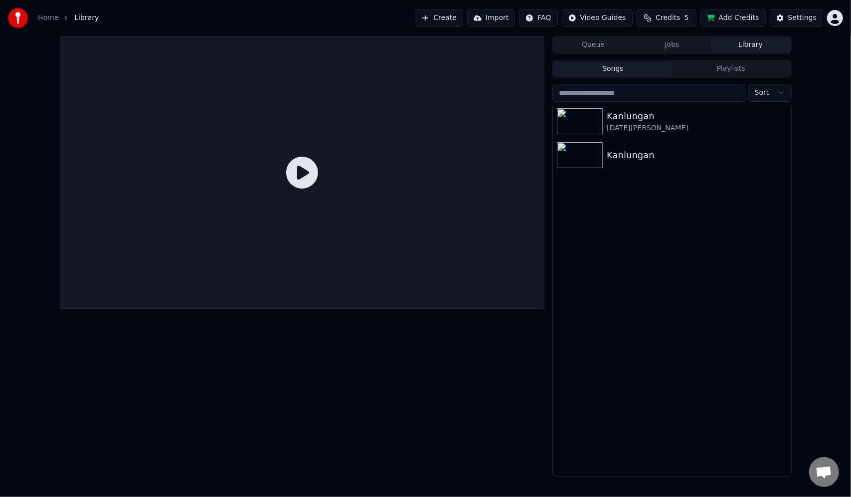
click at [49, 15] on link "Home" at bounding box center [48, 18] width 20 height 10
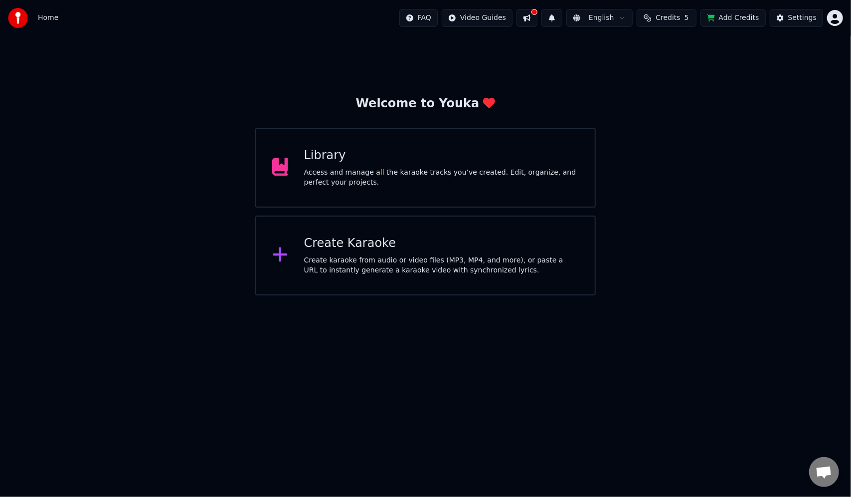
click at [363, 241] on div "Create Karaoke" at bounding box center [441, 243] width 275 height 16
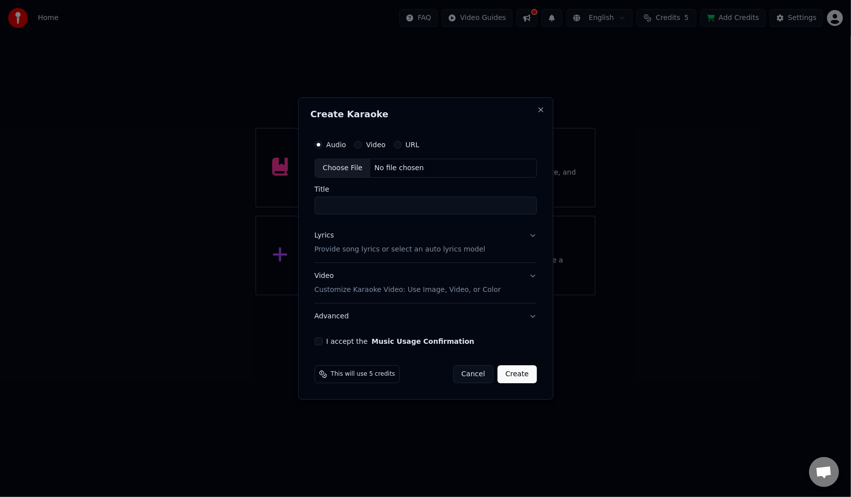
click at [400, 165] on div "No file chosen" at bounding box center [398, 168] width 57 height 10
drag, startPoint x: 403, startPoint y: 208, endPoint x: 353, endPoint y: 207, distance: 50.4
click at [353, 207] on input "**********" at bounding box center [426, 205] width 226 height 18
type input "**********"
click at [388, 248] on p "Provide song lyrics or select an auto lyrics model" at bounding box center [398, 249] width 171 height 10
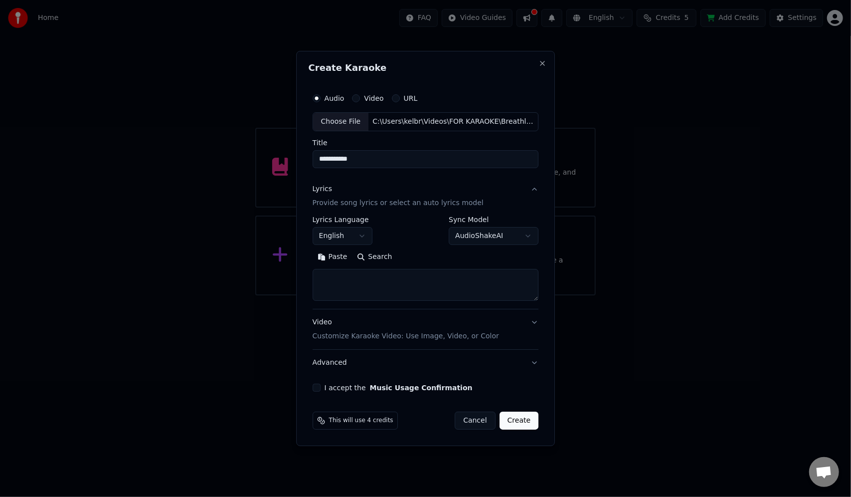
click at [336, 281] on textarea at bounding box center [426, 285] width 226 height 32
click at [379, 183] on button "Lyrics Provide song lyrics or select an auto lyrics model" at bounding box center [426, 196] width 226 height 40
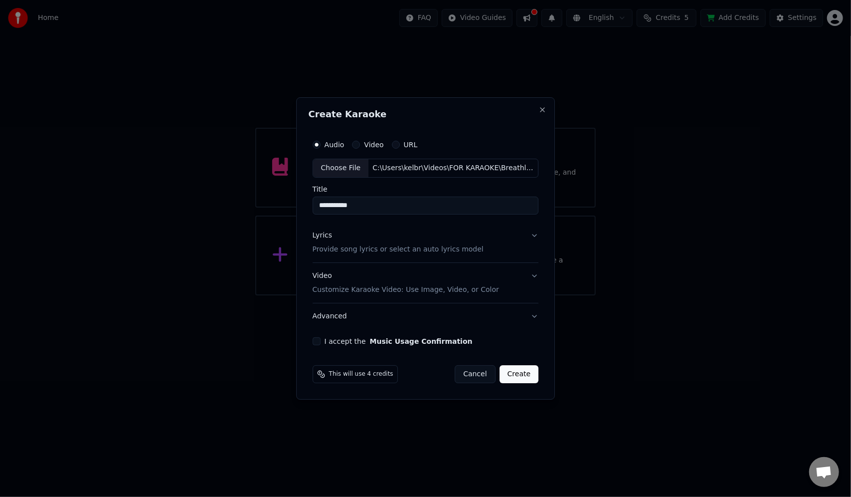
click at [348, 247] on p "Provide song lyrics or select an auto lyrics model" at bounding box center [398, 249] width 171 height 10
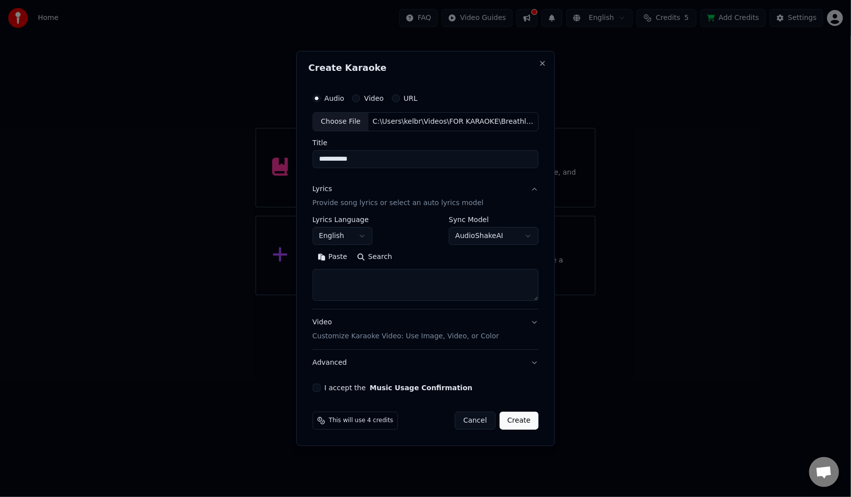
click at [329, 284] on textarea at bounding box center [426, 285] width 226 height 32
paste textarea "**********"
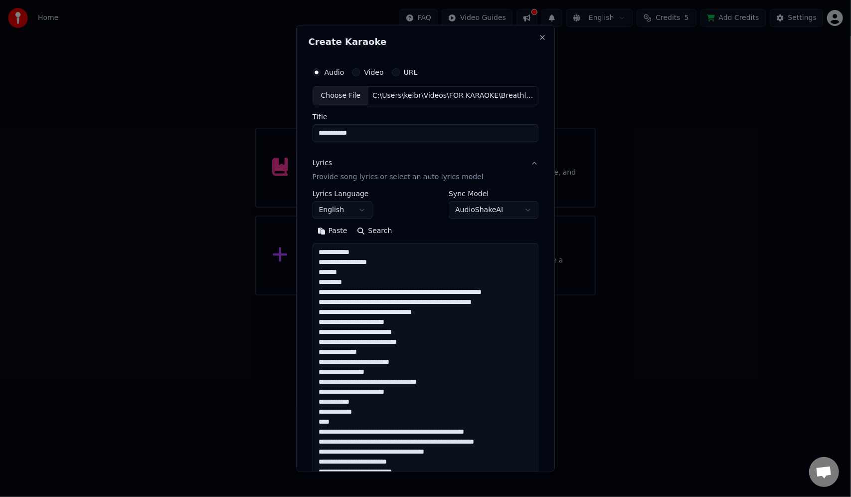
scroll to position [471, 0]
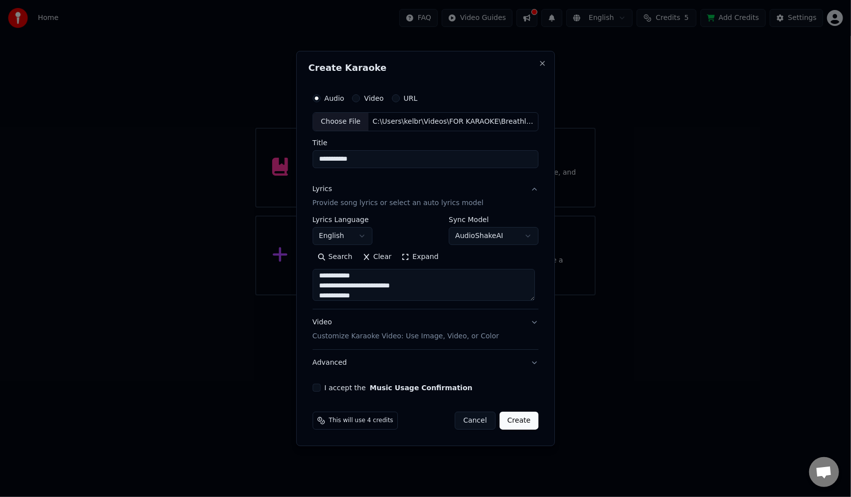
click at [412, 257] on button "Expand" at bounding box center [419, 257] width 47 height 16
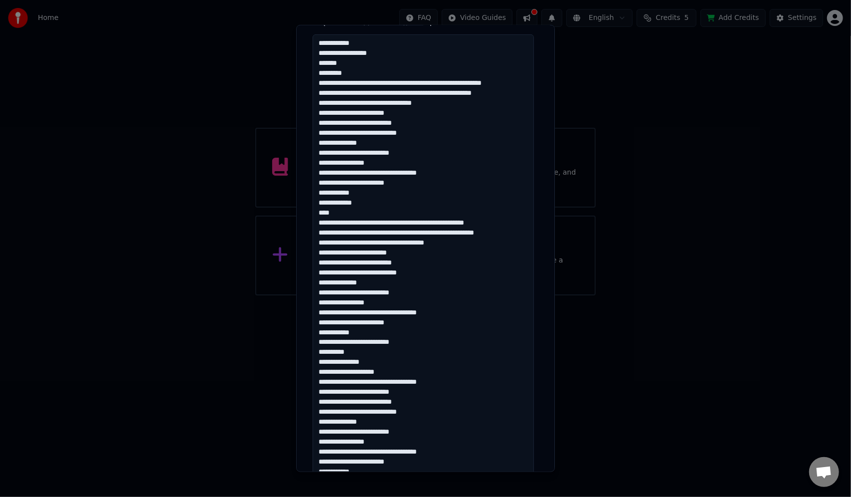
scroll to position [215, 0]
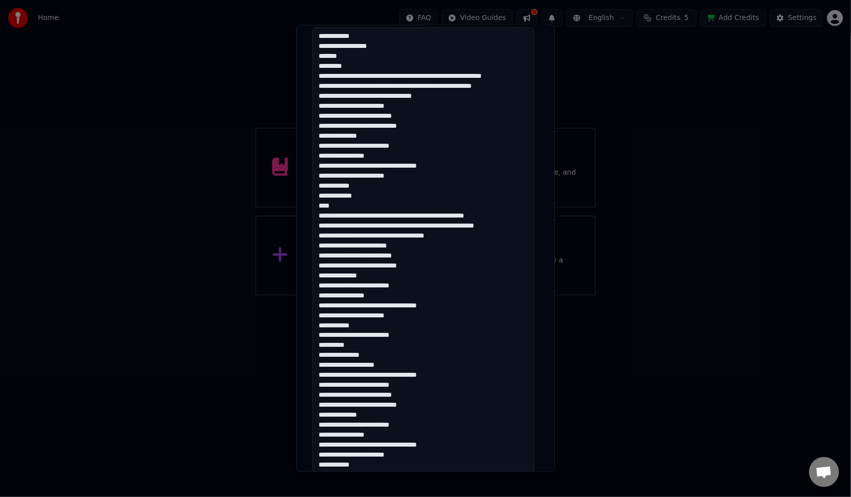
drag, startPoint x: 318, startPoint y: 344, endPoint x: 412, endPoint y: 363, distance: 95.5
click at [411, 364] on textarea at bounding box center [423, 280] width 221 height 506
drag, startPoint x: 317, startPoint y: 353, endPoint x: 344, endPoint y: 356, distance: 27.1
click at [317, 353] on textarea at bounding box center [423, 280] width 221 height 506
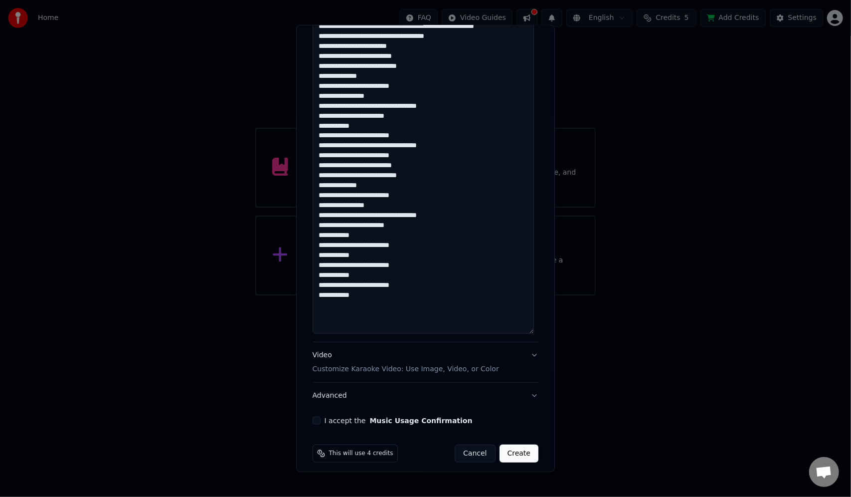
scroll to position [421, 0]
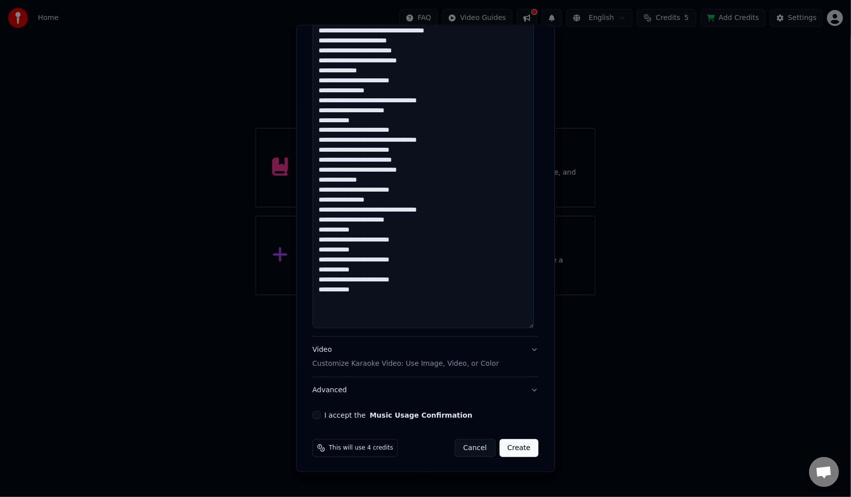
type textarea "**********"
click at [376, 364] on p "Customize Karaoke Video: Use Image, Video, or Color" at bounding box center [406, 363] width 186 height 10
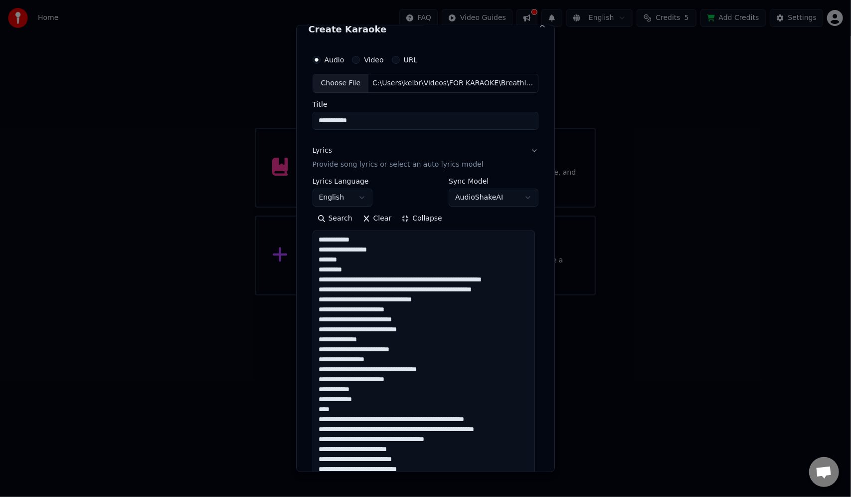
scroll to position [0, 0]
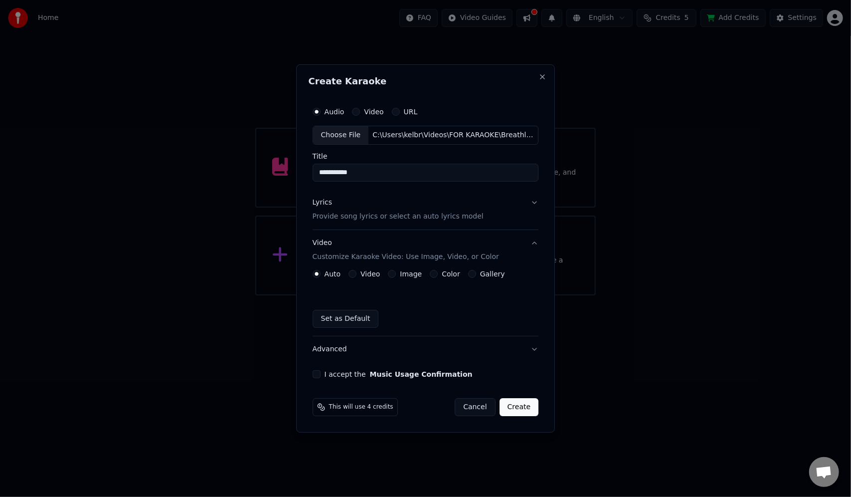
click at [356, 270] on button "Video" at bounding box center [352, 274] width 8 height 8
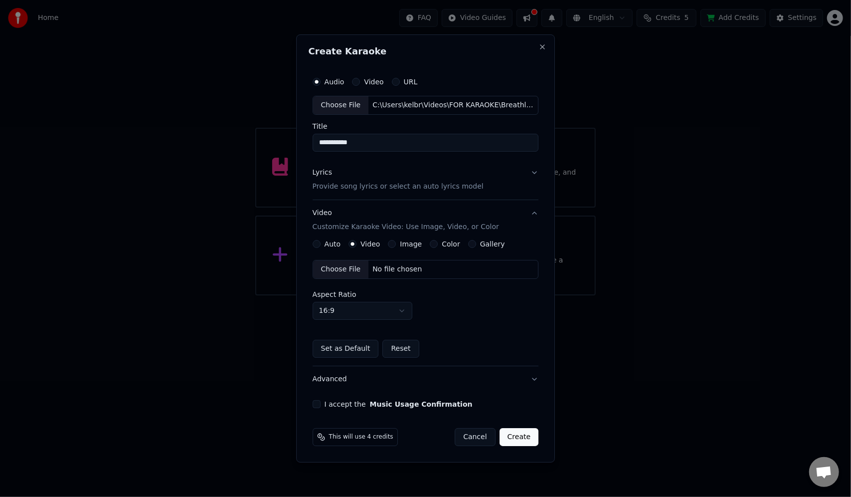
click at [422, 269] on div "Choose File No file chosen" at bounding box center [426, 269] width 226 height 19
click at [319, 404] on button "I accept the Music Usage Confirmation" at bounding box center [317, 404] width 8 height 8
click at [516, 437] on button "Create" at bounding box center [518, 437] width 39 height 18
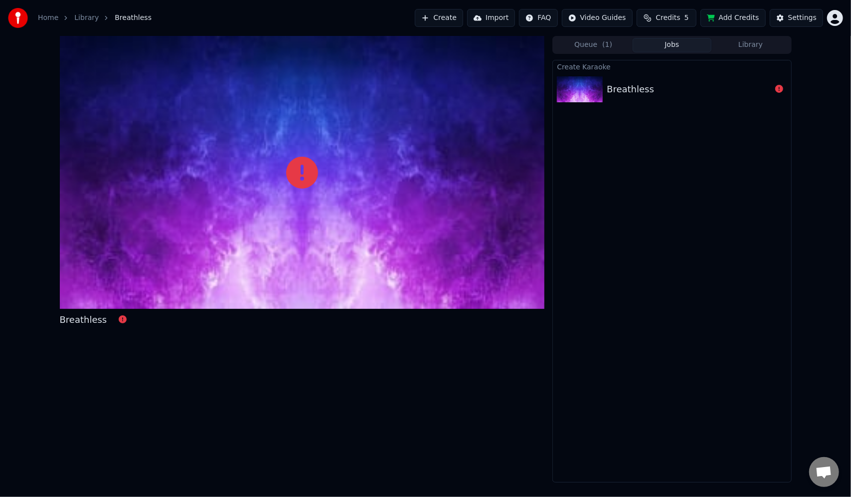
click at [642, 92] on div "Breathless" at bounding box center [630, 89] width 47 height 14
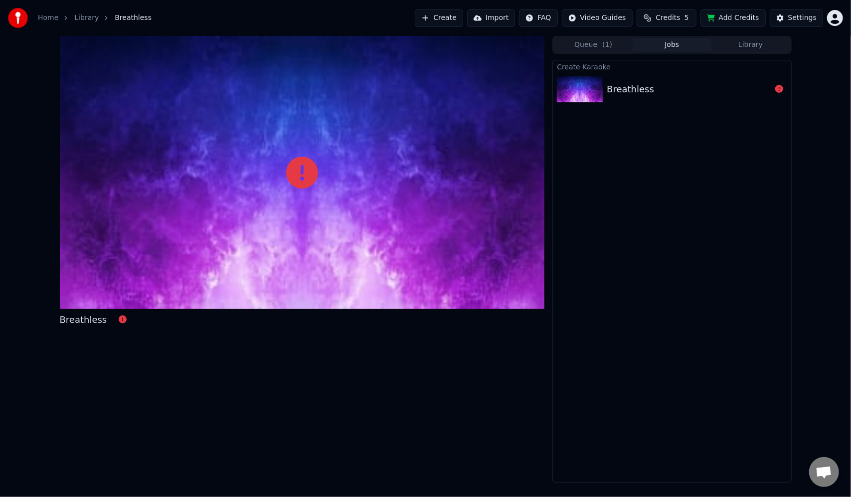
click at [642, 92] on div "Breathless" at bounding box center [630, 89] width 47 height 14
click at [42, 18] on link "Home" at bounding box center [48, 18] width 20 height 10
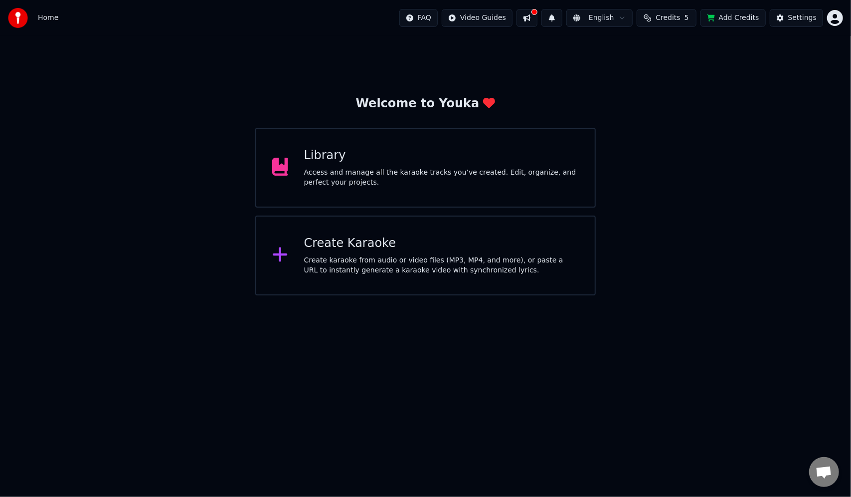
click at [363, 253] on div "Create Karaoke Create karaoke from audio or video files (MP3, MP4, and more), o…" at bounding box center [441, 255] width 275 height 40
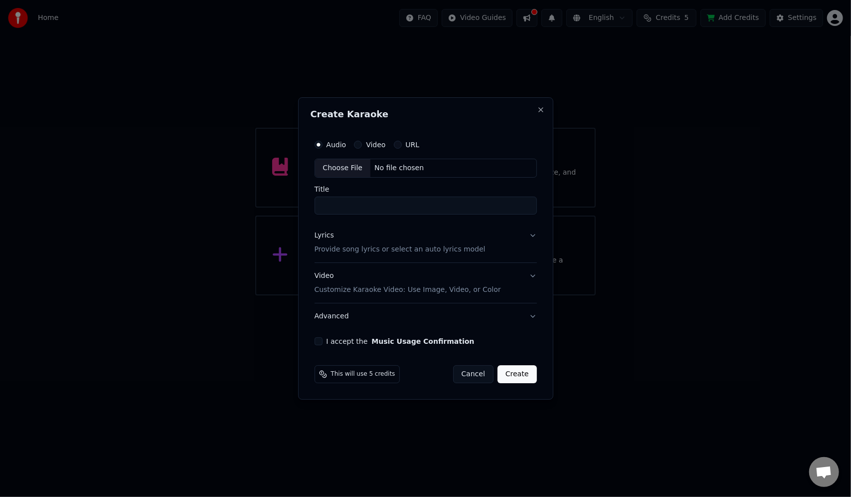
click at [420, 165] on div "Choose File No file chosen" at bounding box center [426, 168] width 222 height 19
click at [410, 144] on label "URL" at bounding box center [413, 144] width 14 height 7
click at [402, 144] on button "URL" at bounding box center [398, 145] width 8 height 8
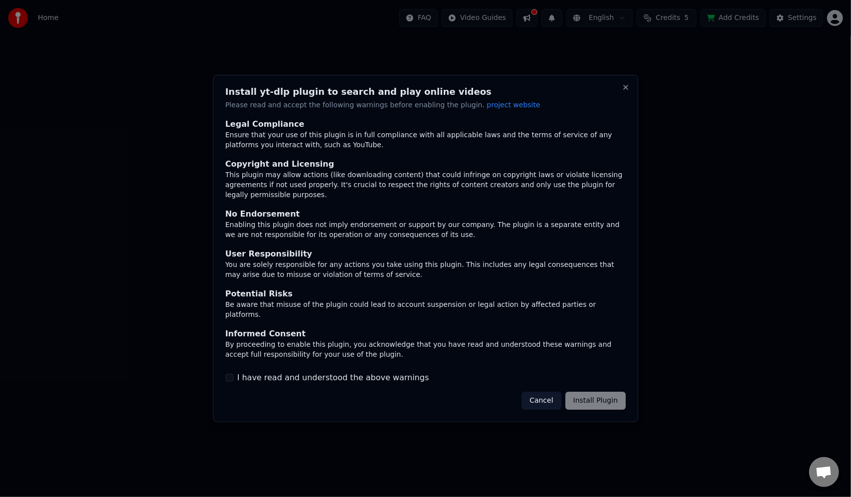
click at [228, 373] on button "I have read and understood the above warnings" at bounding box center [229, 377] width 8 height 8
click at [625, 91] on button "Close" at bounding box center [626, 87] width 8 height 8
click at [548, 391] on button "Cancel" at bounding box center [540, 400] width 39 height 18
